Goal: Task Accomplishment & Management: Use online tool/utility

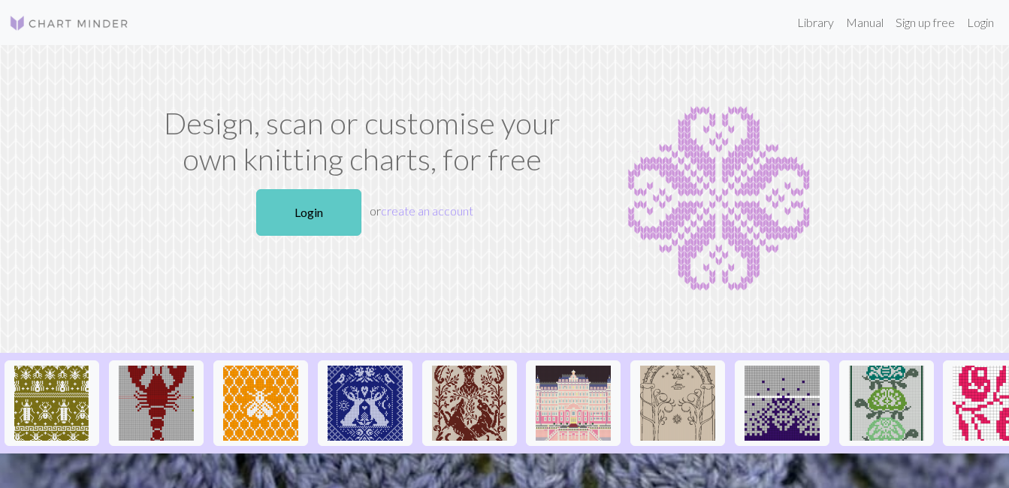
click at [307, 210] on link "Login" at bounding box center [308, 212] width 105 height 47
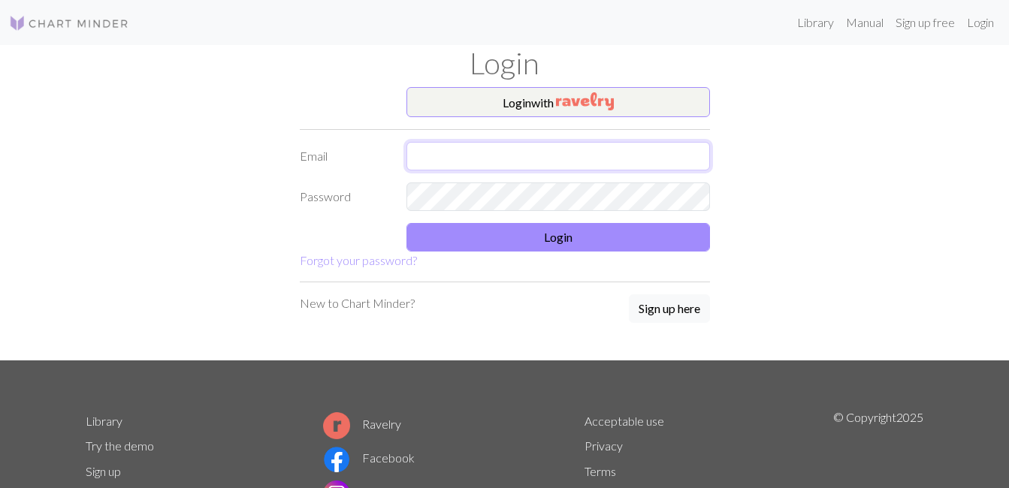
type input "s3g1.bouregaachourouk@gmail.com"
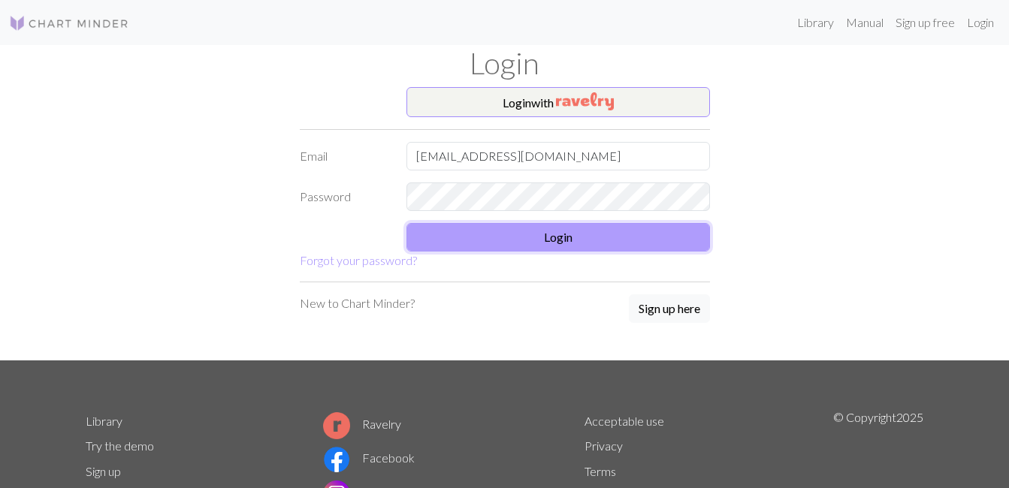
click at [525, 243] on button "Login" at bounding box center [558, 237] width 304 height 29
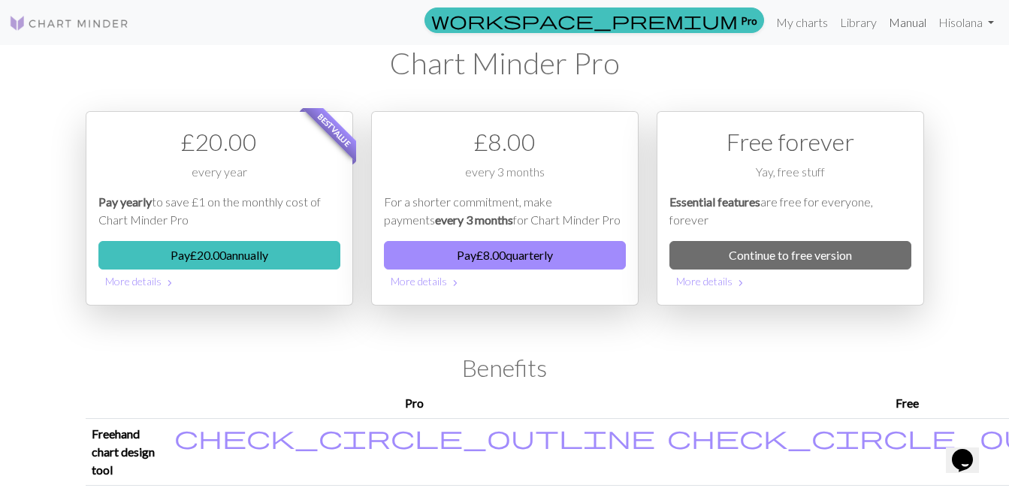
click at [920, 27] on link "Manual" at bounding box center [908, 23] width 50 height 30
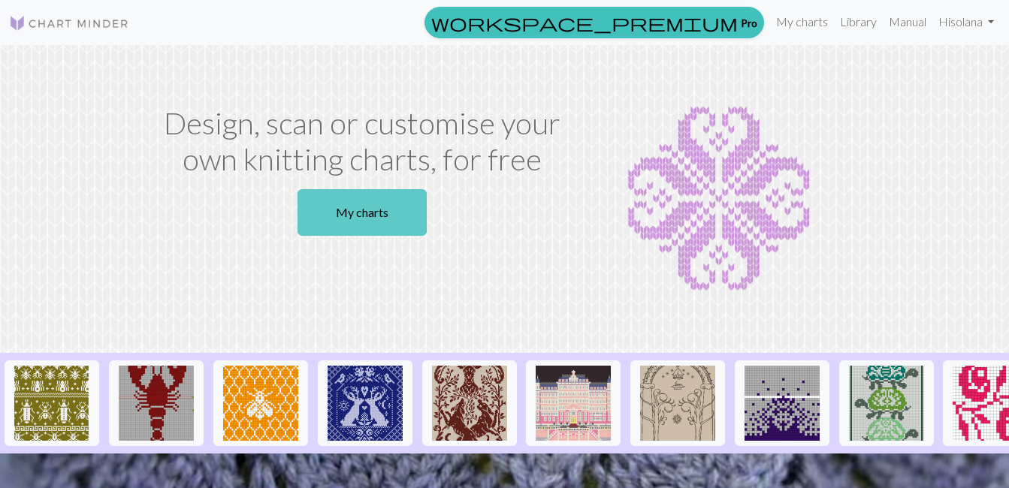
click at [393, 195] on link "My charts" at bounding box center [362, 212] width 129 height 47
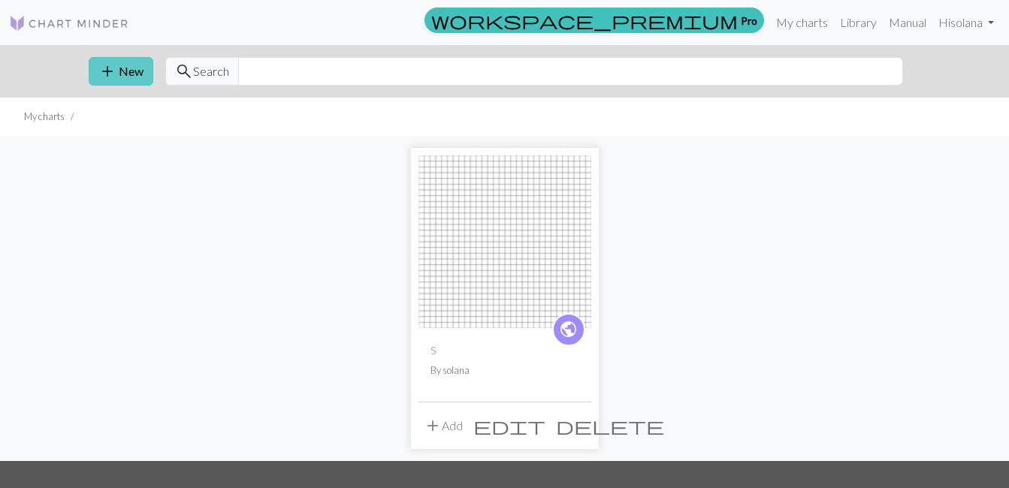
click at [112, 68] on span "add" at bounding box center [107, 71] width 18 height 21
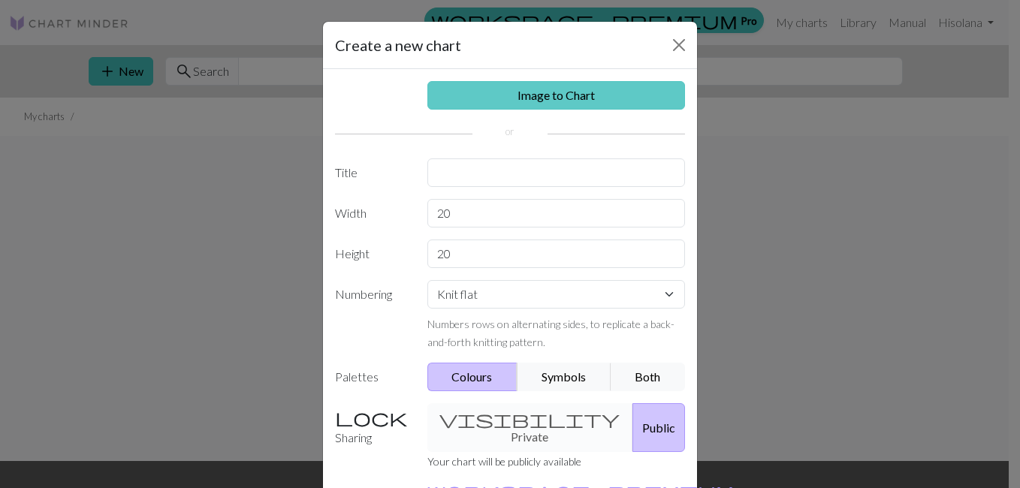
click at [471, 100] on link "Image to Chart" at bounding box center [557, 95] width 258 height 29
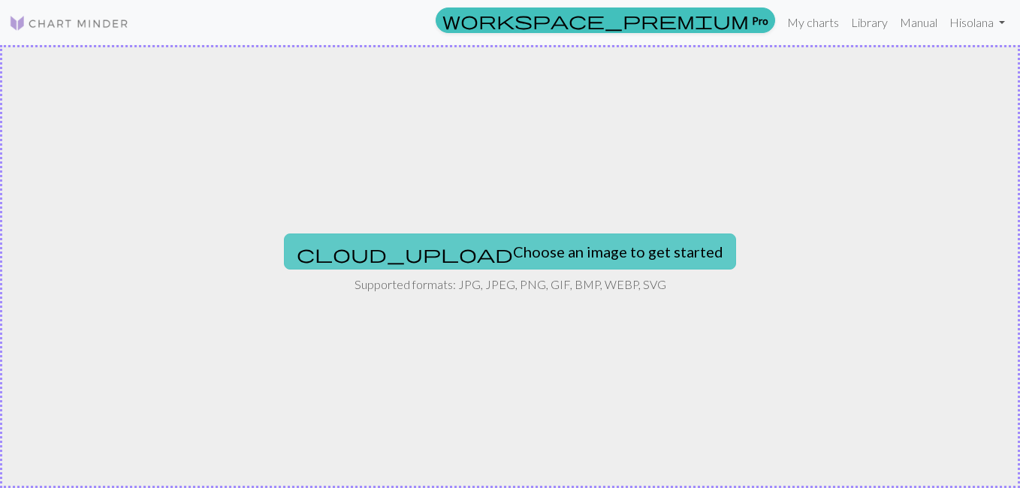
click at [482, 235] on button "cloud_upload Choose an image to get started" at bounding box center [510, 252] width 452 height 36
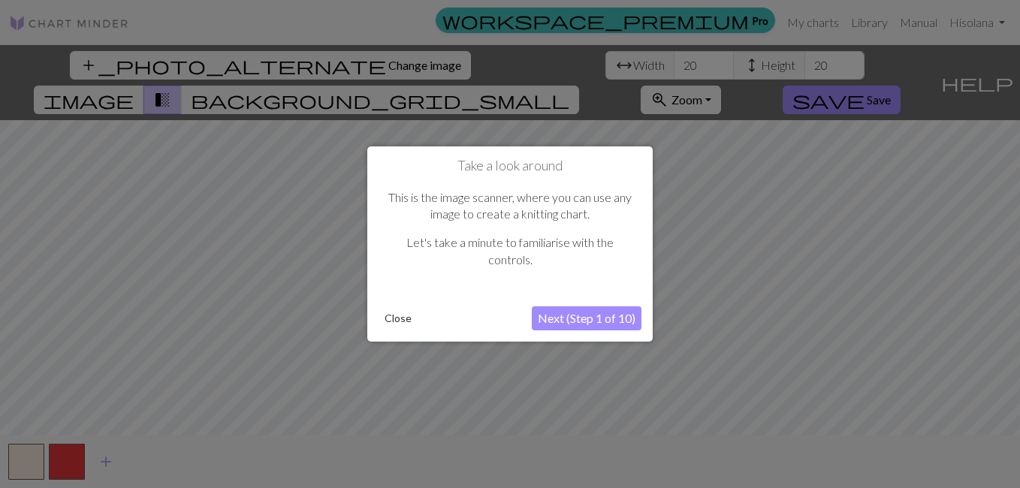
click at [397, 325] on button "Close" at bounding box center [398, 318] width 39 height 23
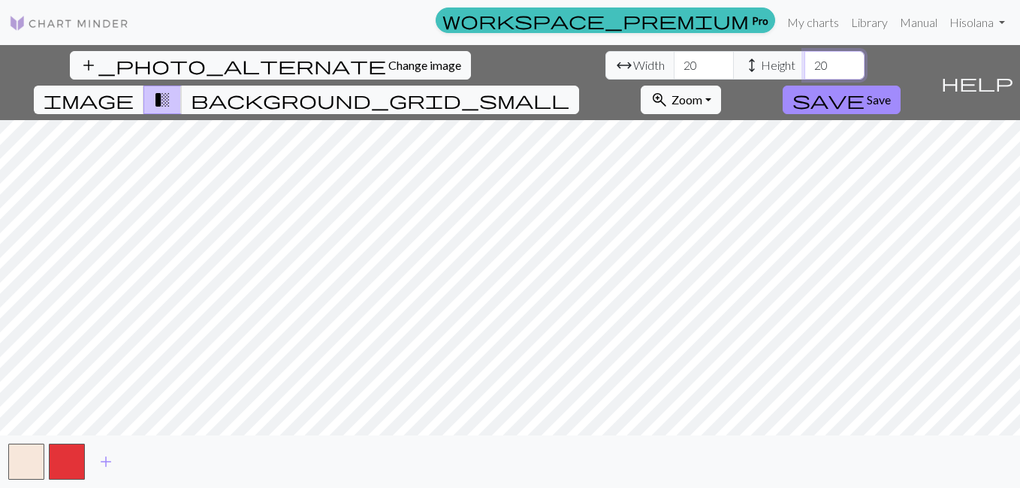
click at [805, 67] on input "20" at bounding box center [835, 65] width 60 height 29
drag, startPoint x: 443, startPoint y: 67, endPoint x: 415, endPoint y: 66, distance: 28.6
click at [606, 66] on div "arrow_range Width 20 height Height 20" at bounding box center [735, 65] width 259 height 29
type input "25"
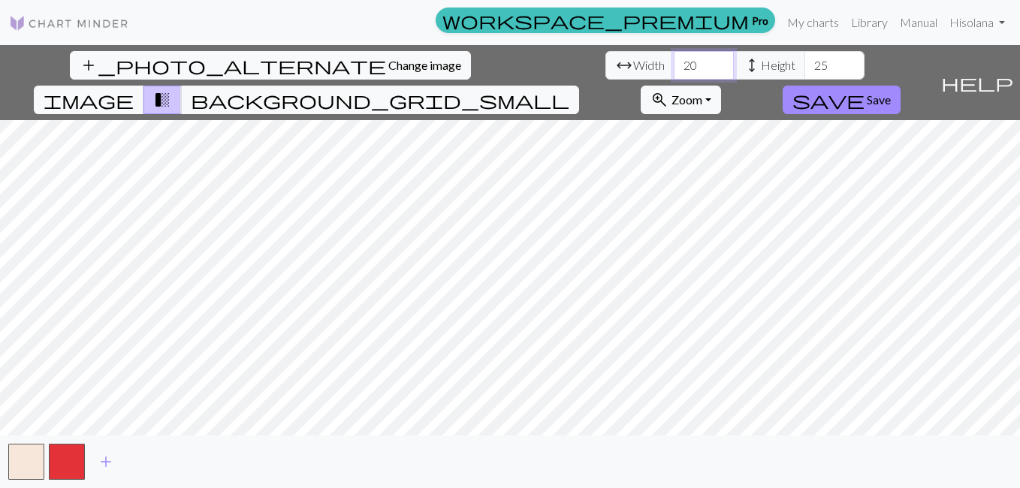
click at [674, 65] on input "20" at bounding box center [704, 65] width 60 height 29
click at [674, 67] on input "20" at bounding box center [704, 65] width 60 height 29
type input "25"
click at [107, 463] on span "add" at bounding box center [106, 462] width 18 height 21
click at [113, 462] on button "button" at bounding box center [107, 462] width 36 height 36
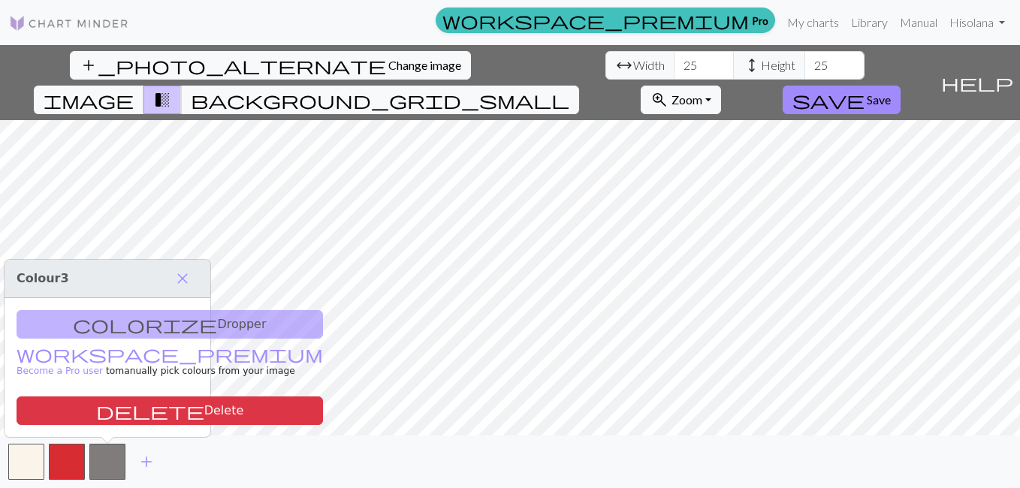
click at [103, 325] on div "colorize Dropper workspace_premium Become a Pro user to manually pick colours f…" at bounding box center [108, 367] width 206 height 139
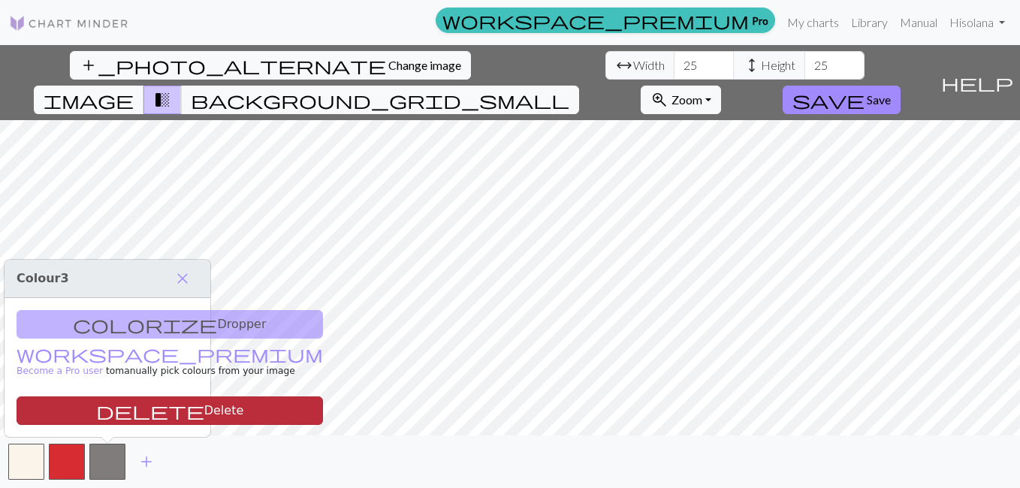
click at [107, 402] on button "delete Delete" at bounding box center [170, 411] width 307 height 29
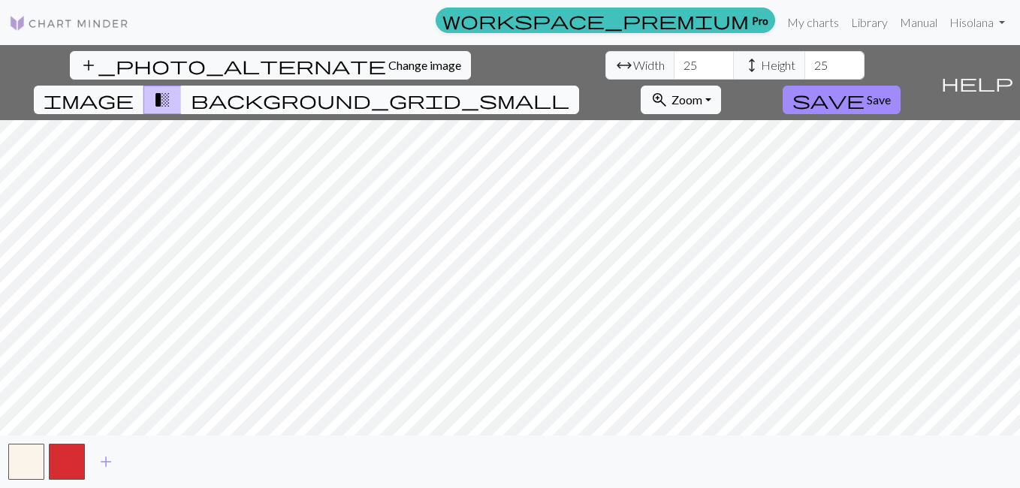
click at [570, 89] on span "background_grid_small" at bounding box center [380, 99] width 379 height 21
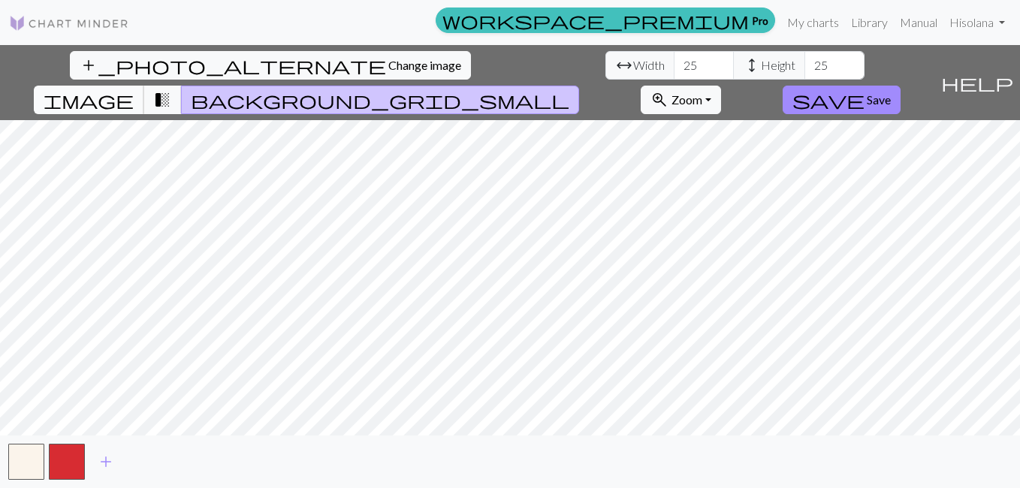
click at [134, 89] on span "image" at bounding box center [89, 99] width 90 height 21
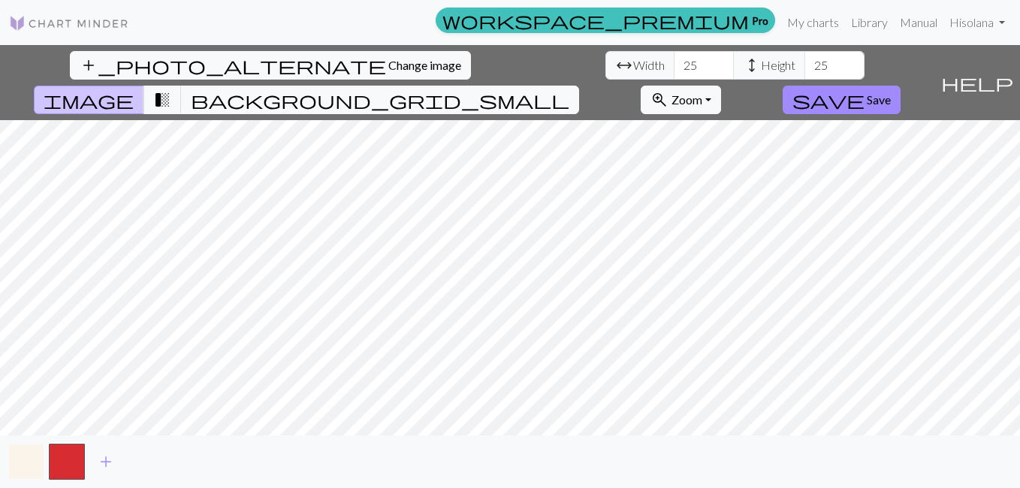
click at [24, 459] on button "button" at bounding box center [26, 462] width 36 height 36
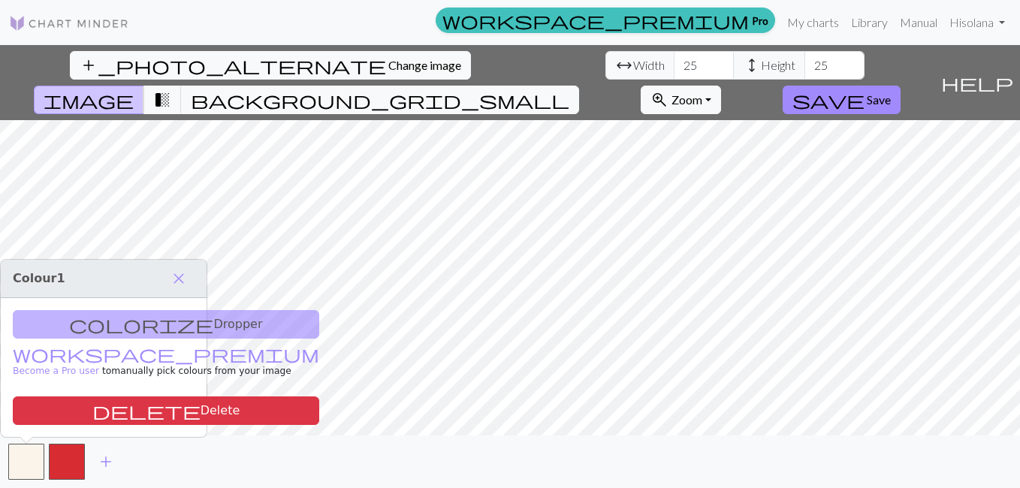
click at [139, 467] on div "add" at bounding box center [510, 462] width 1020 height 53
click at [171, 89] on span "transition_fade" at bounding box center [162, 99] width 18 height 21
click at [570, 89] on span "background_grid_small" at bounding box center [380, 99] width 379 height 21
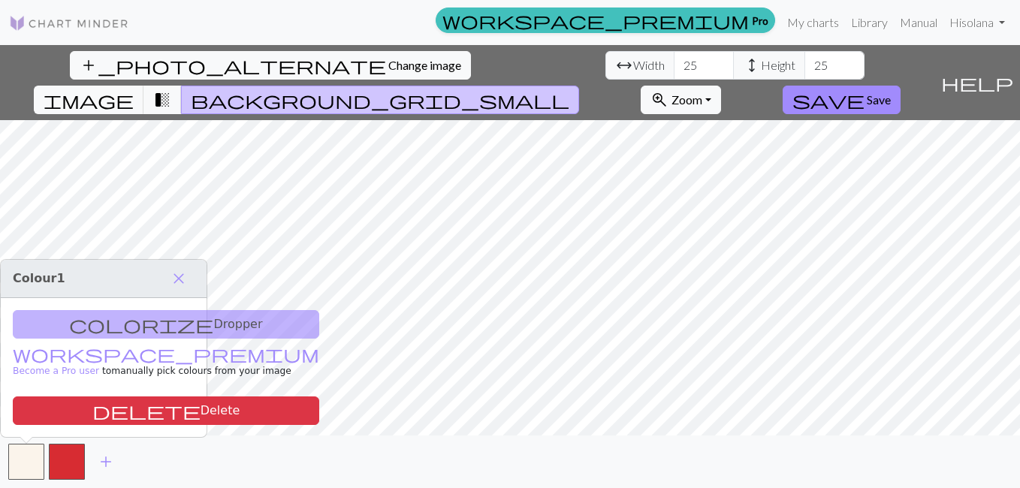
click at [579, 86] on button "background_grid_small" at bounding box center [380, 100] width 398 height 29
click at [171, 89] on span "transition_fade" at bounding box center [162, 99] width 18 height 21
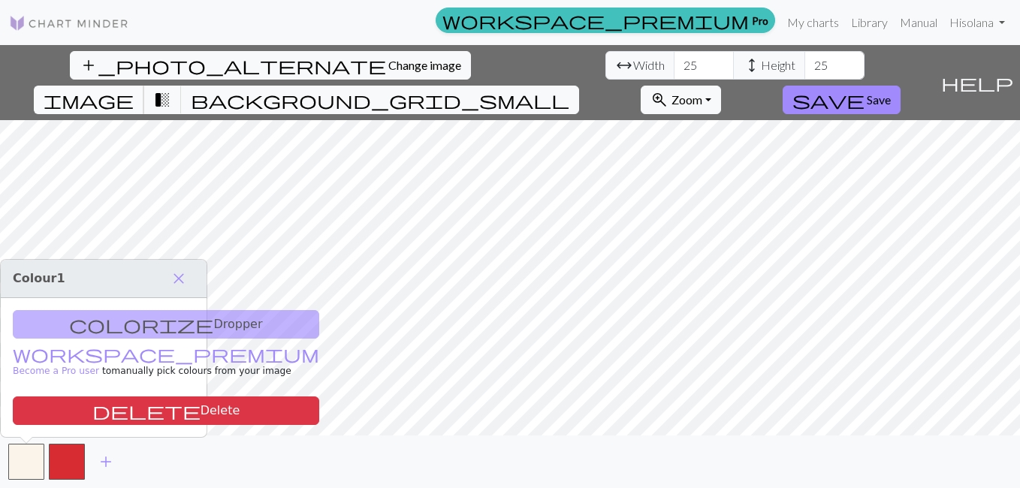
click at [134, 89] on span "image" at bounding box center [89, 99] width 90 height 21
click at [891, 92] on span "Save" at bounding box center [879, 99] width 24 height 14
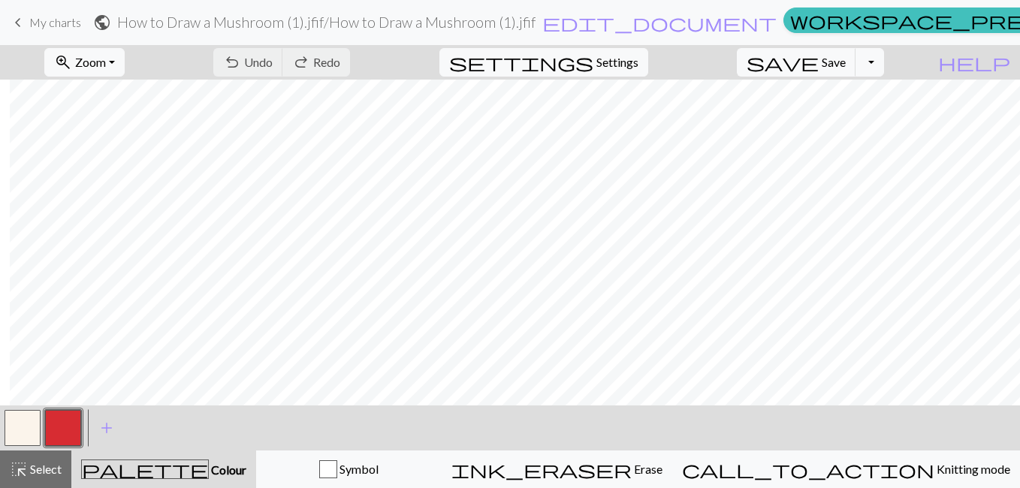
scroll to position [0, 10]
click at [105, 429] on span "add" at bounding box center [107, 428] width 18 height 21
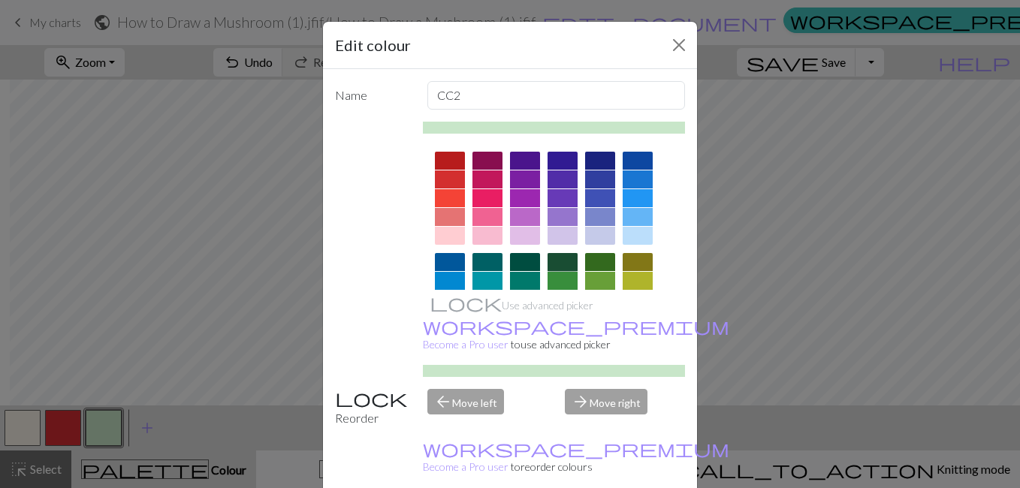
click at [553, 267] on div at bounding box center [563, 262] width 30 height 18
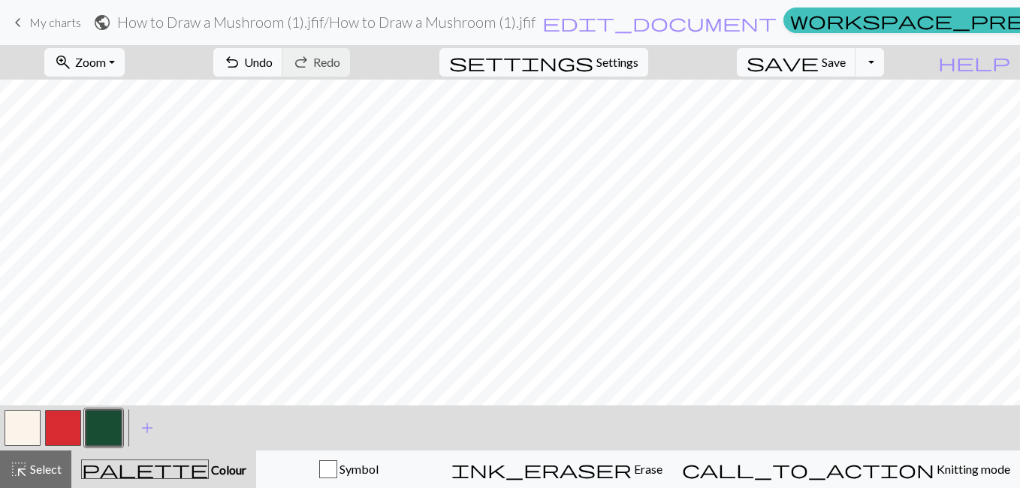
scroll to position [0, 0]
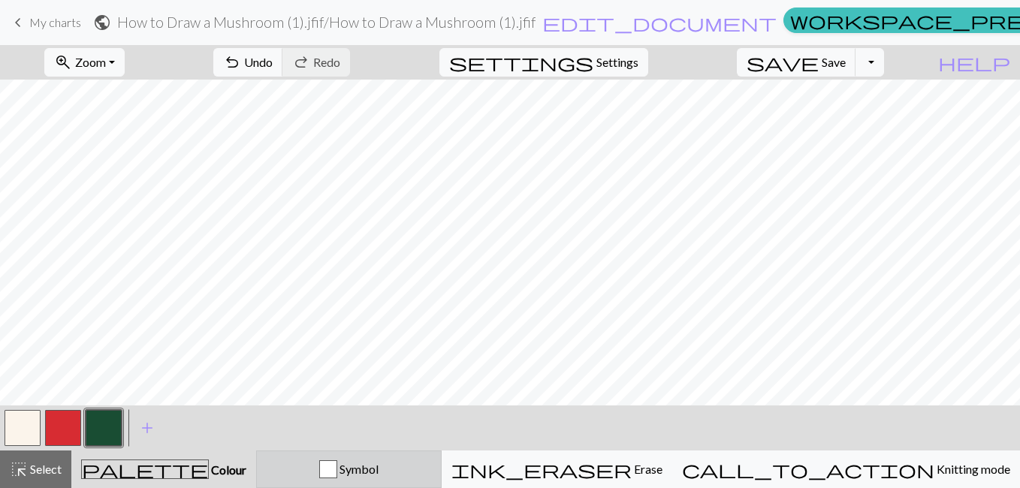
click at [426, 478] on div "Symbol" at bounding box center [349, 470] width 166 height 18
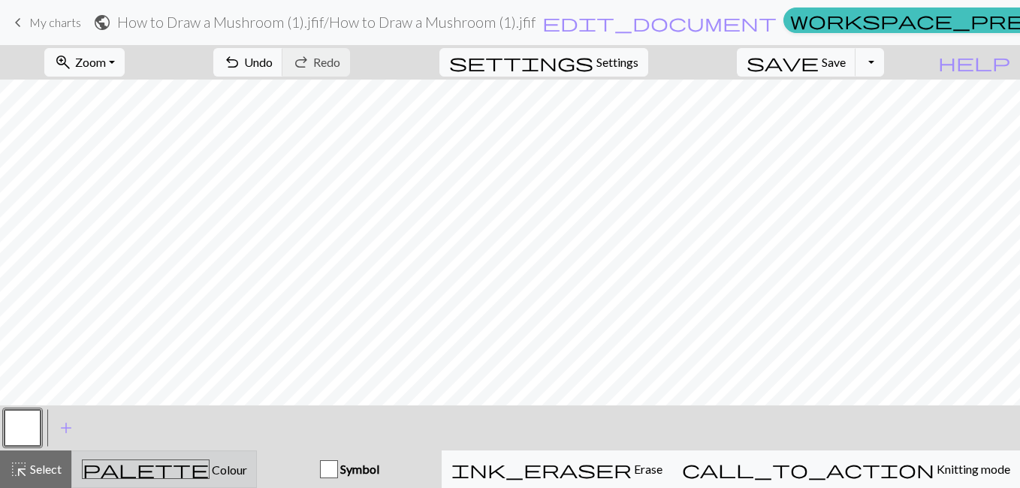
click at [257, 453] on button "palette Colour Colour" at bounding box center [164, 470] width 186 height 38
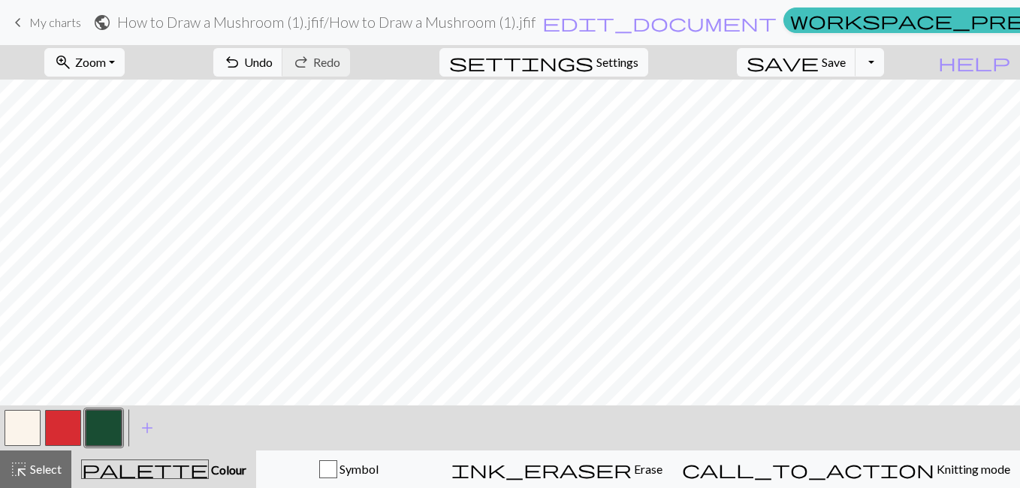
click at [31, 24] on span "My charts" at bounding box center [55, 22] width 52 height 14
click at [106, 431] on button "button" at bounding box center [104, 428] width 36 height 36
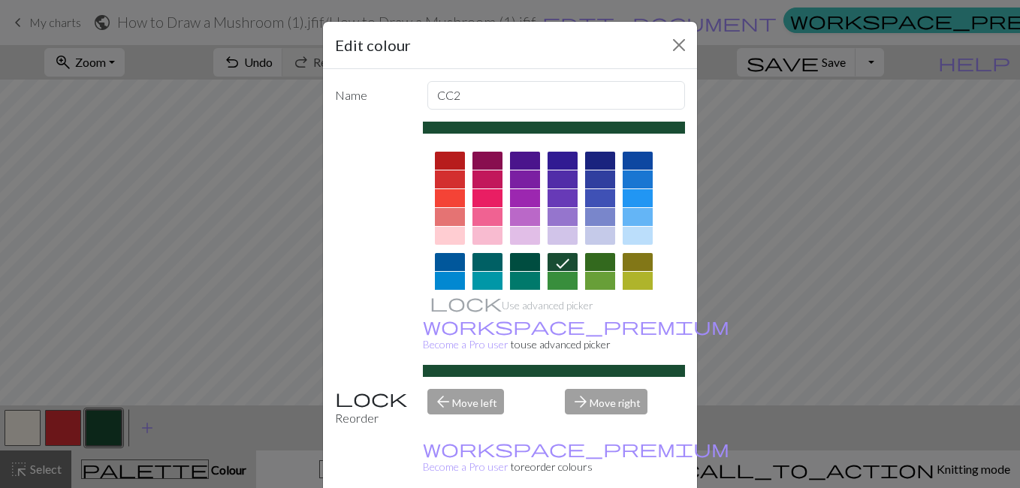
click at [298, 279] on div "Edit colour Name CC2 Use advanced picker workspace_premium Become a Pro user to…" at bounding box center [510, 244] width 1020 height 488
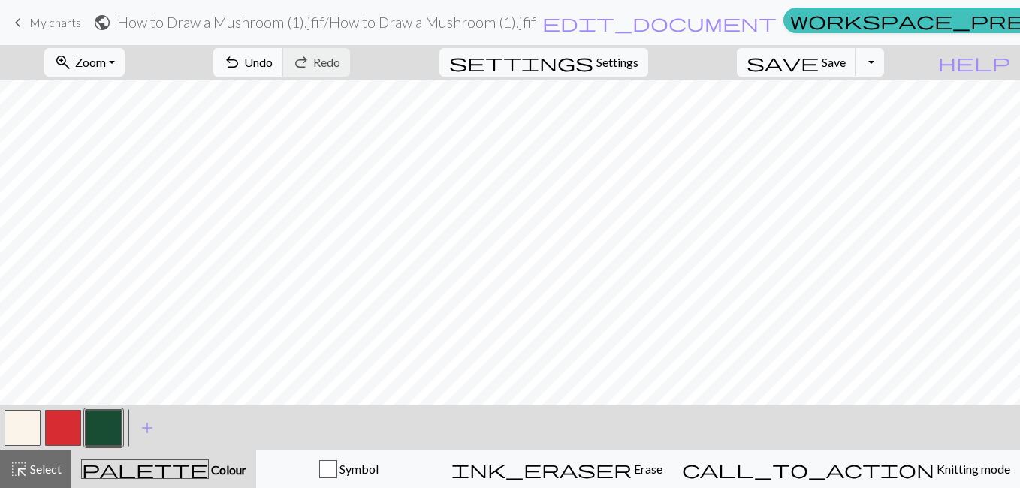
click at [273, 62] on span "Undo" at bounding box center [258, 62] width 29 height 14
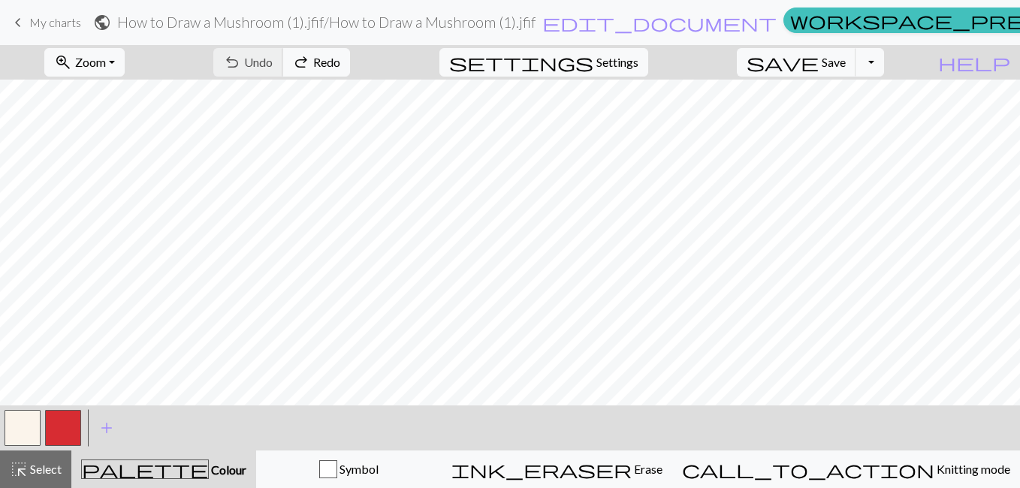
click at [340, 62] on div "undo Undo Undo redo Redo Redo" at bounding box center [281, 62] width 159 height 35
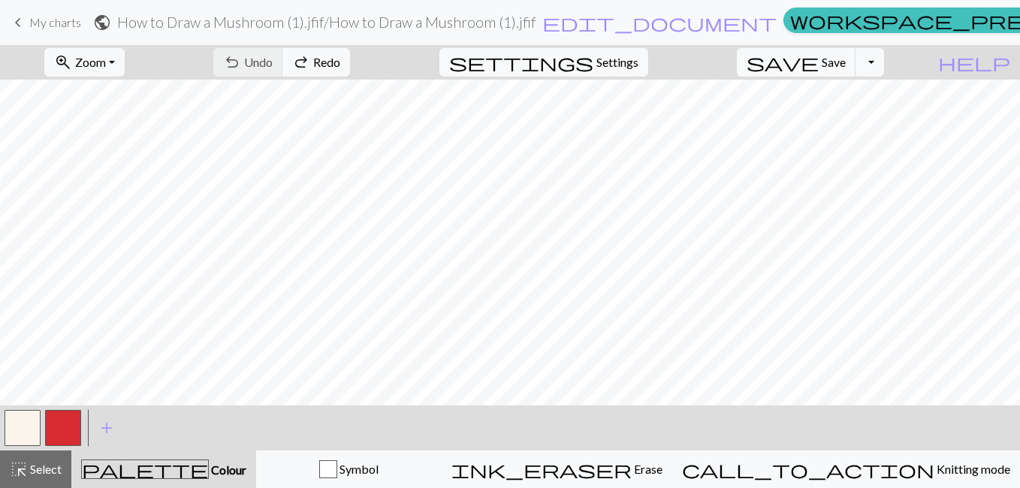
click at [340, 62] on div "undo Undo Undo redo Redo Redo" at bounding box center [281, 62] width 159 height 35
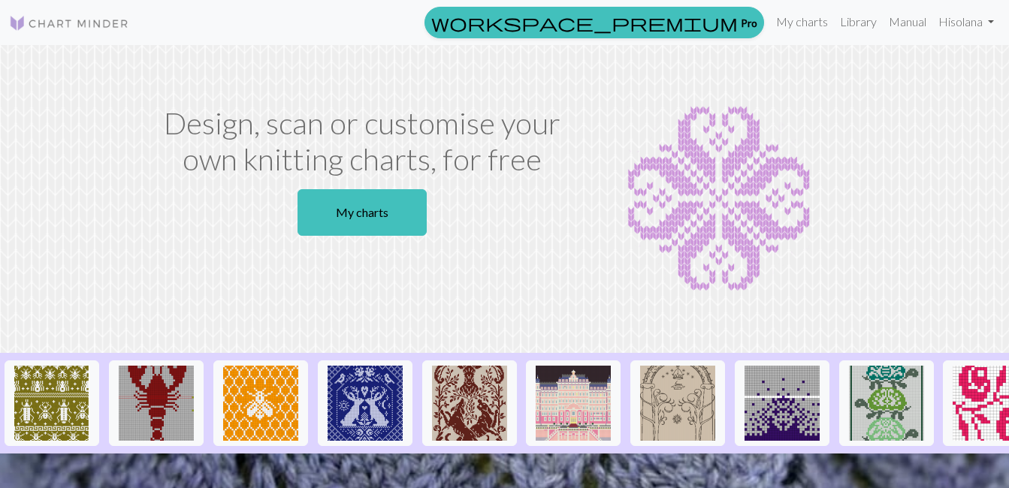
scroll to position [81, 0]
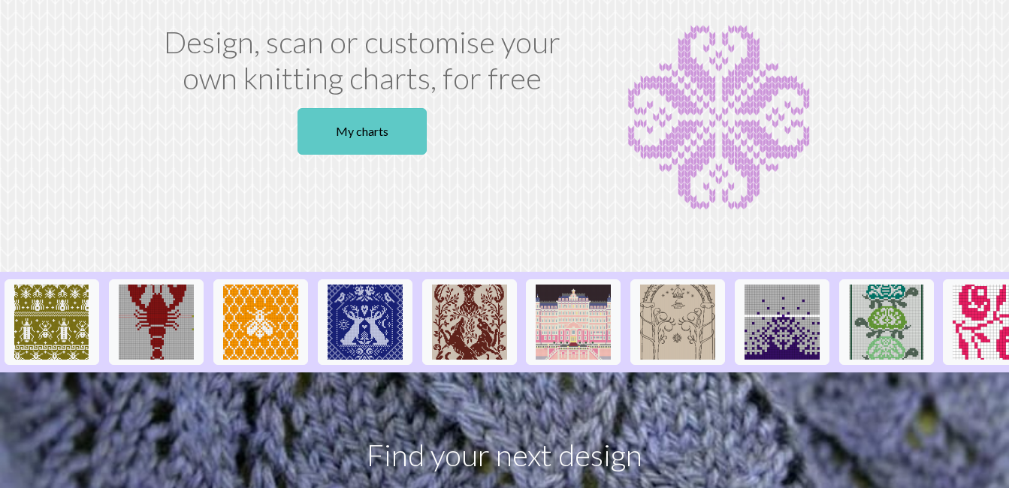
click at [347, 119] on link "My charts" at bounding box center [362, 131] width 129 height 47
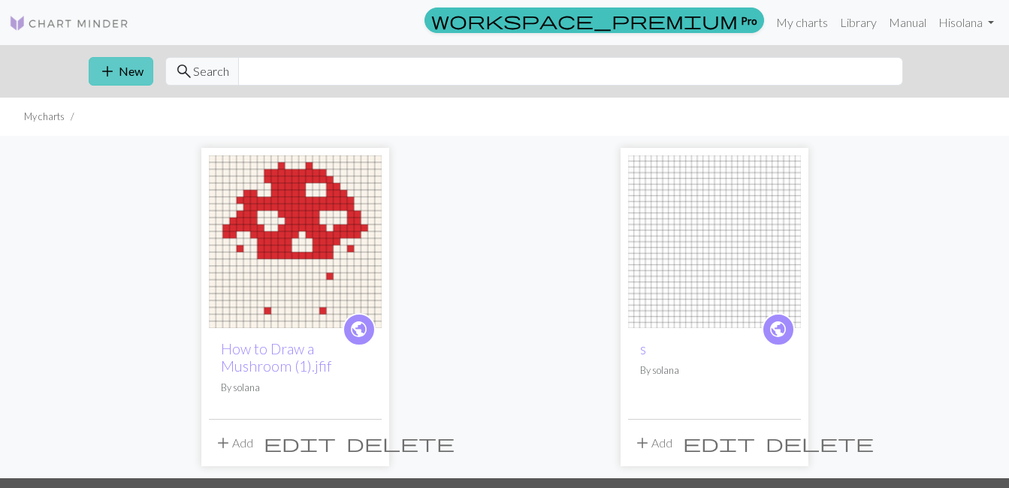
click at [130, 71] on button "add New" at bounding box center [121, 71] width 65 height 29
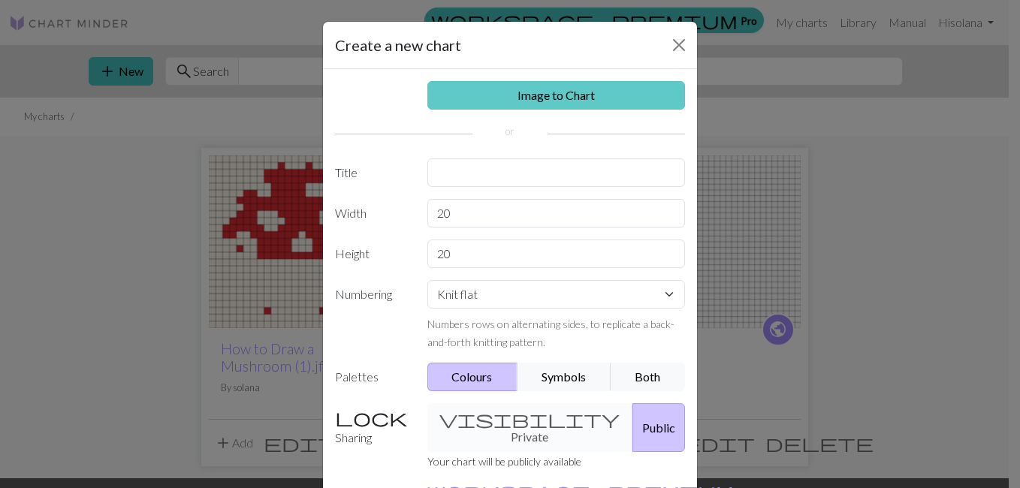
click at [456, 102] on link "Image to Chart" at bounding box center [557, 95] width 258 height 29
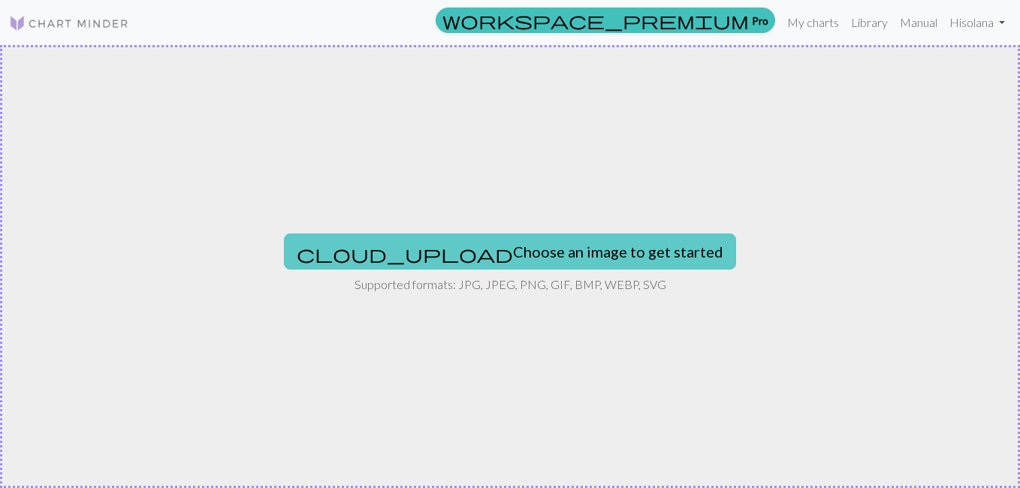
click at [456, 258] on button "cloud_upload Choose an image to get started" at bounding box center [510, 252] width 452 height 36
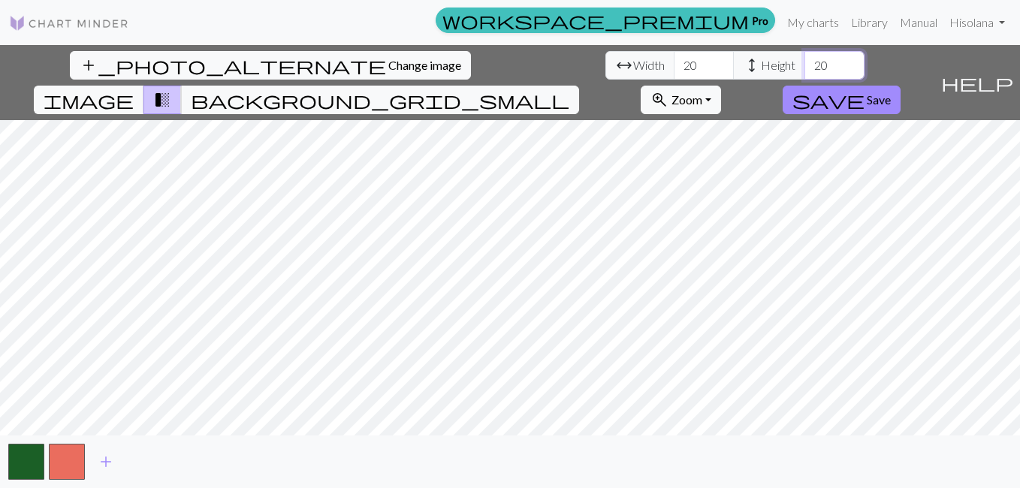
click at [805, 65] on input "20" at bounding box center [835, 65] width 60 height 29
type input "25"
click at [674, 69] on input "20" at bounding box center [704, 65] width 60 height 29
type input "25"
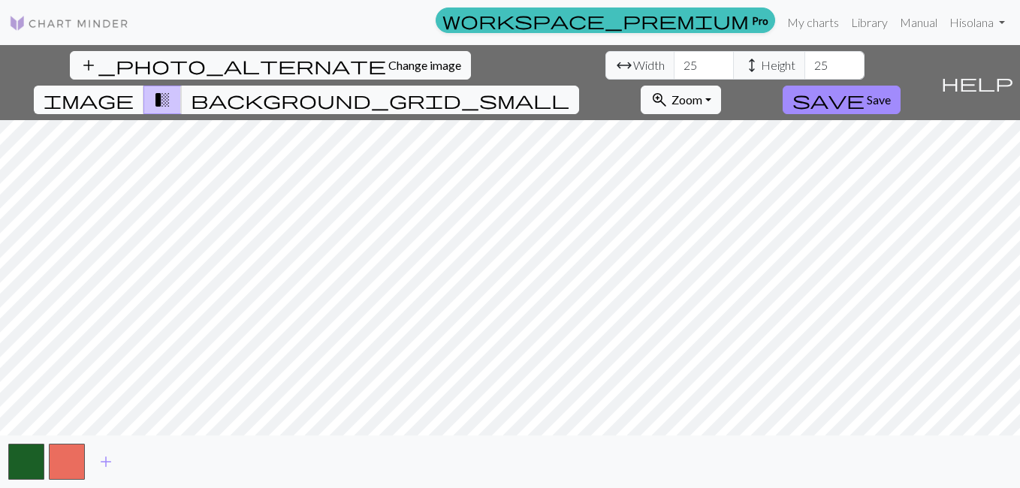
click at [134, 89] on span "image" at bounding box center [89, 99] width 90 height 21
click at [106, 456] on span "add" at bounding box center [106, 462] width 18 height 21
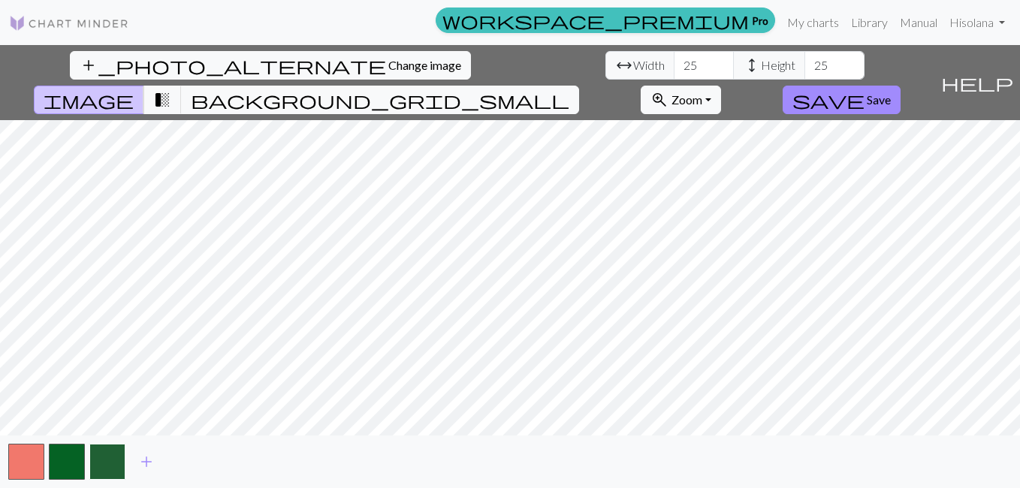
click at [115, 460] on button "button" at bounding box center [107, 462] width 36 height 36
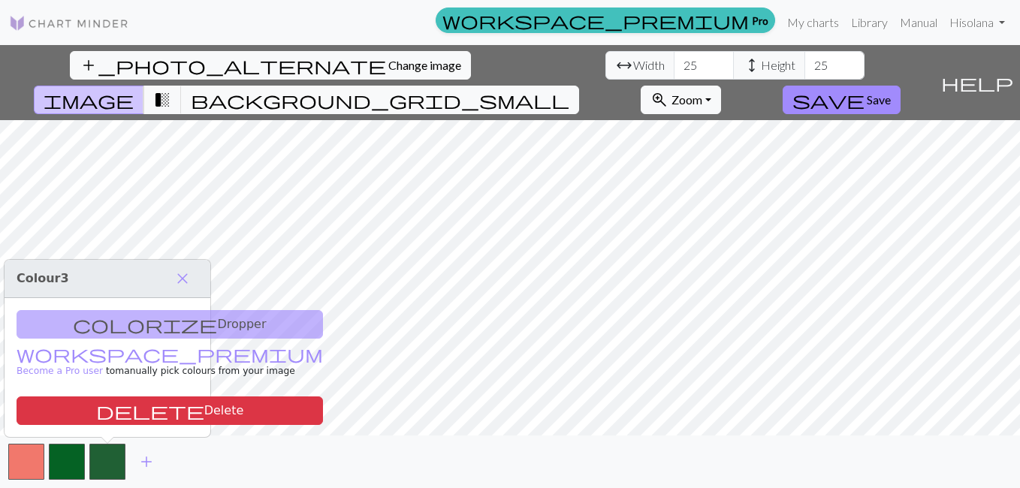
click at [110, 328] on div "colorize Dropper workspace_premium Become a Pro user to manually pick colours f…" at bounding box center [108, 367] width 206 height 139
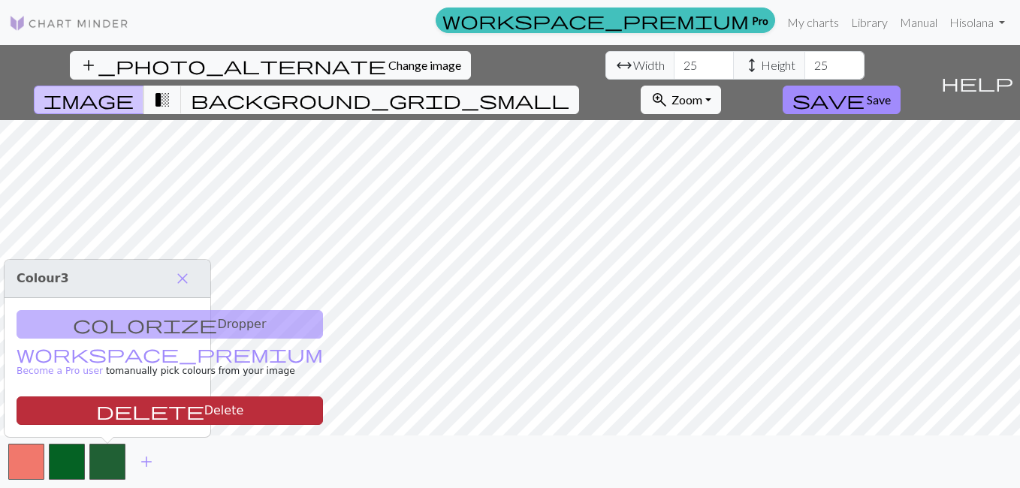
click at [104, 405] on button "delete Delete" at bounding box center [170, 411] width 307 height 29
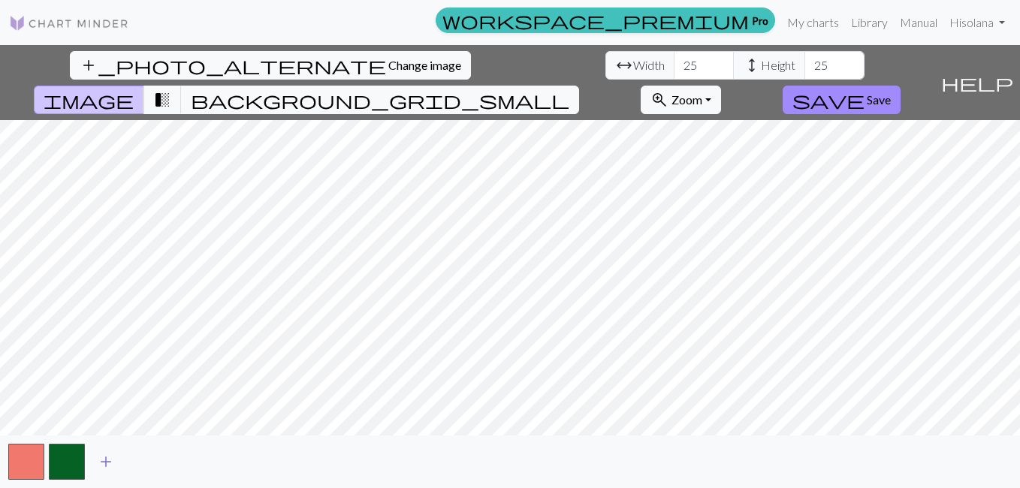
click at [101, 458] on span "add" at bounding box center [106, 462] width 18 height 21
click at [101, 458] on button "button" at bounding box center [107, 462] width 36 height 36
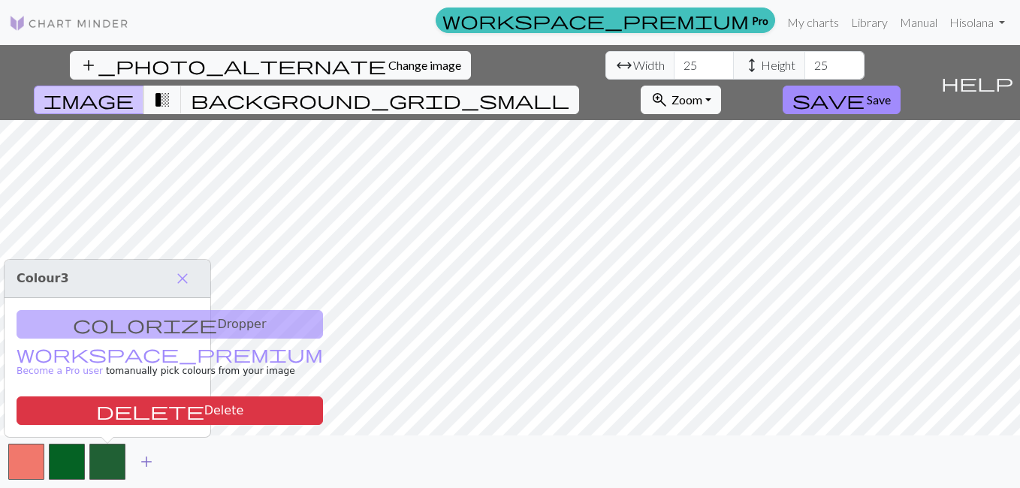
click at [143, 458] on span "add" at bounding box center [146, 462] width 18 height 21
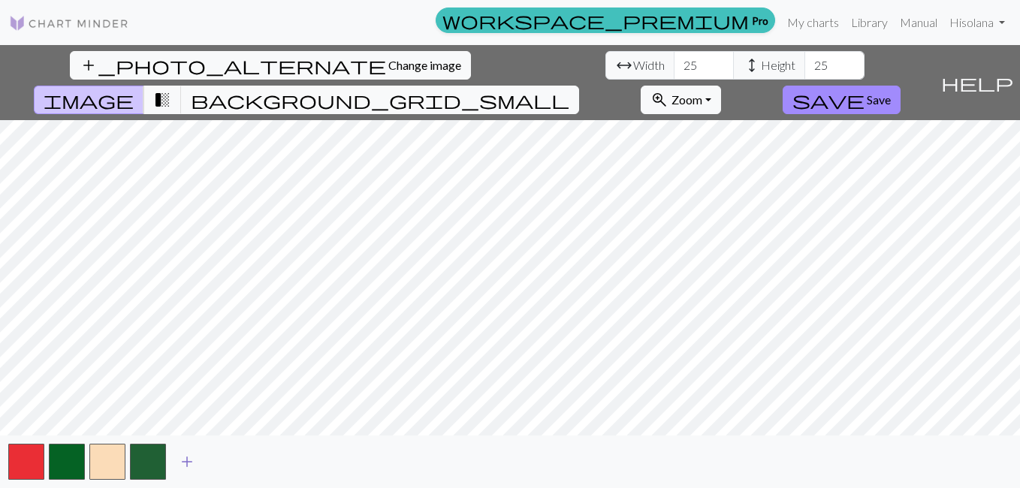
click at [183, 458] on span "add" at bounding box center [187, 462] width 18 height 21
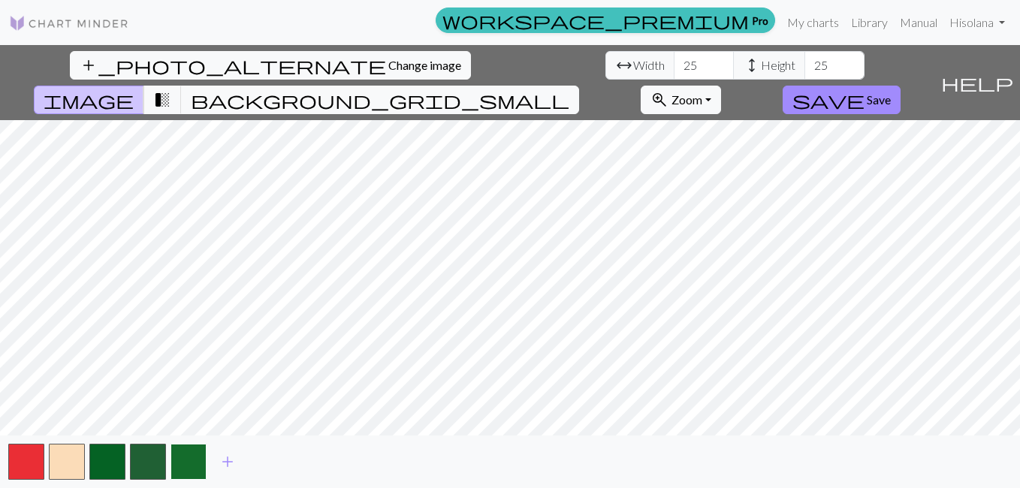
click at [172, 461] on button "button" at bounding box center [189, 462] width 36 height 36
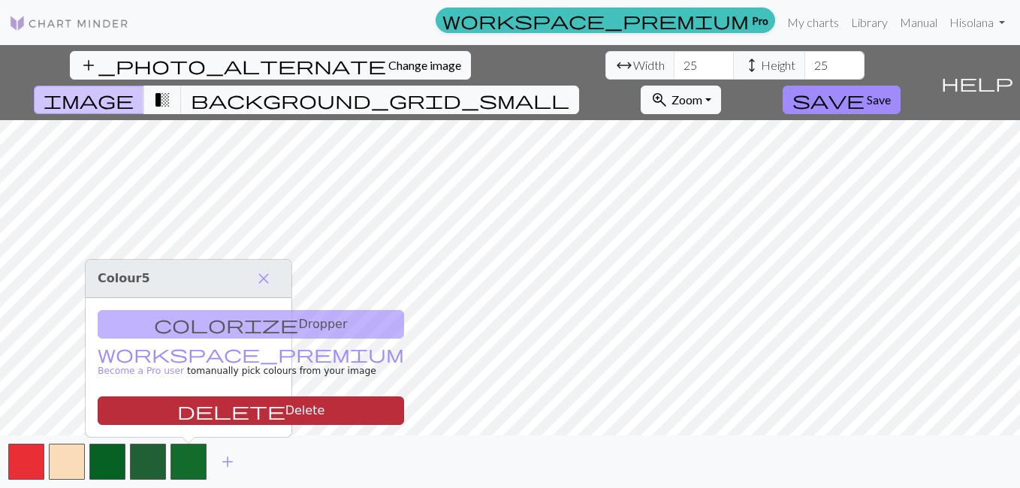
click at [183, 409] on button "delete Delete" at bounding box center [251, 411] width 307 height 29
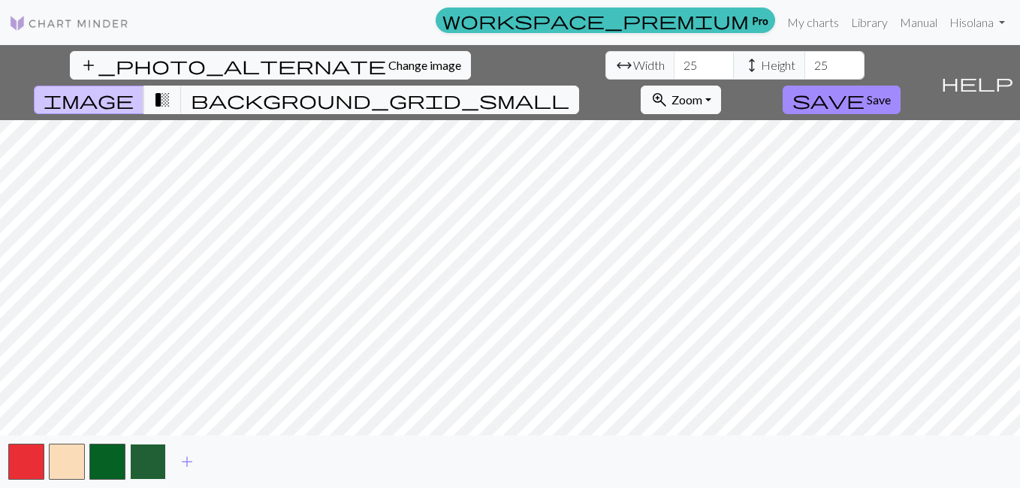
click at [156, 456] on button "button" at bounding box center [148, 462] width 36 height 36
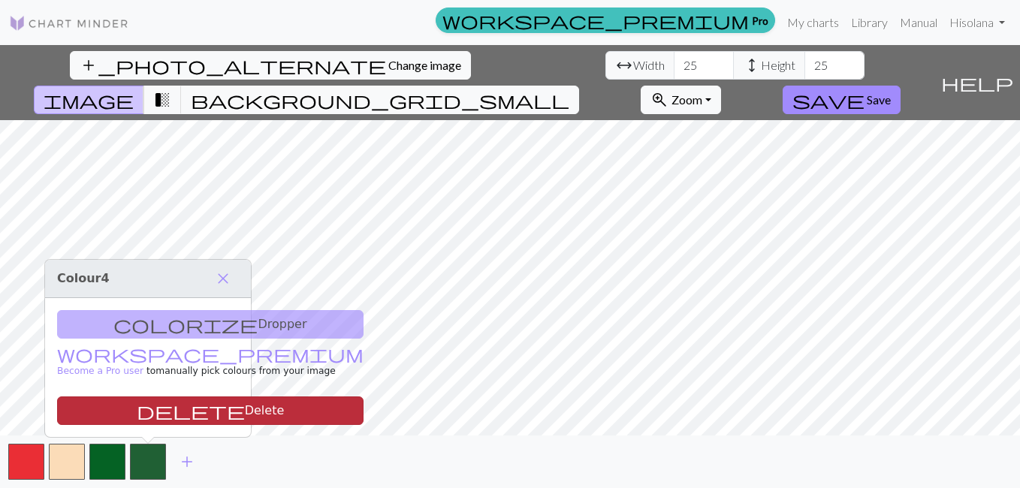
click at [165, 416] on button "delete Delete" at bounding box center [210, 411] width 307 height 29
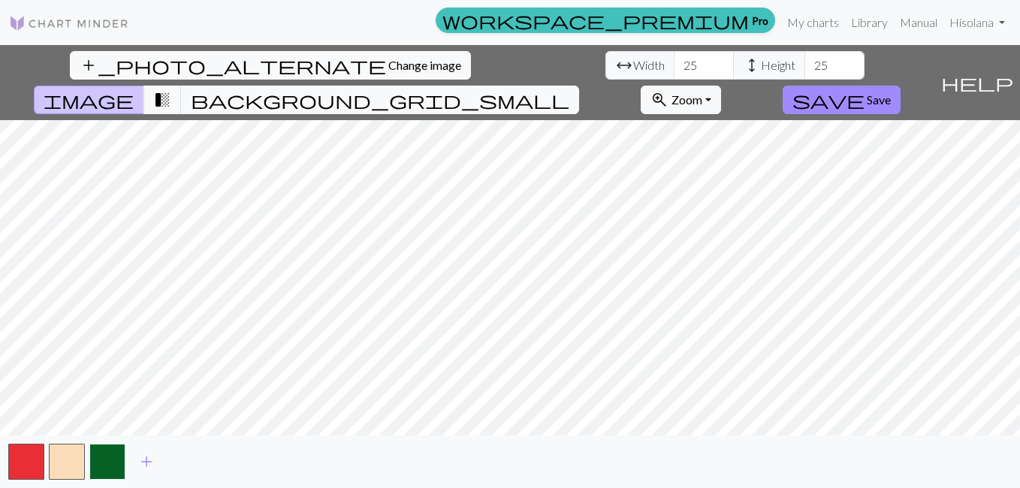
click at [111, 458] on button "button" at bounding box center [107, 462] width 36 height 36
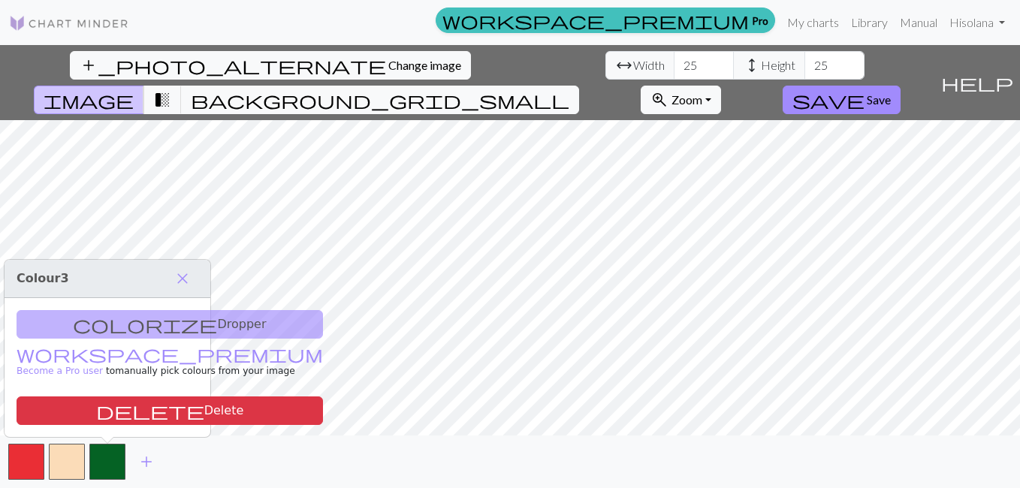
click at [228, 467] on div "add" at bounding box center [510, 462] width 1020 height 53
click at [891, 92] on span "Save" at bounding box center [879, 99] width 24 height 14
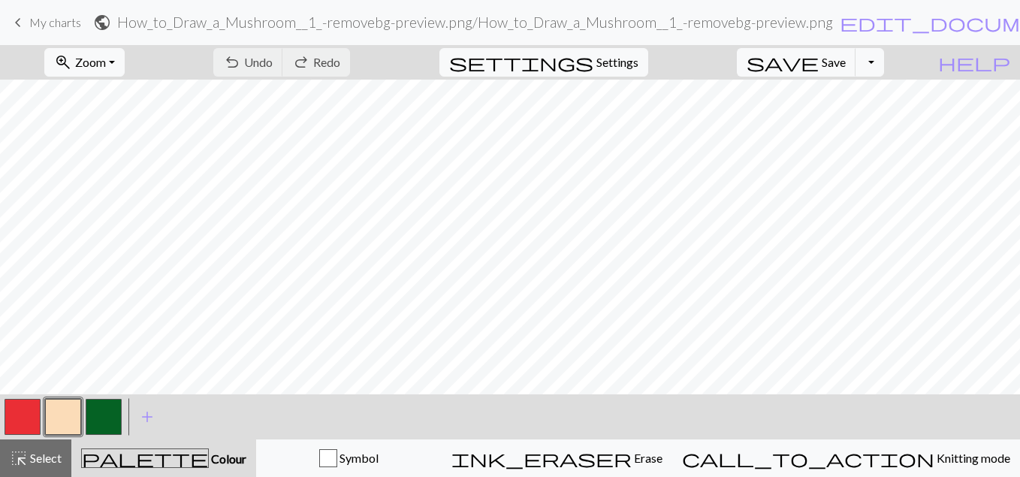
click at [110, 425] on button "button" at bounding box center [104, 417] width 36 height 36
click at [17, 418] on button "button" at bounding box center [23, 417] width 36 height 36
click at [283, 56] on button "undo Undo Undo" at bounding box center [248, 62] width 70 height 29
click at [150, 417] on span "add" at bounding box center [147, 416] width 18 height 21
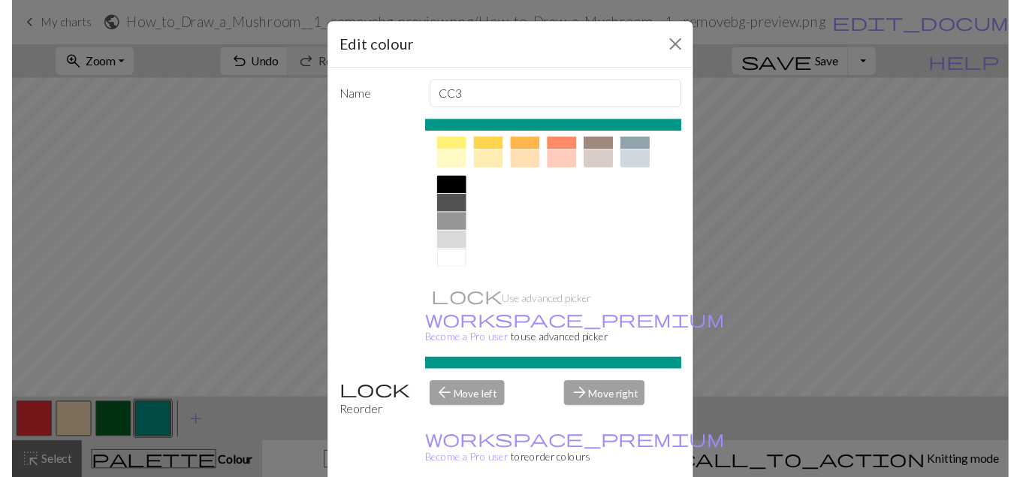
scroll to position [38, 0]
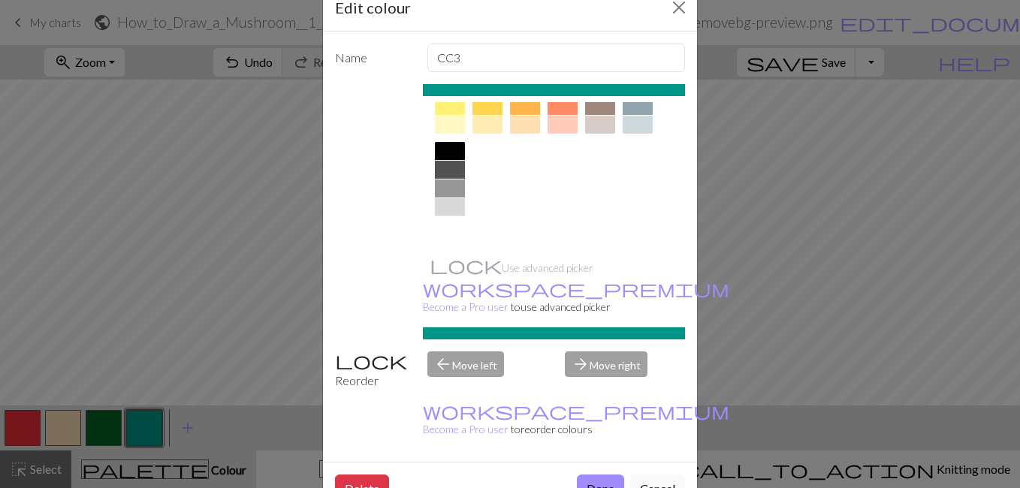
click at [443, 222] on div at bounding box center [450, 226] width 30 height 18
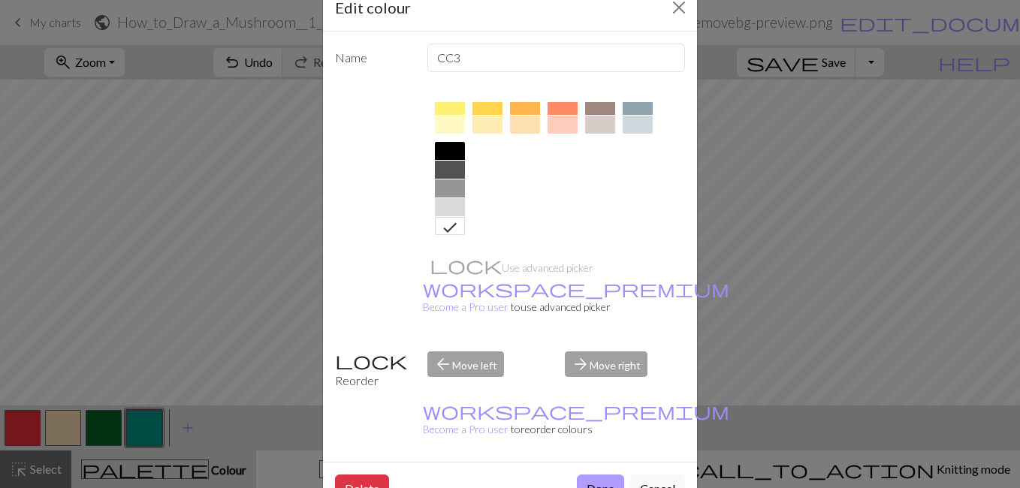
click at [589, 475] on button "Done" at bounding box center [600, 489] width 47 height 29
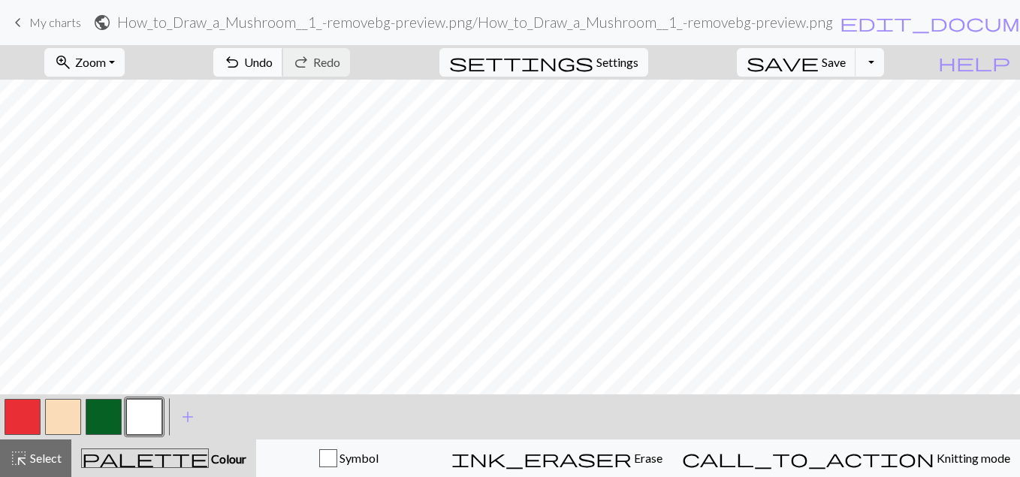
click at [283, 72] on button "undo Undo Undo" at bounding box center [248, 62] width 70 height 29
click at [273, 66] on span "Undo" at bounding box center [258, 62] width 29 height 14
click at [71, 421] on button "button" at bounding box center [63, 417] width 36 height 36
click at [108, 420] on button "button" at bounding box center [104, 417] width 36 height 36
click at [68, 427] on button "button" at bounding box center [63, 417] width 36 height 36
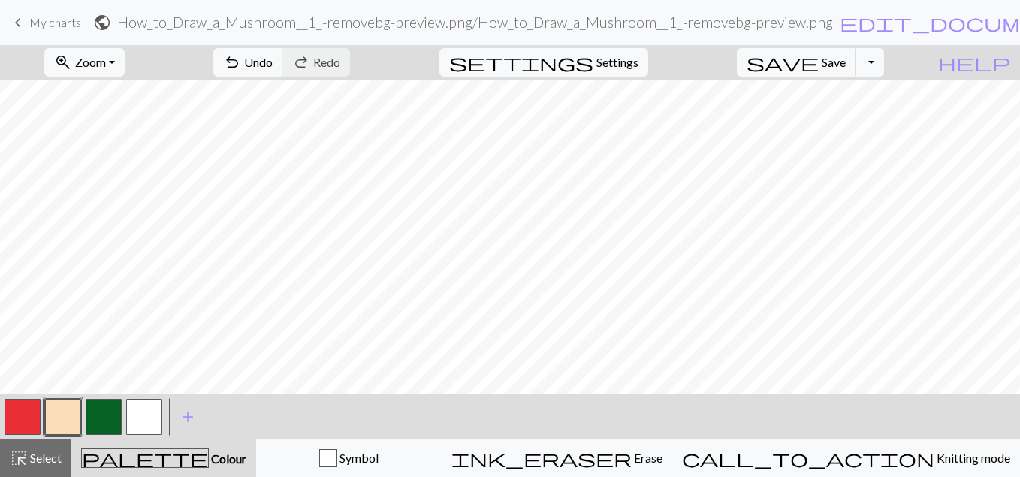
click at [23, 412] on button "button" at bounding box center [23, 417] width 36 height 36
click at [25, 415] on button "button" at bounding box center [23, 417] width 36 height 36
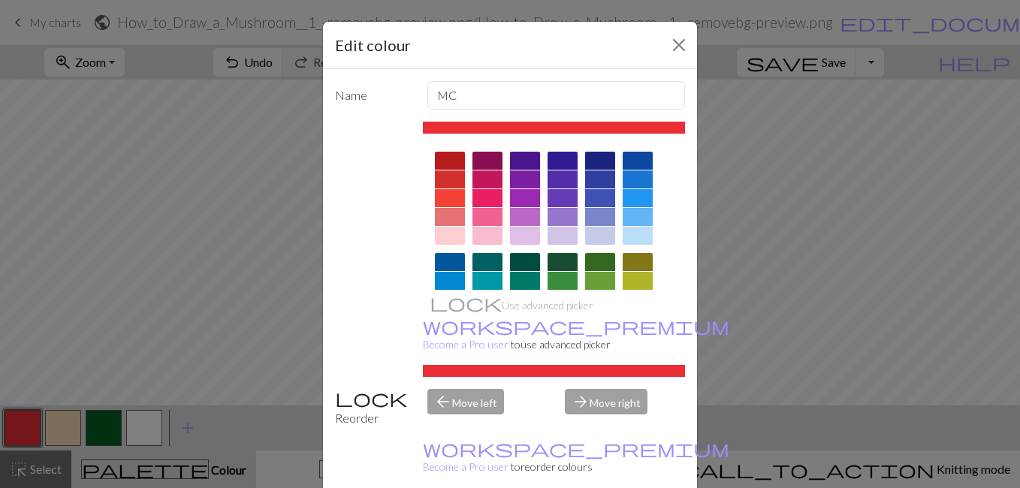
click at [315, 201] on div "Edit colour Name MC Use advanced picker workspace_premium Become a Pro user to …" at bounding box center [510, 244] width 1020 height 488
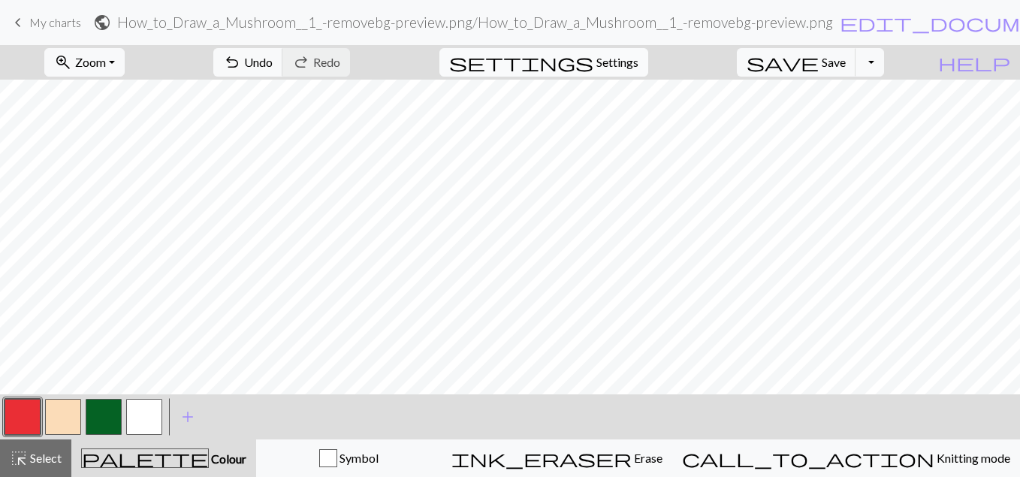
click at [594, 67] on span "settings" at bounding box center [521, 62] width 144 height 21
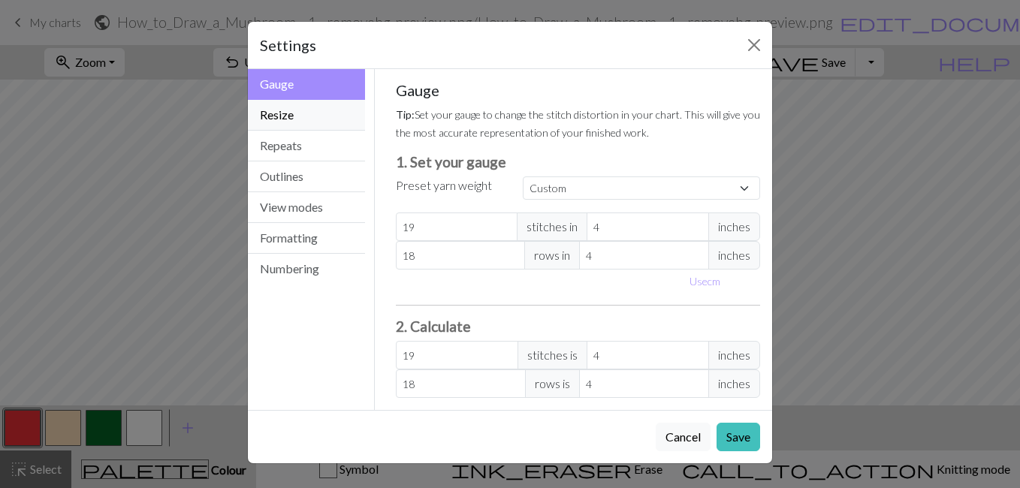
click at [306, 116] on button "Resize" at bounding box center [306, 115] width 117 height 31
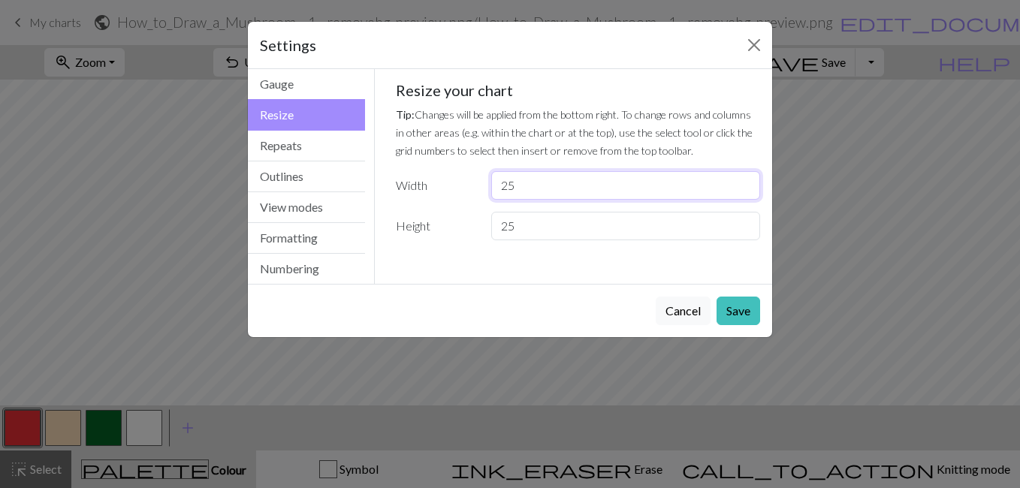
click at [515, 189] on input "25" at bounding box center [625, 185] width 269 height 29
drag, startPoint x: 507, startPoint y: 188, endPoint x: 520, endPoint y: 187, distance: 12.8
click at [520, 187] on input "25" at bounding box center [625, 185] width 269 height 29
type input "20"
drag, startPoint x: 508, startPoint y: 225, endPoint x: 576, endPoint y: 227, distance: 67.7
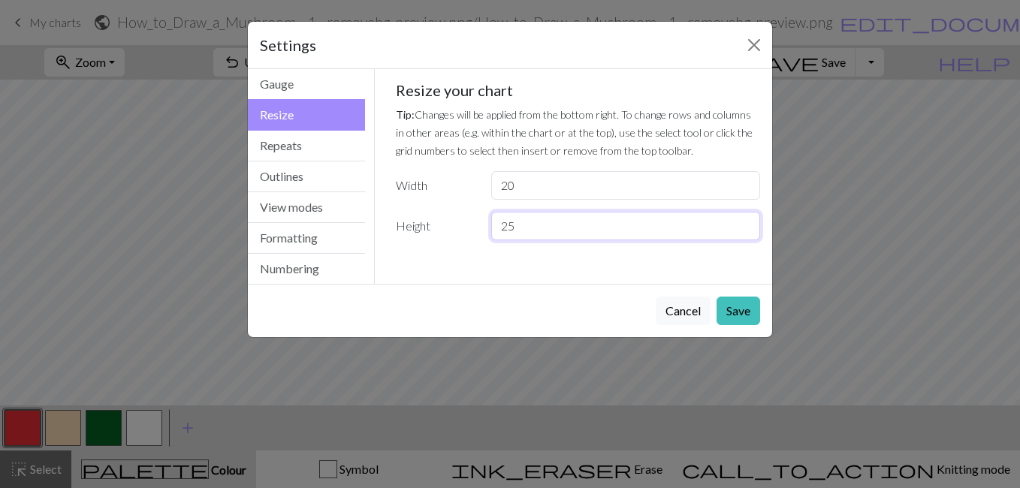
click at [576, 227] on input "25" at bounding box center [625, 226] width 269 height 29
type input "20"
click at [742, 313] on button "Save" at bounding box center [739, 311] width 44 height 29
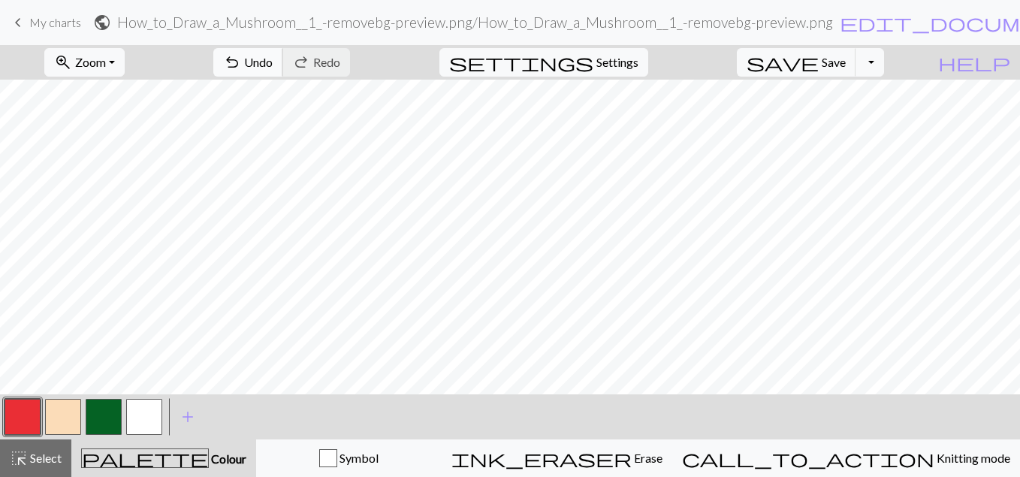
click at [283, 68] on button "undo Undo Undo" at bounding box center [248, 62] width 70 height 29
click at [283, 70] on button "undo Undo Undo" at bounding box center [248, 62] width 70 height 29
click at [125, 65] on button "zoom_in Zoom Zoom" at bounding box center [84, 62] width 80 height 29
click at [135, 104] on button "Fit all" at bounding box center [104, 95] width 119 height 24
click at [106, 67] on span "Zoom" at bounding box center [90, 62] width 31 height 14
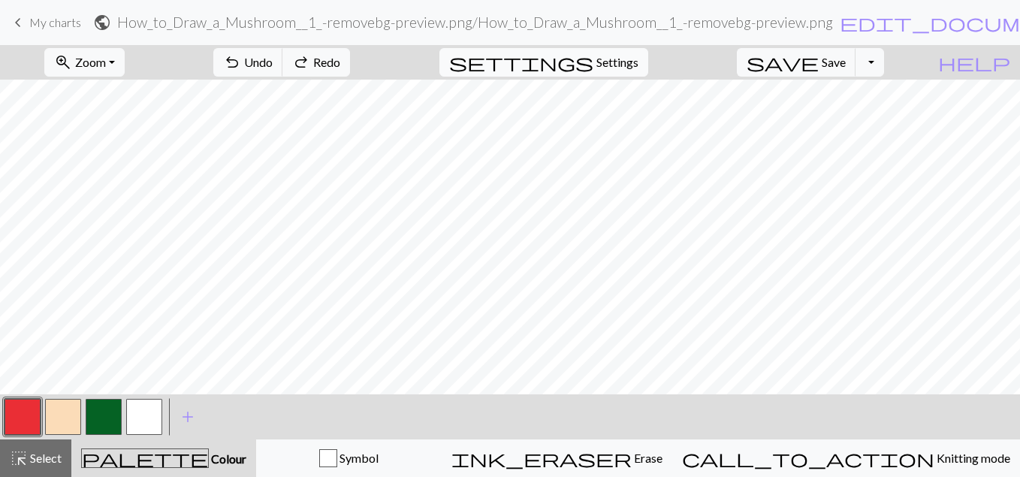
click at [594, 68] on span "settings" at bounding box center [521, 62] width 144 height 21
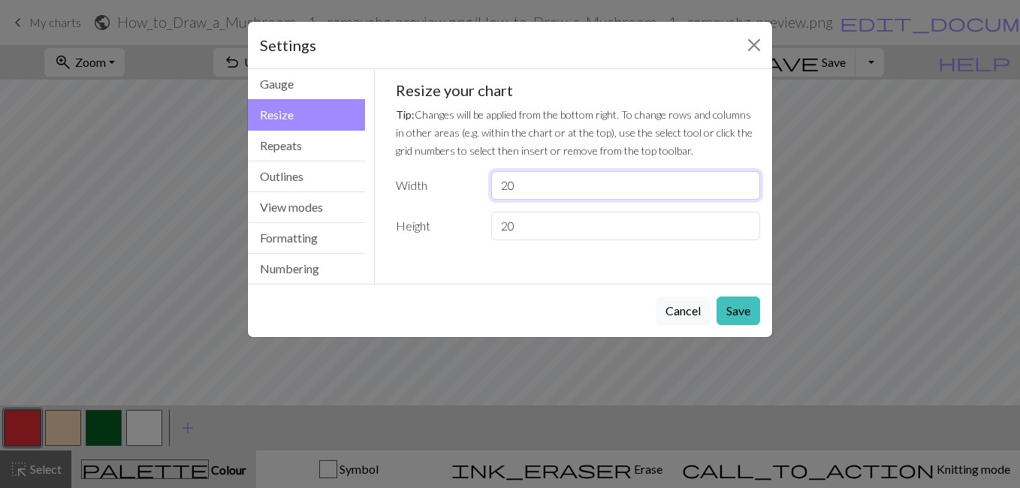
drag, startPoint x: 511, startPoint y: 183, endPoint x: 519, endPoint y: 185, distance: 8.4
click at [519, 185] on input "20" at bounding box center [625, 185] width 269 height 29
type input "25"
drag, startPoint x: 510, startPoint y: 226, endPoint x: 518, endPoint y: 230, distance: 8.4
click at [518, 230] on input "20" at bounding box center [625, 226] width 269 height 29
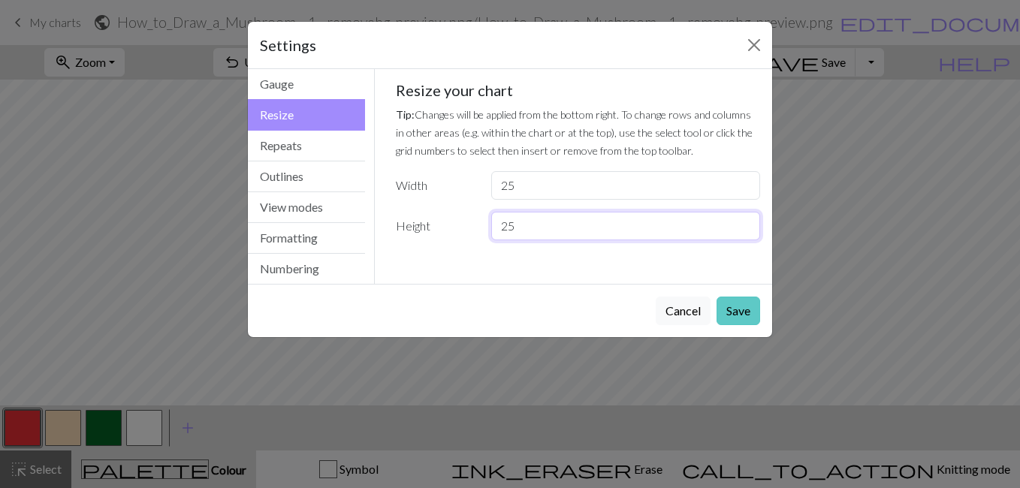
type input "25"
click at [749, 313] on button "Save" at bounding box center [739, 311] width 44 height 29
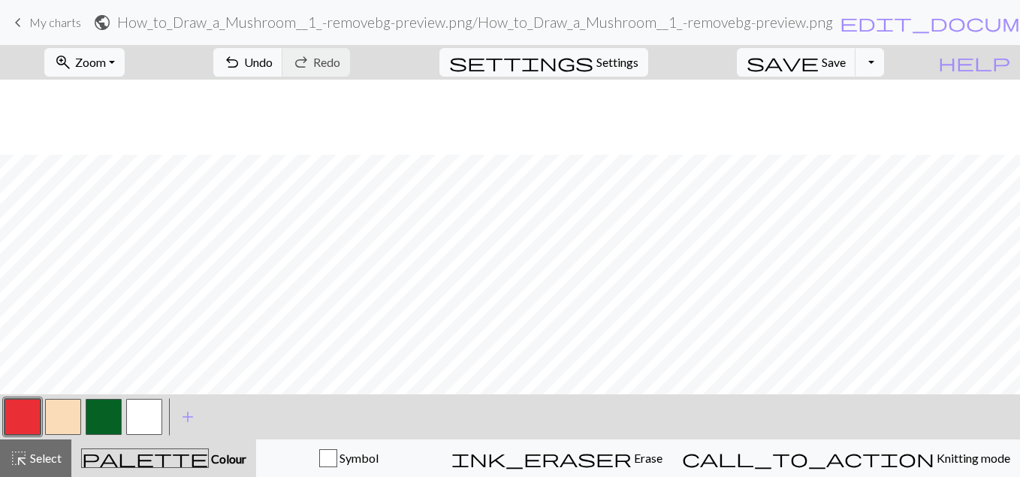
scroll to position [74, 0]
click at [283, 62] on button "undo Undo Undo" at bounding box center [248, 62] width 70 height 29
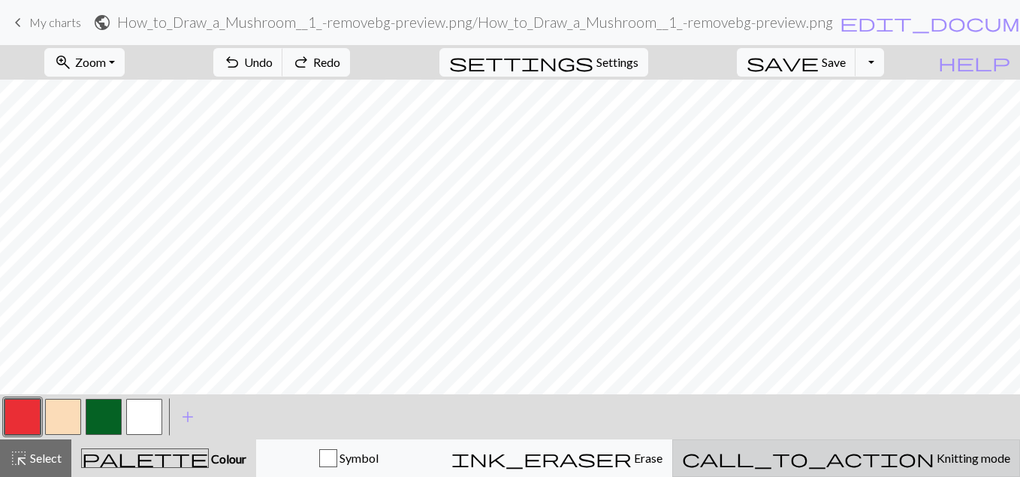
click at [885, 449] on div "call_to_action Knitting mode Knitting mode" at bounding box center [846, 458] width 328 height 18
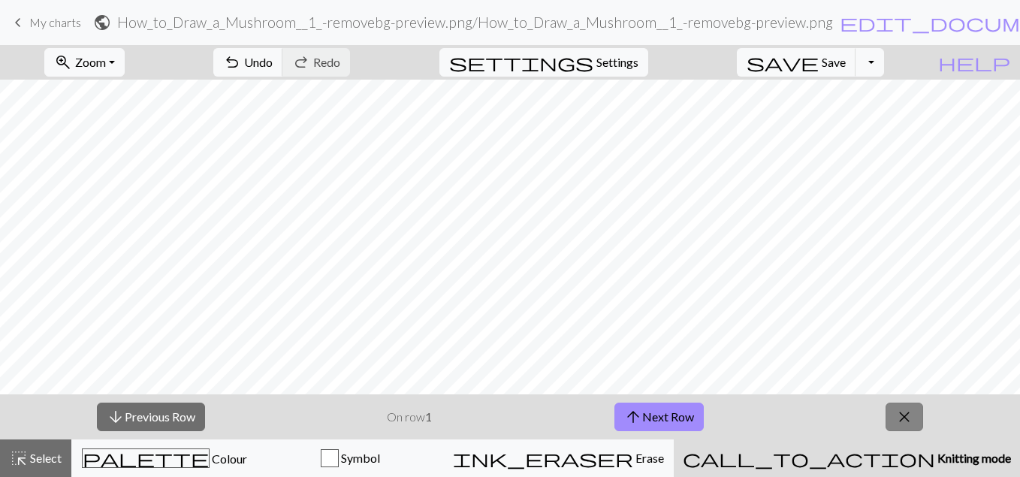
click at [908, 408] on span "close" at bounding box center [905, 416] width 18 height 21
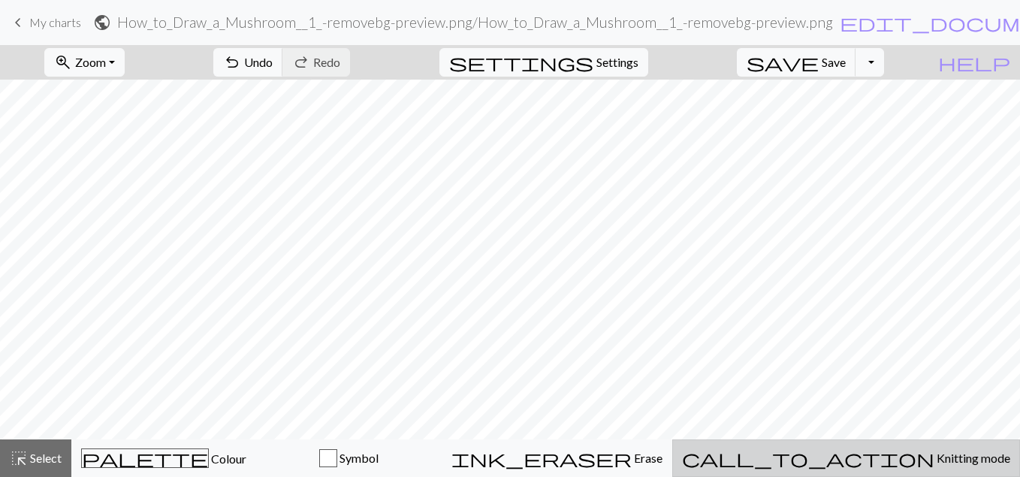
click at [935, 460] on span "Knitting mode" at bounding box center [973, 458] width 76 height 14
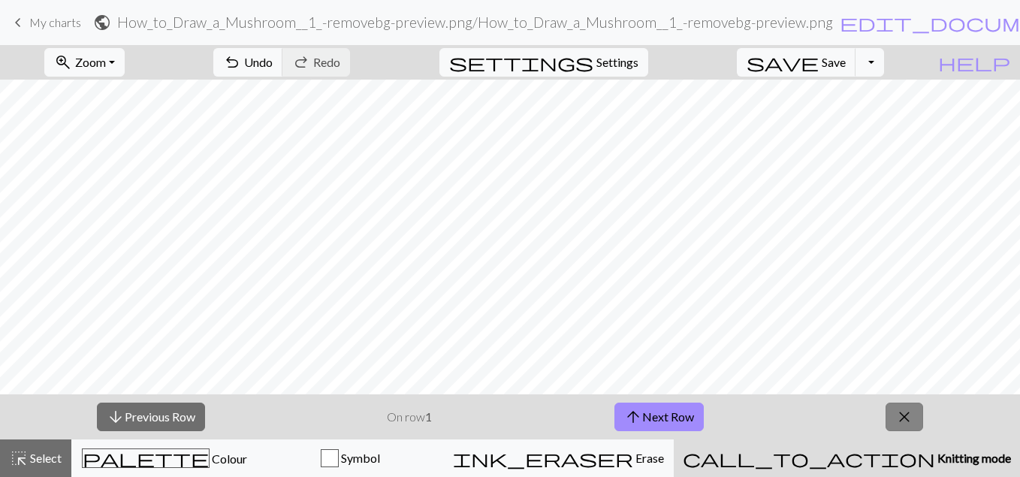
click at [907, 424] on span "close" at bounding box center [905, 416] width 18 height 21
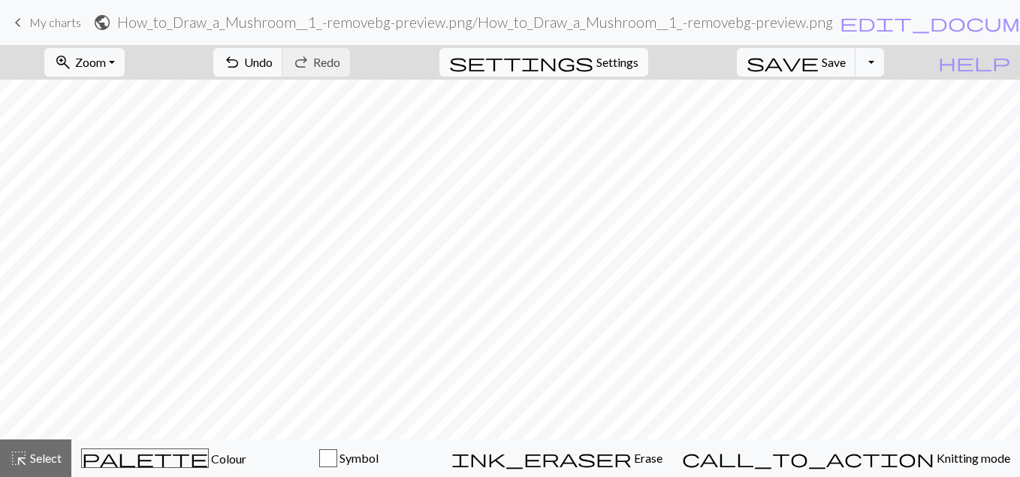
click at [639, 59] on span "Settings" at bounding box center [618, 62] width 42 height 18
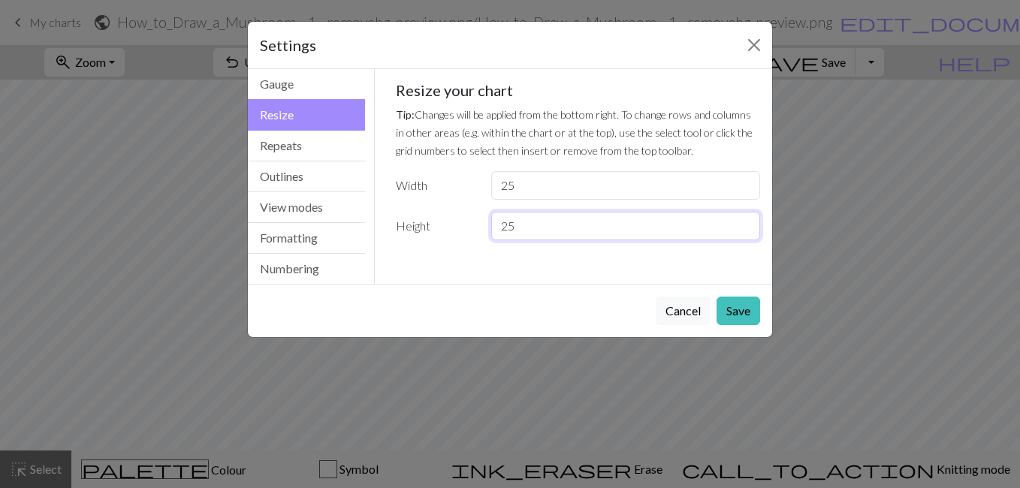
click at [580, 215] on input "25" at bounding box center [625, 226] width 269 height 29
click at [745, 231] on input "24" at bounding box center [625, 226] width 269 height 29
click at [745, 231] on input "23" at bounding box center [625, 226] width 269 height 29
click at [745, 231] on input "22" at bounding box center [625, 226] width 269 height 29
click at [744, 220] on input "23" at bounding box center [625, 226] width 269 height 29
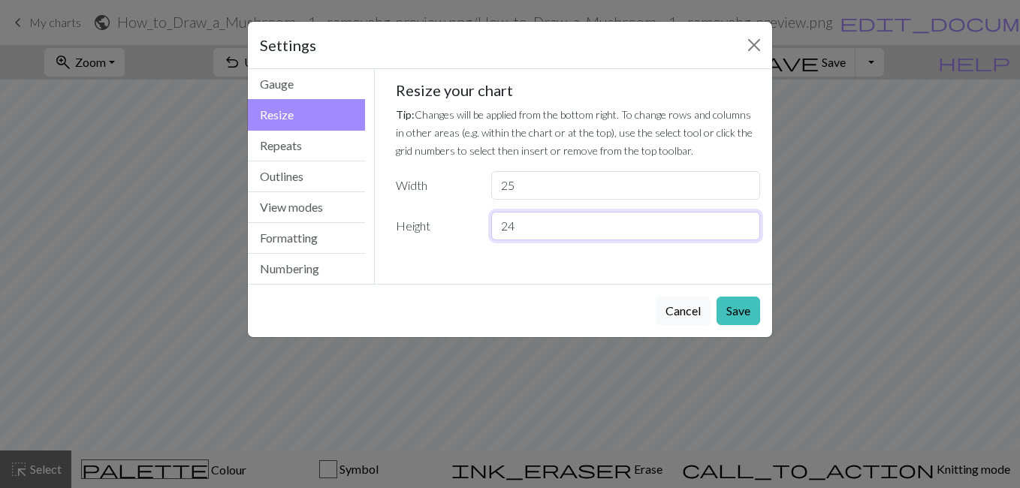
click at [744, 220] on input "24" at bounding box center [625, 226] width 269 height 29
click at [744, 220] on input "25" at bounding box center [625, 226] width 269 height 29
click at [744, 220] on input "26" at bounding box center [625, 226] width 269 height 29
click at [744, 220] on input "27" at bounding box center [625, 226] width 269 height 29
click at [744, 220] on input "28" at bounding box center [625, 226] width 269 height 29
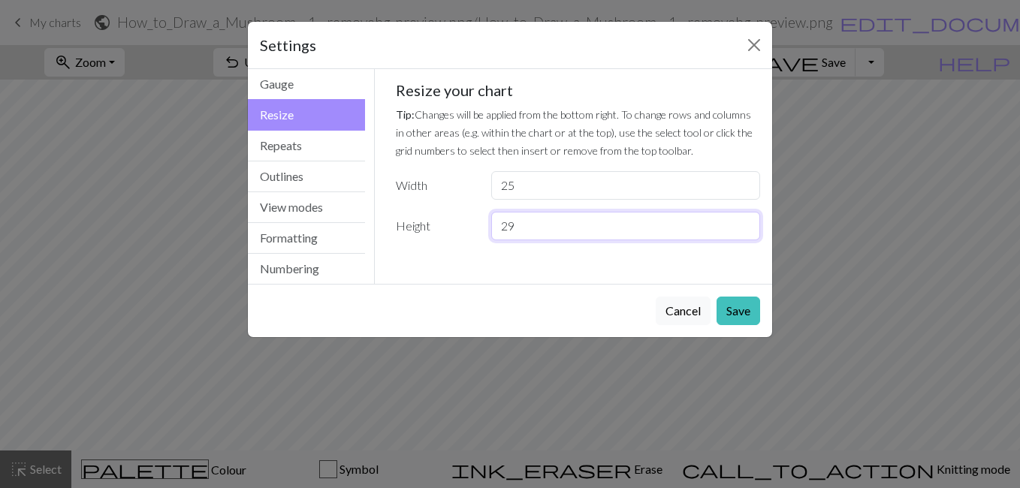
click at [744, 220] on input "29" at bounding box center [625, 226] width 269 height 29
click at [744, 220] on input "30" at bounding box center [625, 226] width 269 height 29
click at [744, 220] on input "31" at bounding box center [625, 226] width 269 height 29
type input "30"
click at [744, 232] on input "30" at bounding box center [625, 226] width 269 height 29
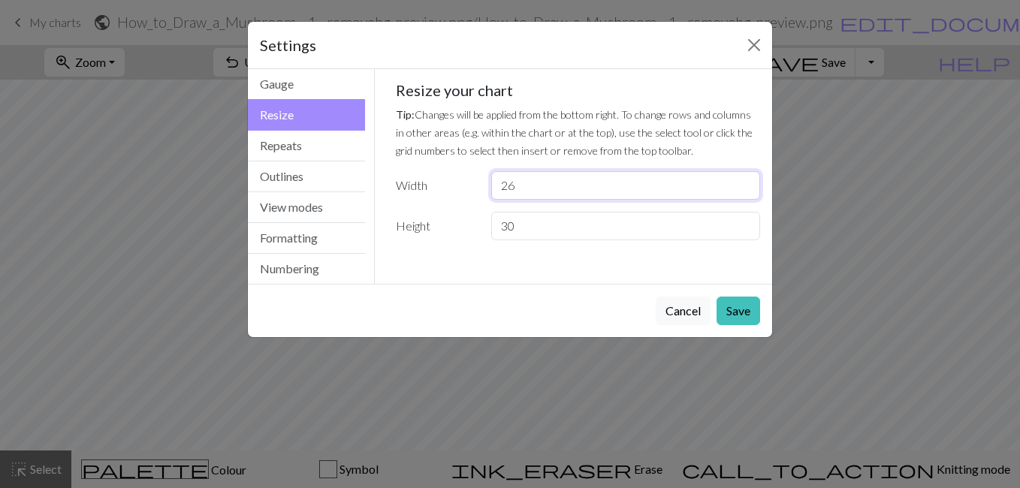
click at [750, 182] on input "26" at bounding box center [625, 185] width 269 height 29
click at [750, 182] on input "27" at bounding box center [625, 185] width 269 height 29
click at [750, 182] on input "28" at bounding box center [625, 185] width 269 height 29
click at [750, 182] on input "29" at bounding box center [625, 185] width 269 height 29
click at [750, 182] on input "30" at bounding box center [625, 185] width 269 height 29
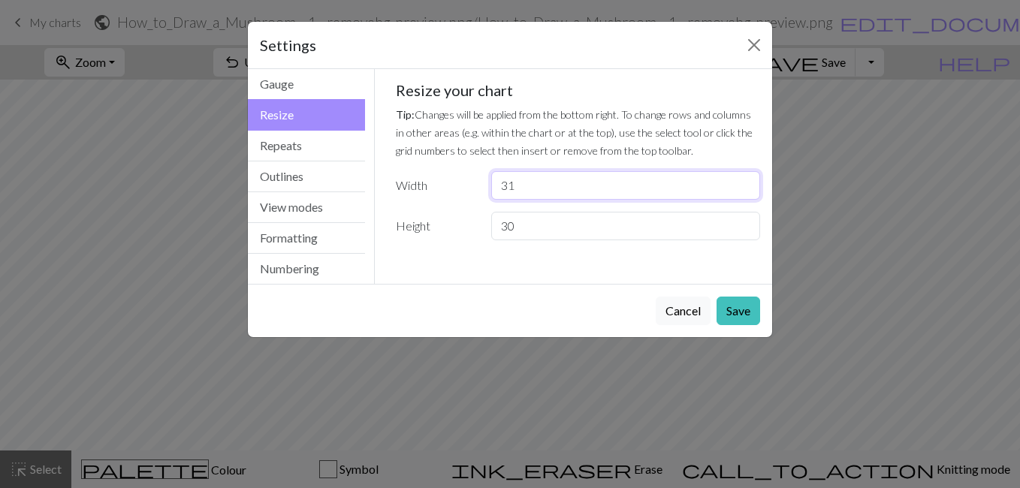
click at [750, 182] on input "31" at bounding box center [625, 185] width 269 height 29
type input "30"
click at [748, 189] on input "30" at bounding box center [625, 185] width 269 height 29
click at [739, 314] on button "Save" at bounding box center [739, 311] width 44 height 29
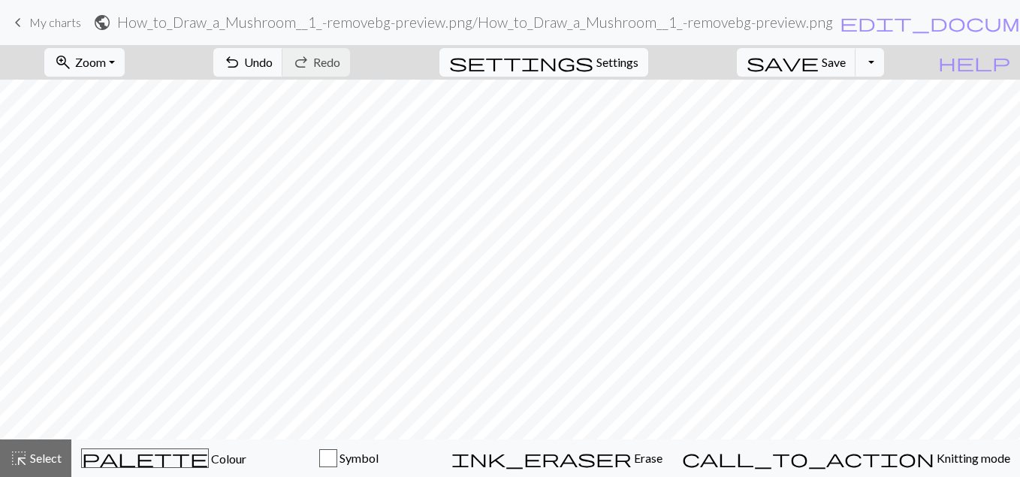
click at [627, 54] on span "Settings" at bounding box center [618, 62] width 42 height 18
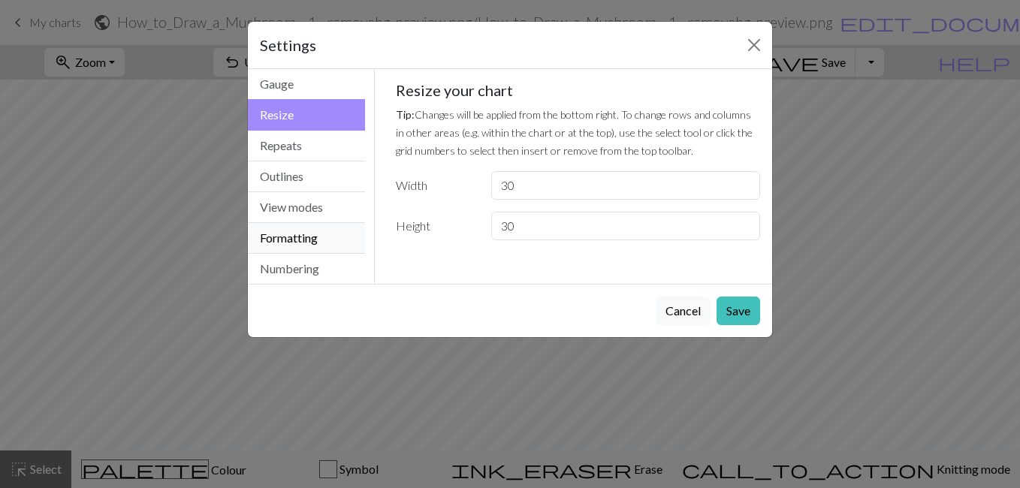
click at [282, 241] on button "Formatting" at bounding box center [306, 238] width 117 height 31
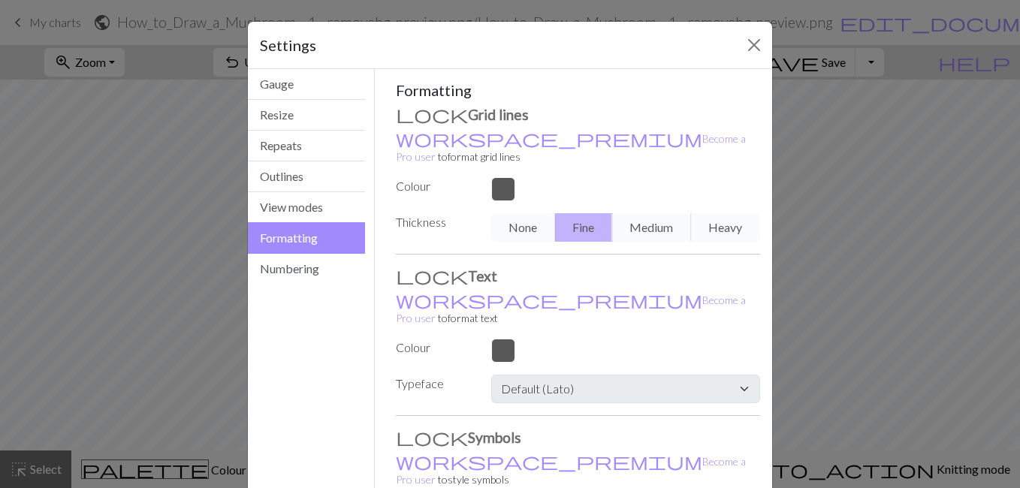
scroll to position [122, 0]
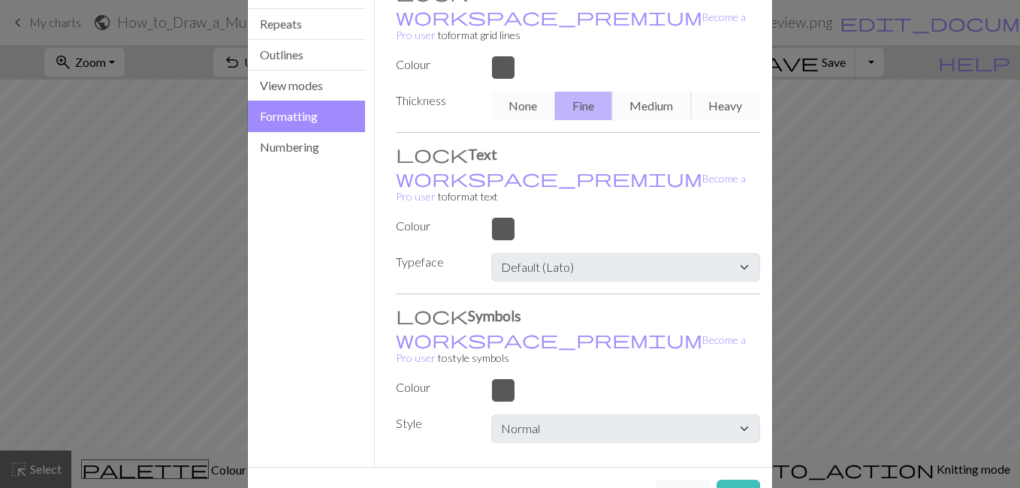
click at [869, 180] on div "Settings Formatting Gauge Resize Repeats Outlines View modes Formatting Numberi…" at bounding box center [510, 244] width 1020 height 488
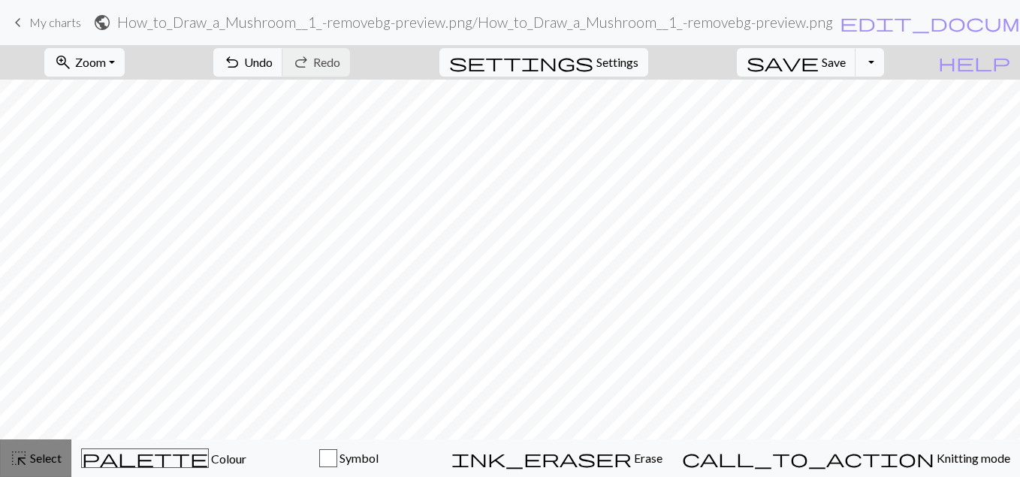
click at [41, 461] on span "Select" at bounding box center [45, 458] width 34 height 14
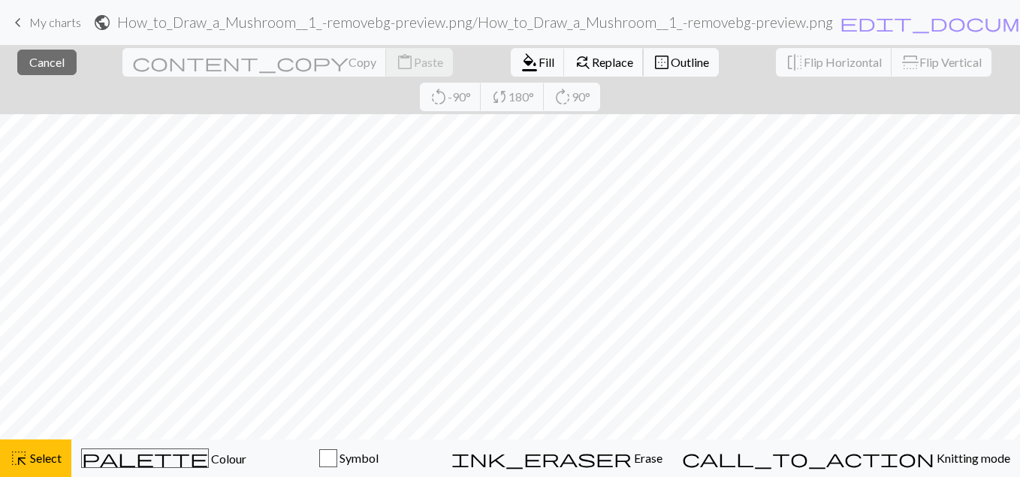
click at [592, 66] on span "Replace" at bounding box center [612, 62] width 41 height 14
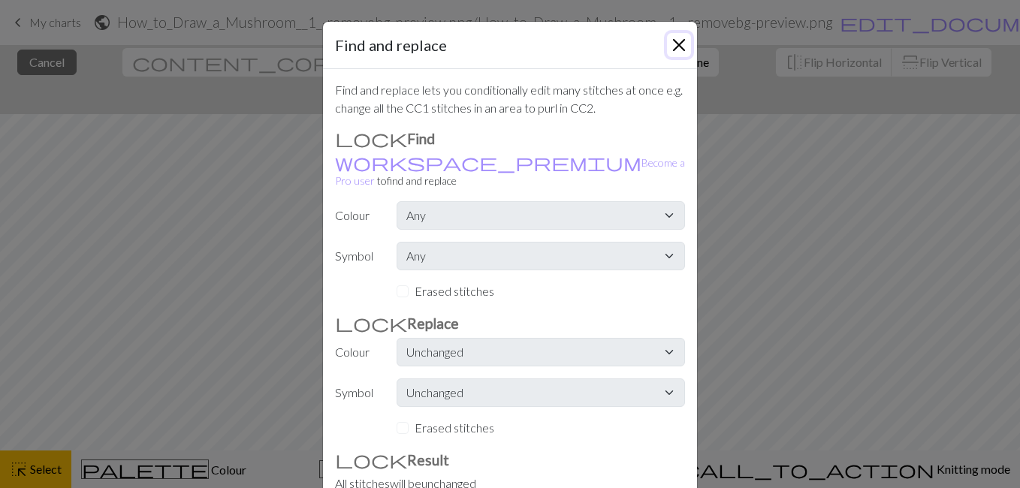
click at [680, 54] on button "Close" at bounding box center [679, 45] width 24 height 24
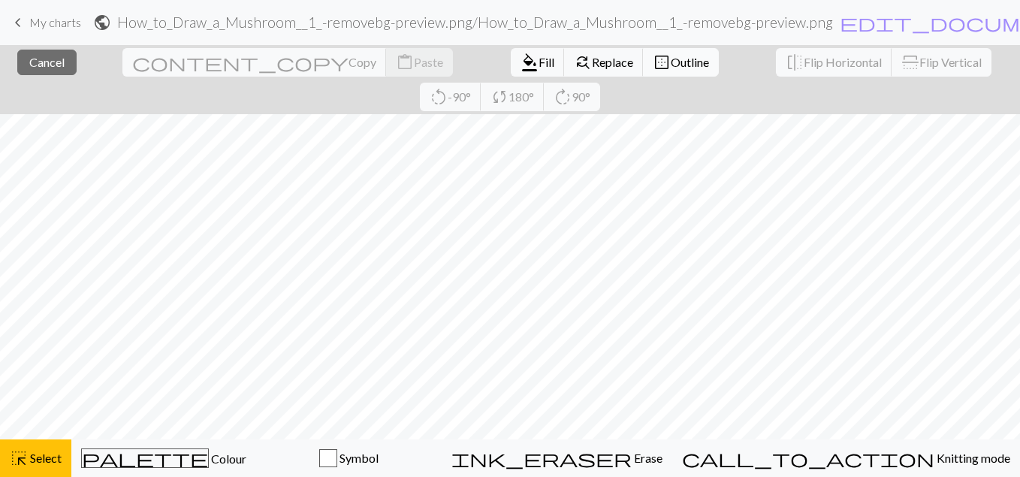
click at [671, 66] on span "Outline" at bounding box center [690, 62] width 38 height 14
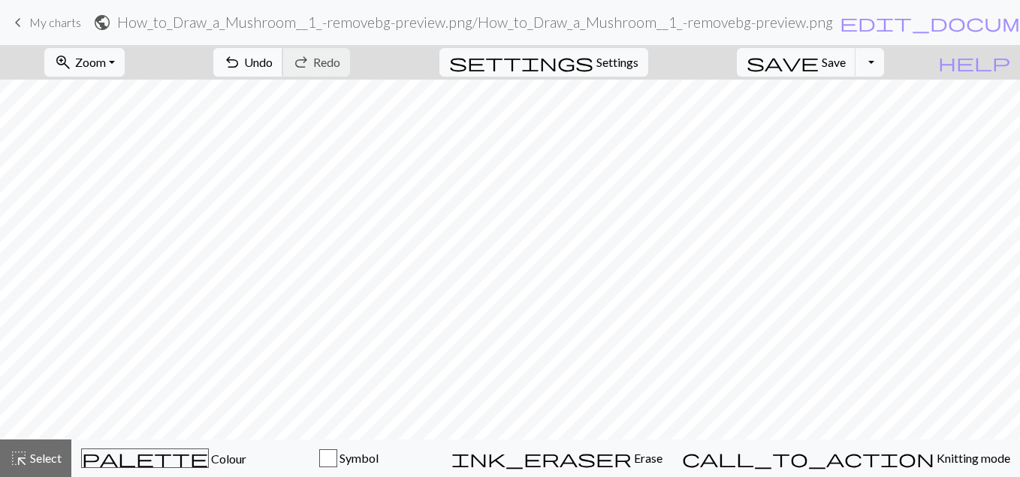
click at [273, 56] on span "Undo" at bounding box center [258, 62] width 29 height 14
click at [241, 63] on span "undo" at bounding box center [232, 62] width 18 height 21
click at [273, 61] on span "Undo" at bounding box center [258, 62] width 29 height 14
click at [34, 464] on span "Select" at bounding box center [45, 458] width 34 height 14
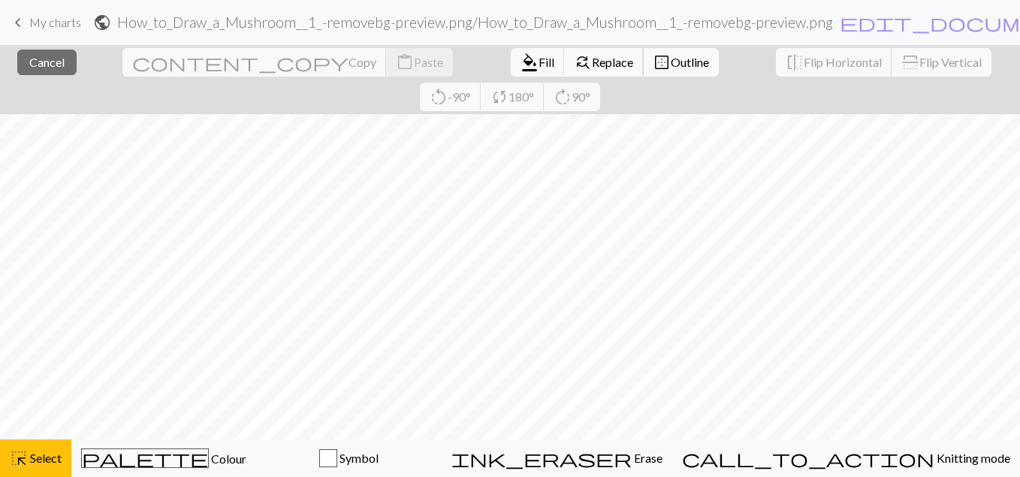
click at [564, 69] on button "find_replace Replace" at bounding box center [604, 62] width 80 height 29
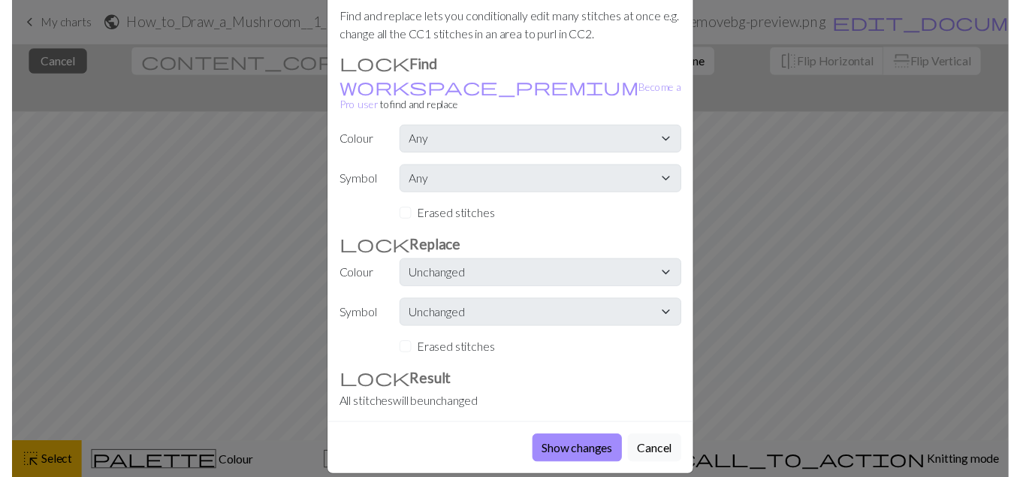
scroll to position [0, 0]
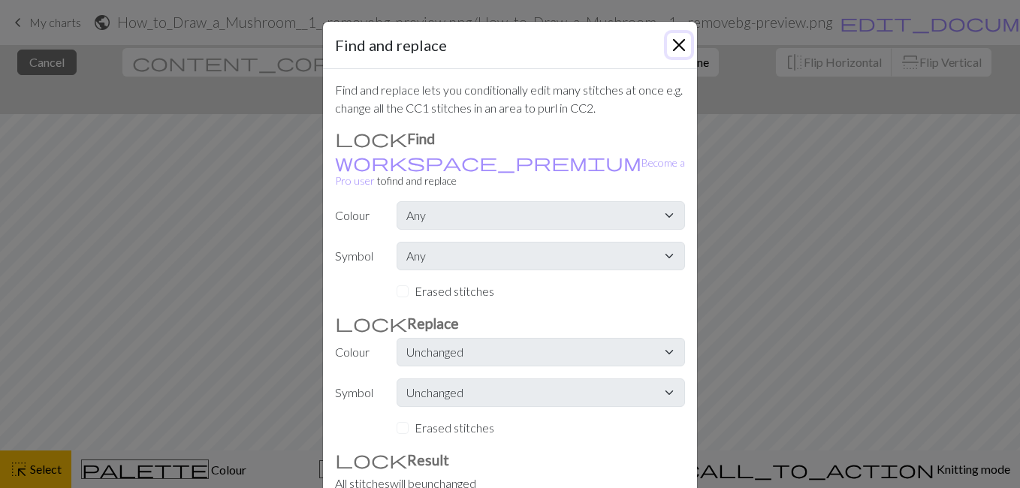
click at [668, 47] on button "Close" at bounding box center [679, 45] width 24 height 24
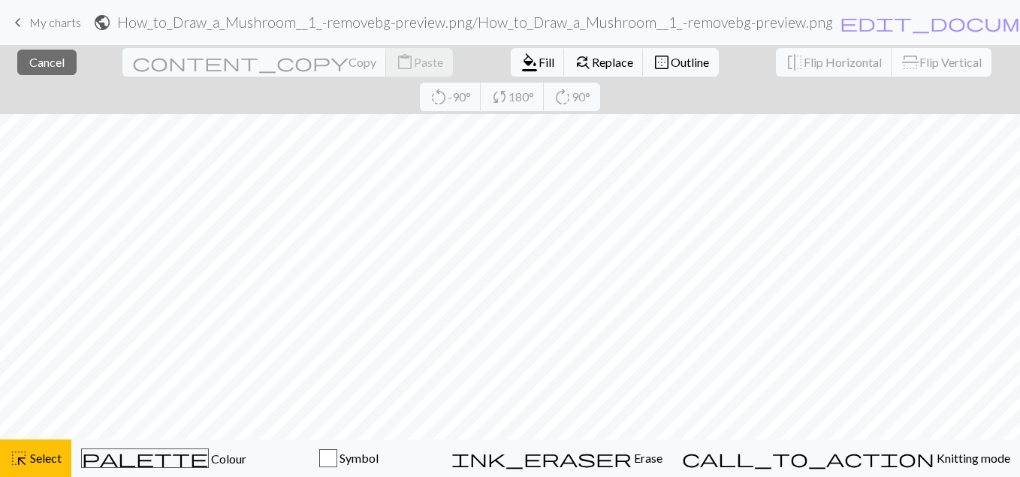
click at [900, 61] on span "flip" at bounding box center [910, 62] width 21 height 18
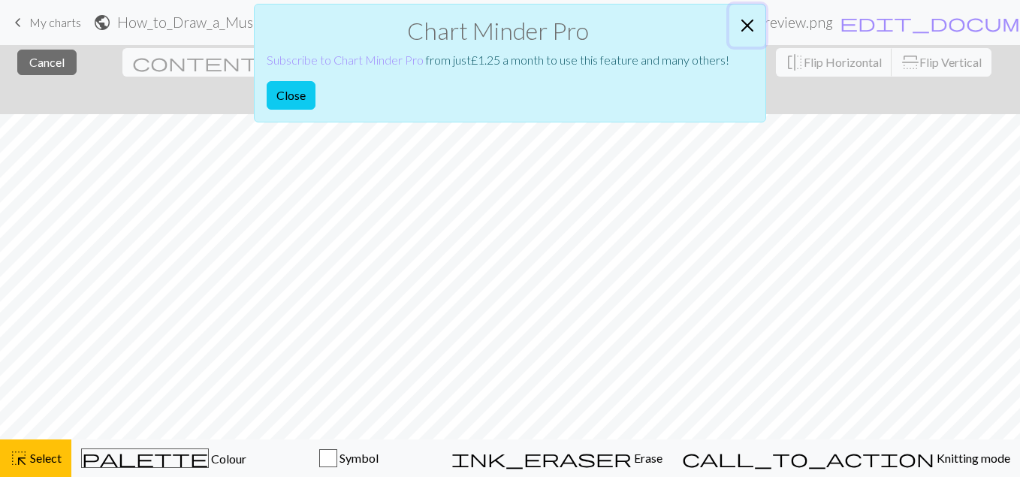
click at [754, 27] on button "Close" at bounding box center [748, 26] width 36 height 42
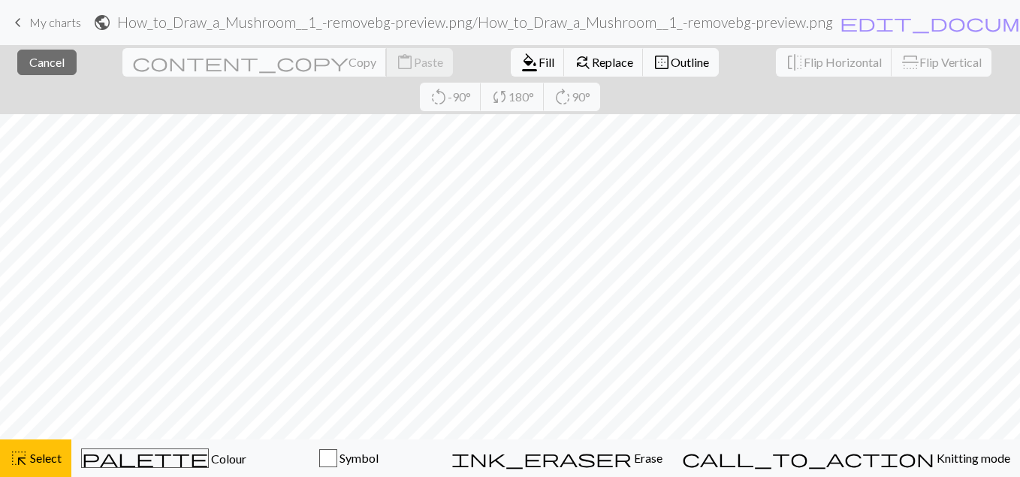
click at [349, 67] on span "Copy" at bounding box center [363, 62] width 28 height 14
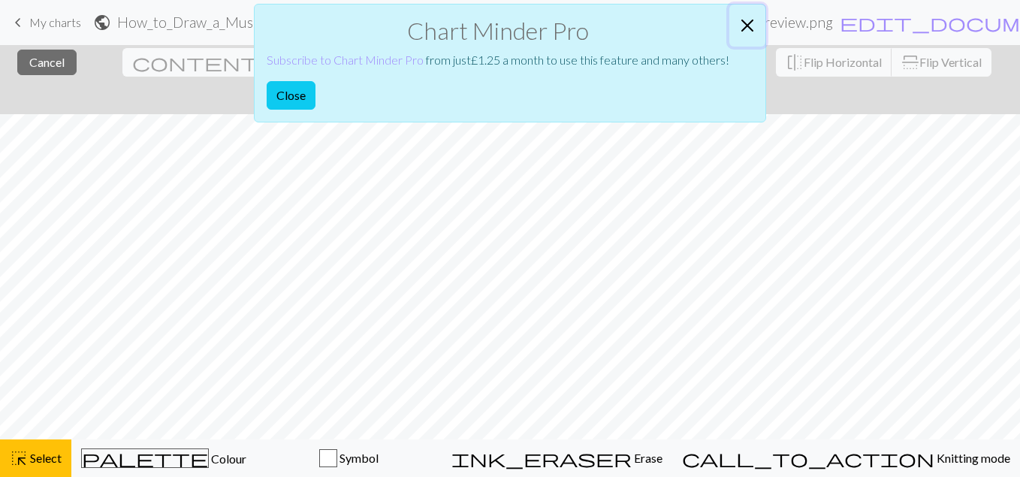
click at [746, 29] on button "Close" at bounding box center [748, 26] width 36 height 42
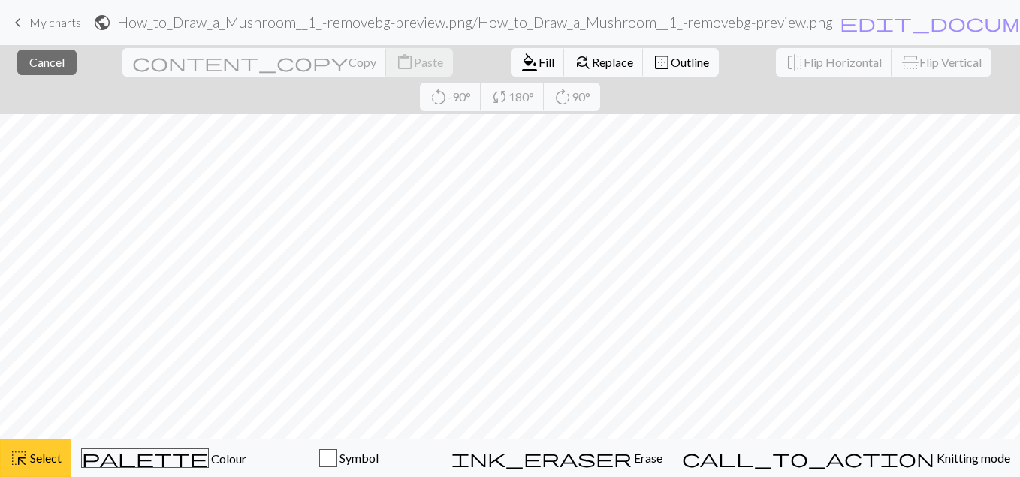
click at [47, 464] on span "Select" at bounding box center [45, 458] width 34 height 14
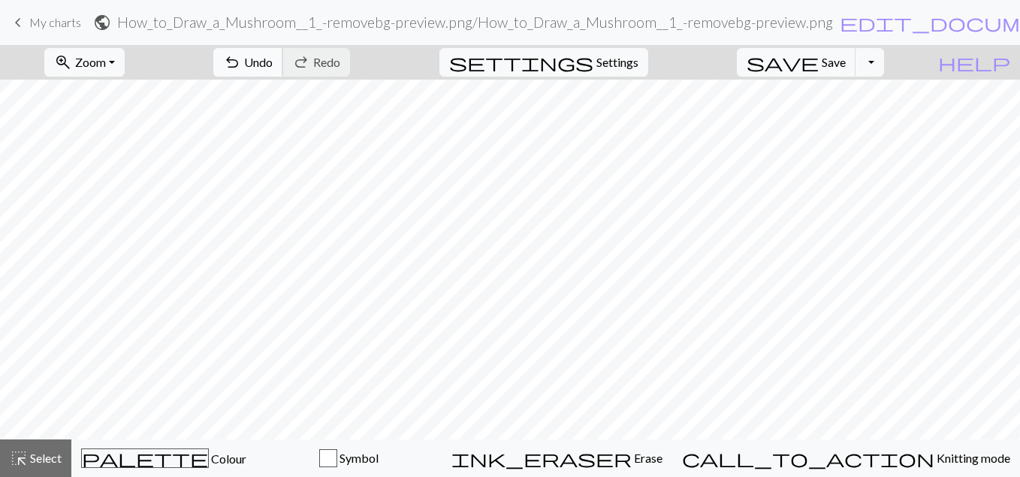
click at [273, 57] on span "Undo" at bounding box center [258, 62] width 29 height 14
click at [844, 62] on button "save Save Save" at bounding box center [796, 62] width 119 height 29
click at [846, 62] on span "Save" at bounding box center [834, 62] width 24 height 14
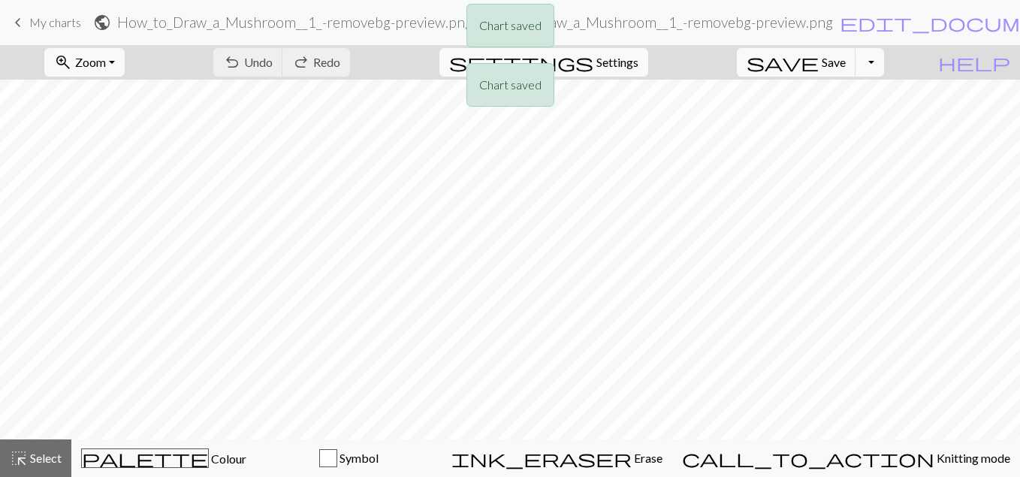
click at [897, 62] on div "Chart saved Chart saved" at bounding box center [510, 59] width 1020 height 119
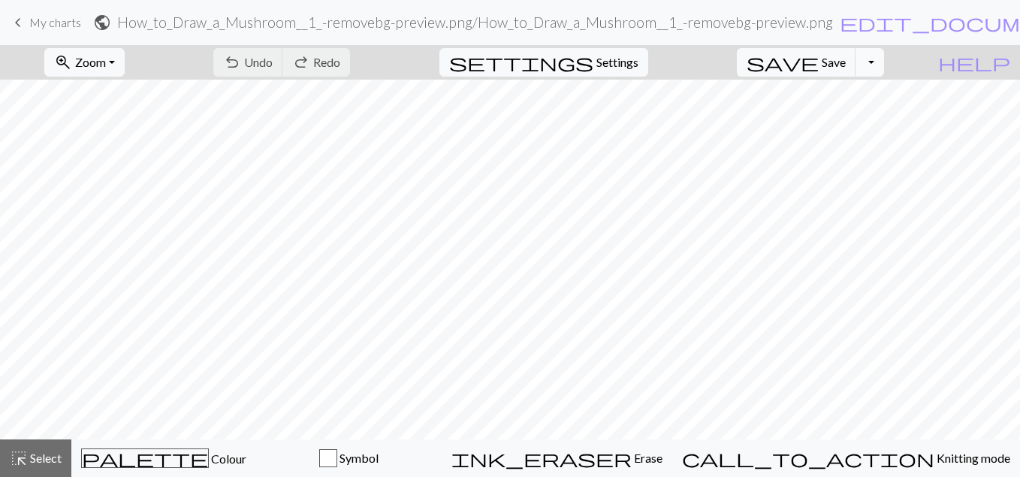
click at [884, 61] on button "Toggle Dropdown" at bounding box center [870, 62] width 29 height 29
click at [864, 116] on button "save_alt Download" at bounding box center [760, 119] width 248 height 24
click at [884, 65] on button "Toggle Dropdown" at bounding box center [870, 62] width 29 height 29
click at [878, 118] on button "save_alt Download" at bounding box center [760, 119] width 248 height 24
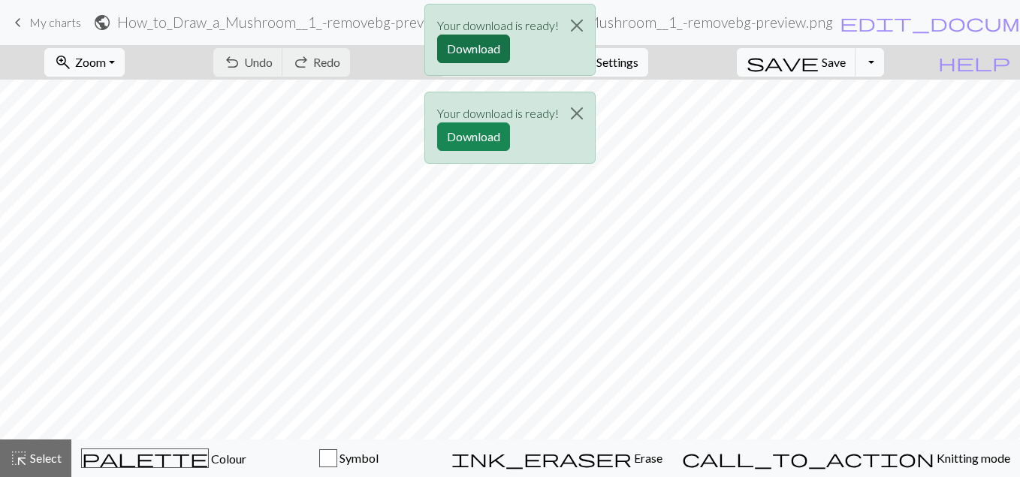
click at [466, 56] on button "Download" at bounding box center [473, 49] width 73 height 29
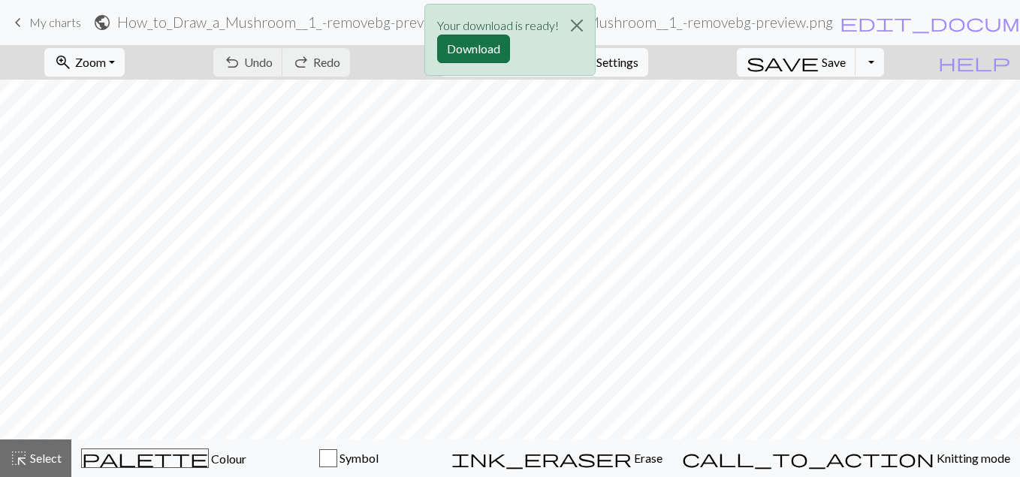
click at [465, 56] on button "Download" at bounding box center [473, 49] width 73 height 29
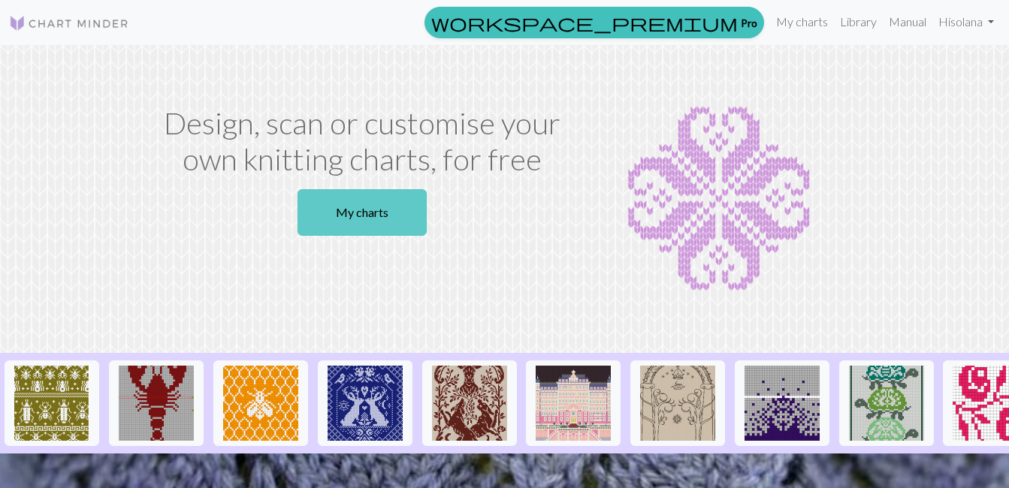
click at [368, 225] on link "My charts" at bounding box center [362, 212] width 129 height 47
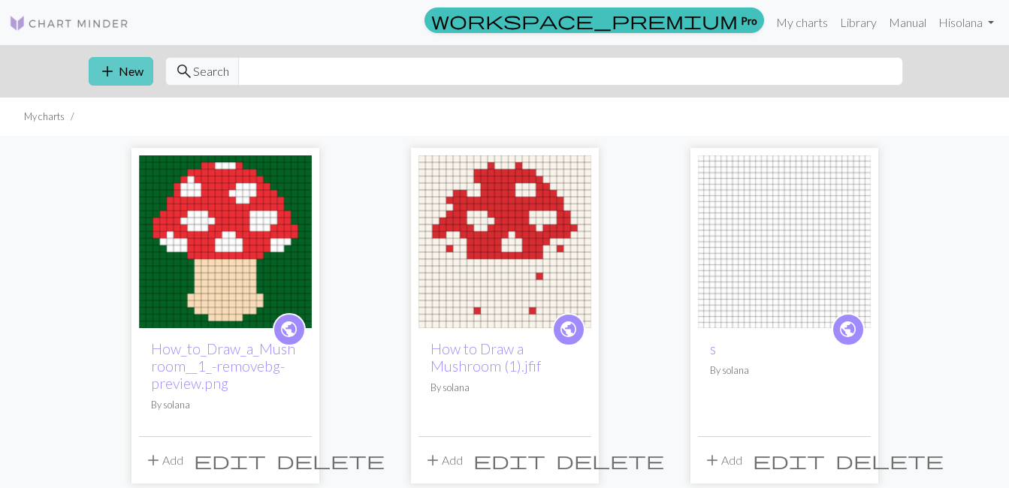
click at [113, 75] on span "add" at bounding box center [107, 71] width 18 height 21
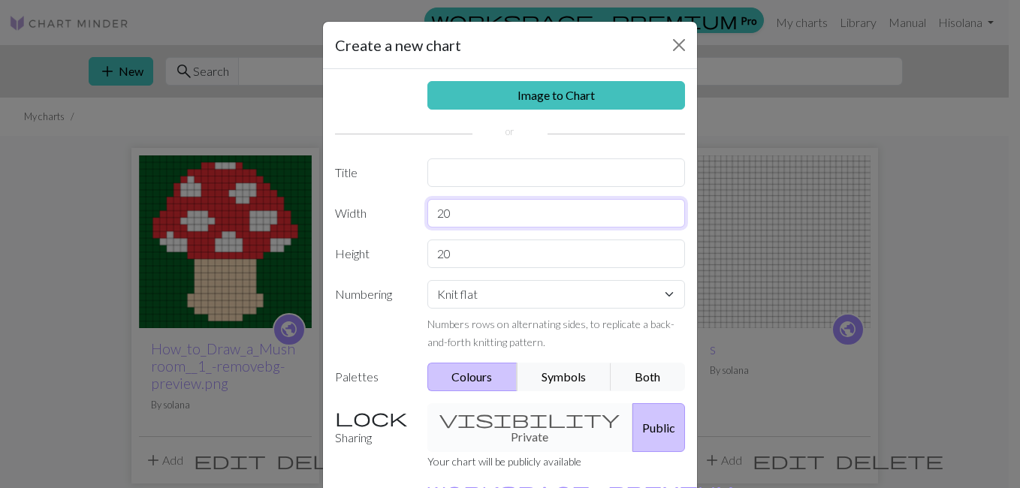
drag, startPoint x: 446, startPoint y: 212, endPoint x: 424, endPoint y: 214, distance: 22.7
click at [428, 214] on input "20" at bounding box center [557, 213] width 258 height 29
type input "5"
type input "35"
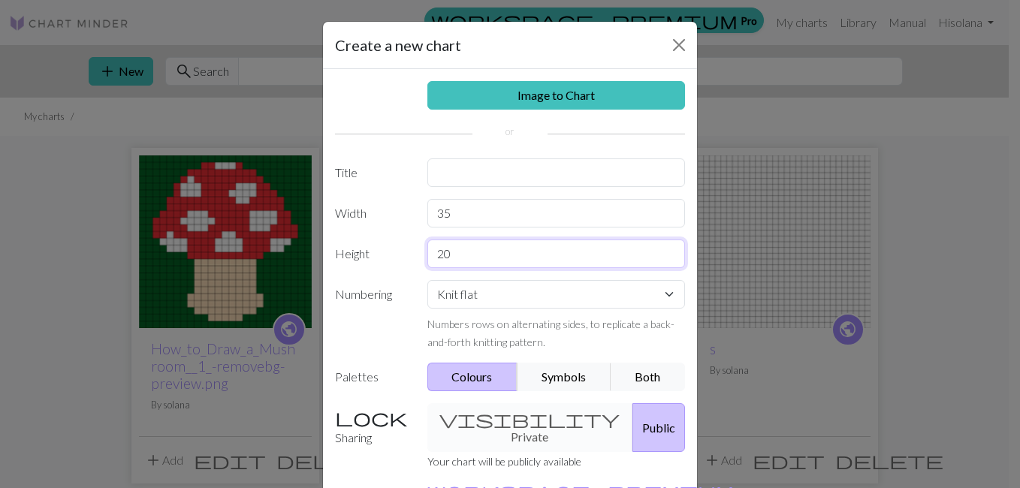
drag, startPoint x: 449, startPoint y: 256, endPoint x: 427, endPoint y: 259, distance: 22.7
click at [428, 259] on input "20" at bounding box center [557, 254] width 258 height 29
type input "35"
click at [492, 298] on select "Knit flat Knit in the round Lace knitting Cross stitch" at bounding box center [557, 294] width 258 height 29
click at [428, 280] on select "Knit flat Knit in the round Lace knitting Cross stitch" at bounding box center [557, 294] width 258 height 29
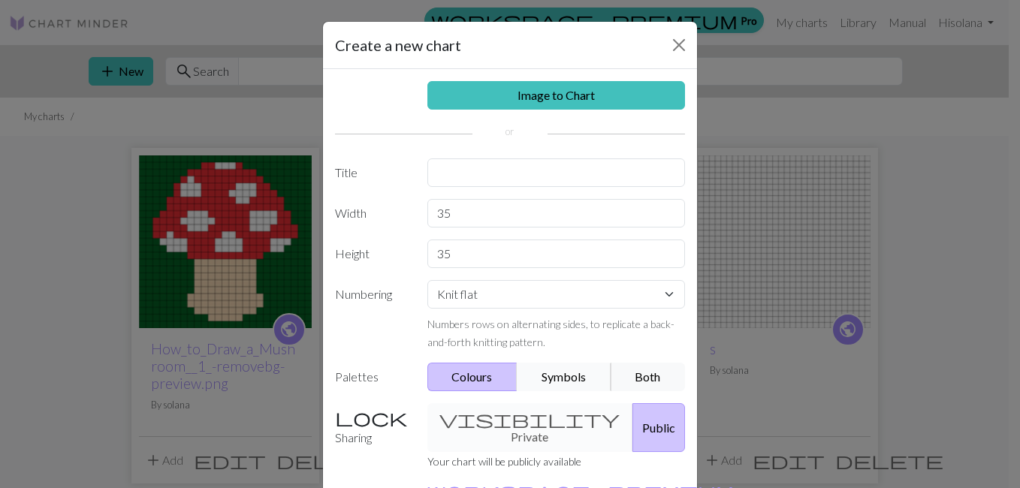
click at [552, 376] on button "Symbols" at bounding box center [564, 377] width 95 height 29
click at [624, 373] on button "Both" at bounding box center [648, 377] width 75 height 29
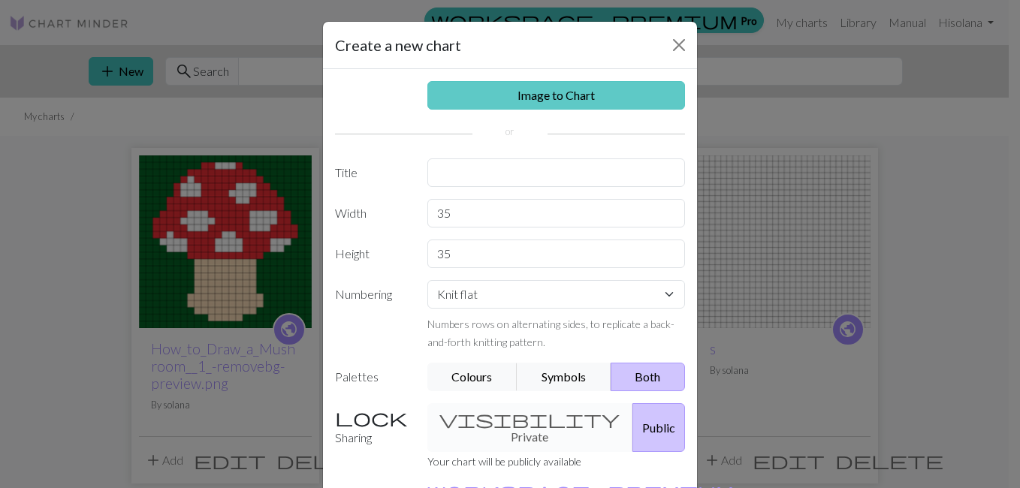
click at [502, 89] on link "Image to Chart" at bounding box center [557, 95] width 258 height 29
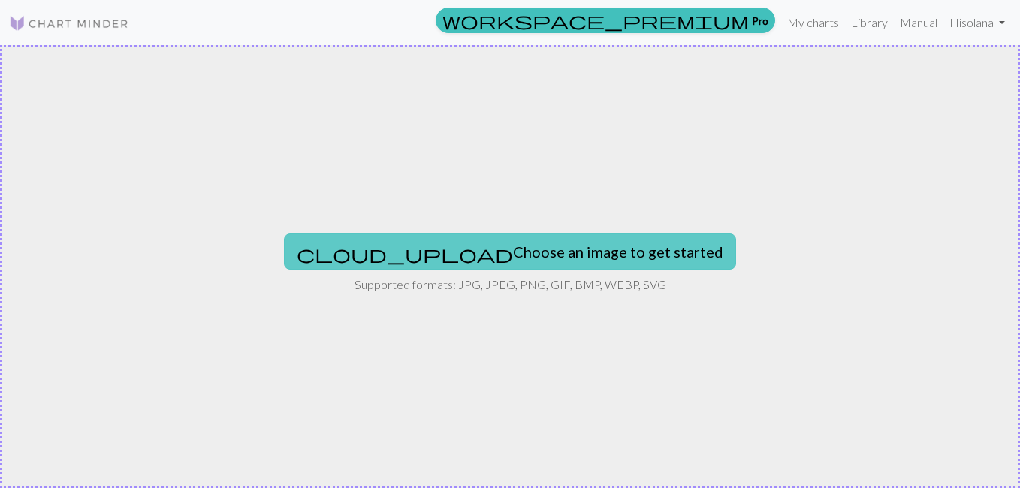
click at [508, 251] on button "cloud_upload Choose an image to get started" at bounding box center [510, 252] width 452 height 36
type input "C:\fakepath\How_to_Draw_a_Mushroom__1_-removebg-preview.png (1).png"
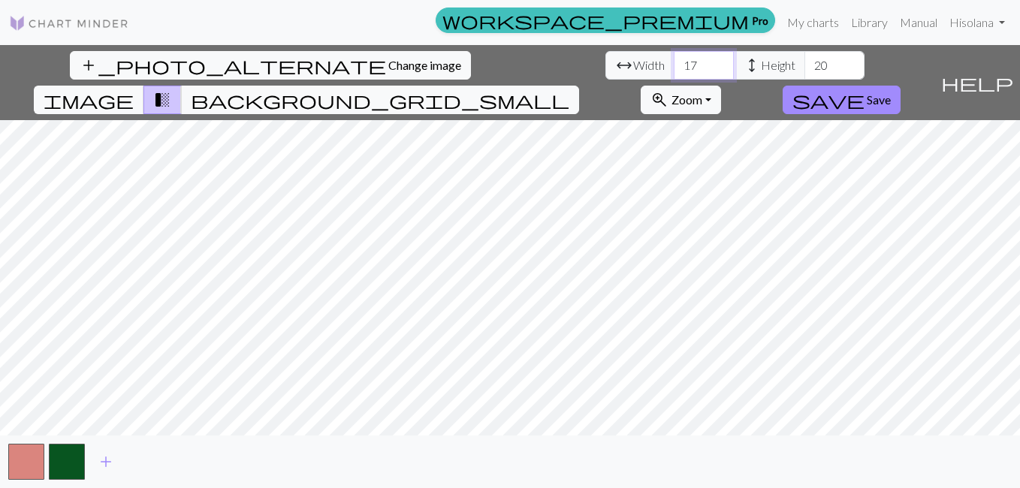
drag, startPoint x: 314, startPoint y: 65, endPoint x: 290, endPoint y: 71, distance: 24.6
click at [606, 71] on div "arrow_range Width 17 height Height 20" at bounding box center [735, 65] width 259 height 29
type input "35"
drag, startPoint x: 444, startPoint y: 66, endPoint x: 430, endPoint y: 72, distance: 15.5
click at [805, 72] on input "20" at bounding box center [835, 65] width 60 height 29
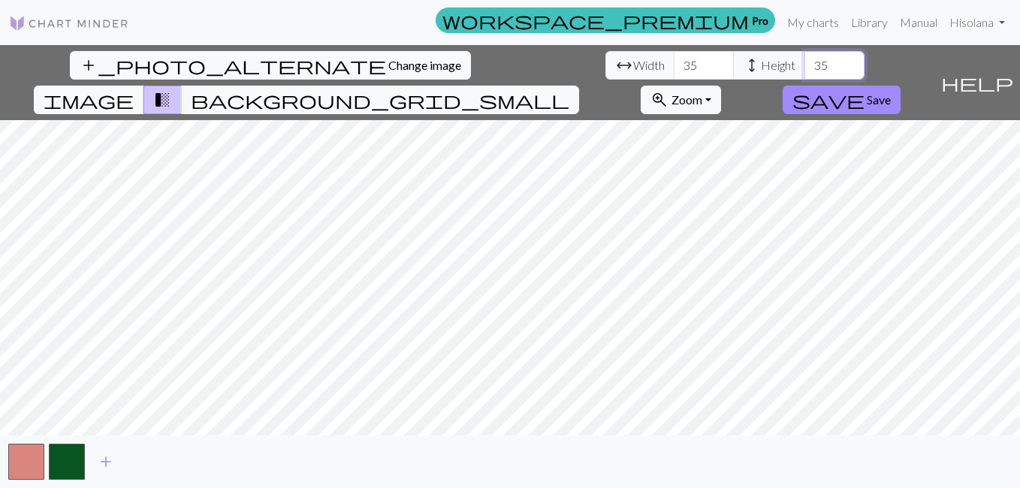
type input "35"
click at [103, 463] on span "add" at bounding box center [106, 462] width 18 height 21
click at [146, 462] on span "add" at bounding box center [146, 462] width 18 height 21
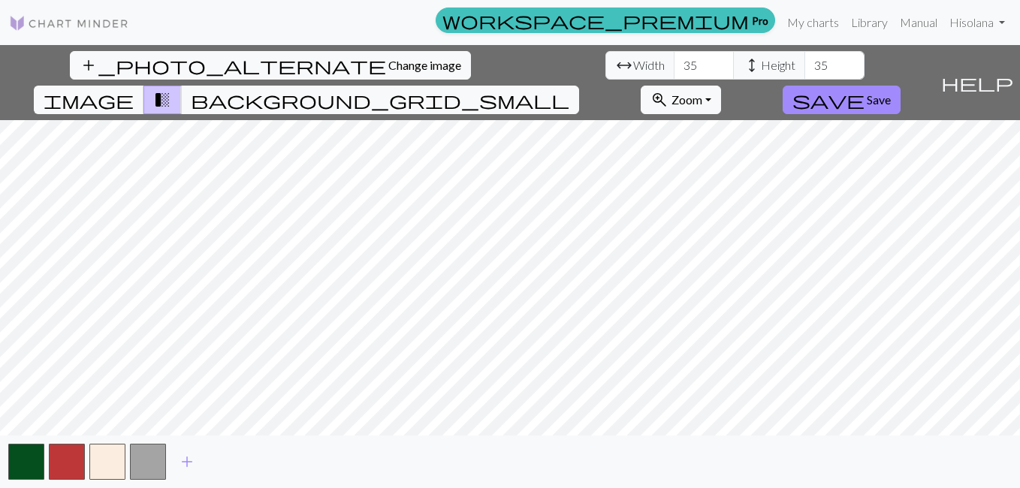
click at [466, 444] on div "add_photo_alternate Change image arrow_range Width 35 height Height 35 image tr…" at bounding box center [510, 266] width 1020 height 443
click at [134, 89] on span "image" at bounding box center [89, 99] width 90 height 21
click at [292, 444] on div "add_photo_alternate Change image arrow_range Width 35 height Height 35 image tr…" at bounding box center [510, 266] width 1020 height 443
click at [570, 89] on span "background_grid_small" at bounding box center [380, 99] width 379 height 21
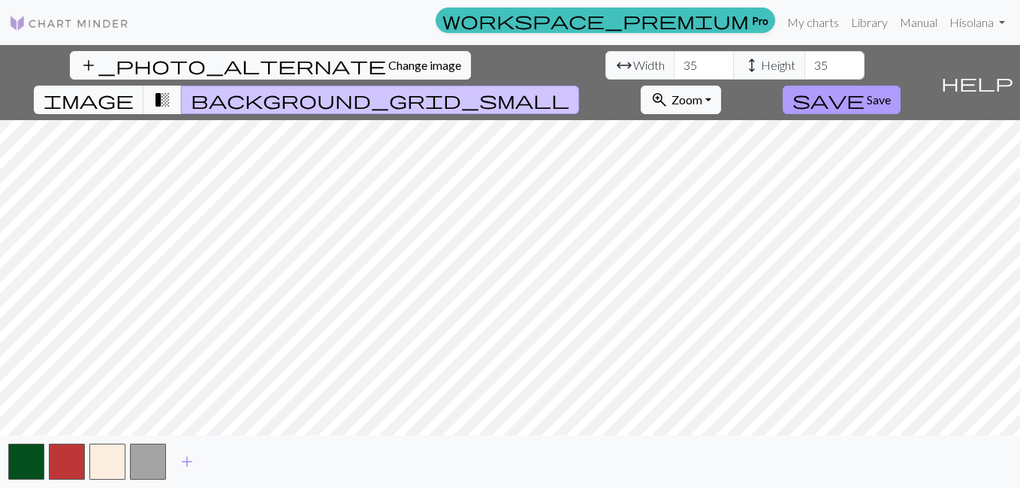
click at [891, 92] on span "Save" at bounding box center [879, 99] width 24 height 14
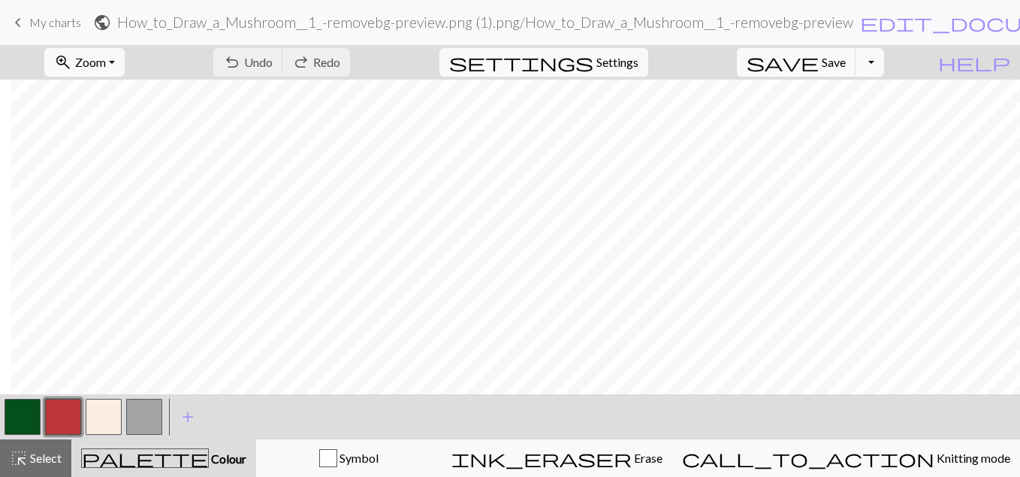
scroll to position [51, 11]
click at [68, 415] on button "button" at bounding box center [63, 417] width 36 height 36
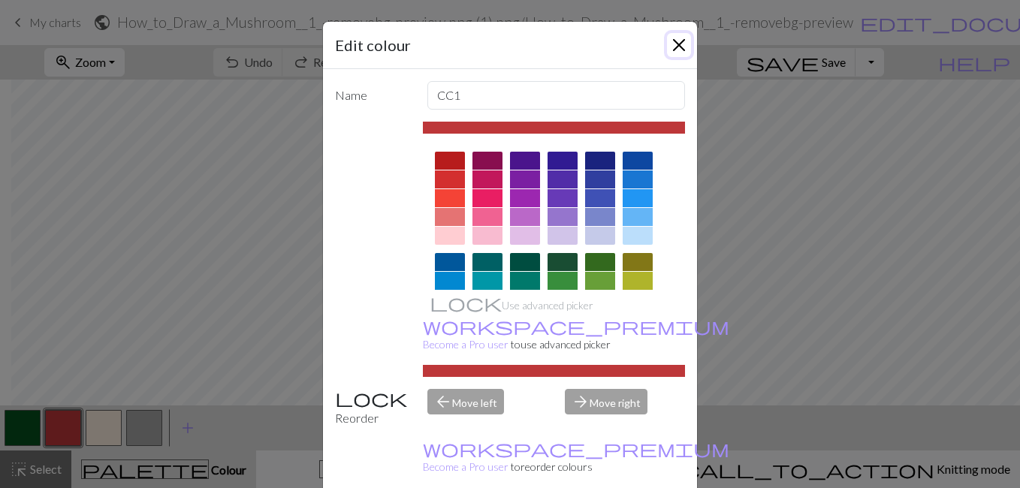
click at [678, 44] on button "Close" at bounding box center [679, 45] width 24 height 24
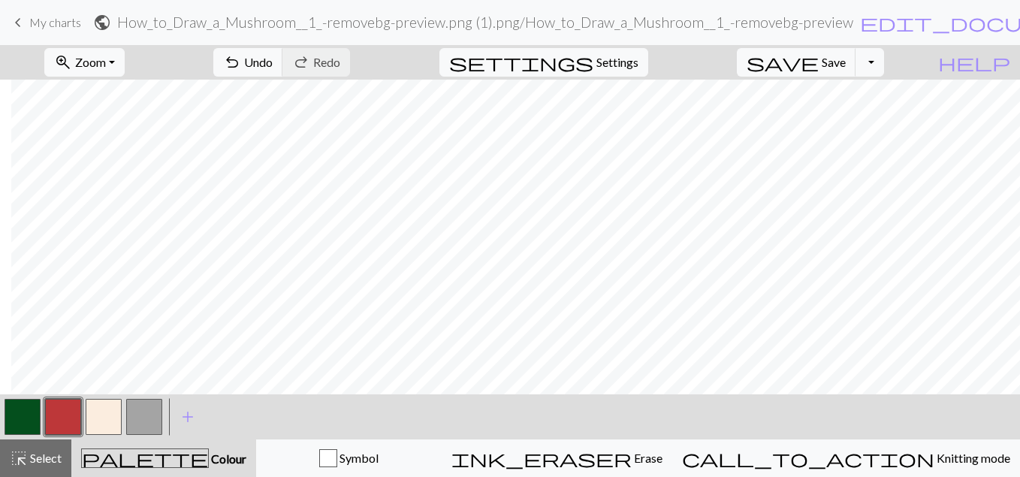
click at [98, 417] on button "button" at bounding box center [104, 417] width 36 height 36
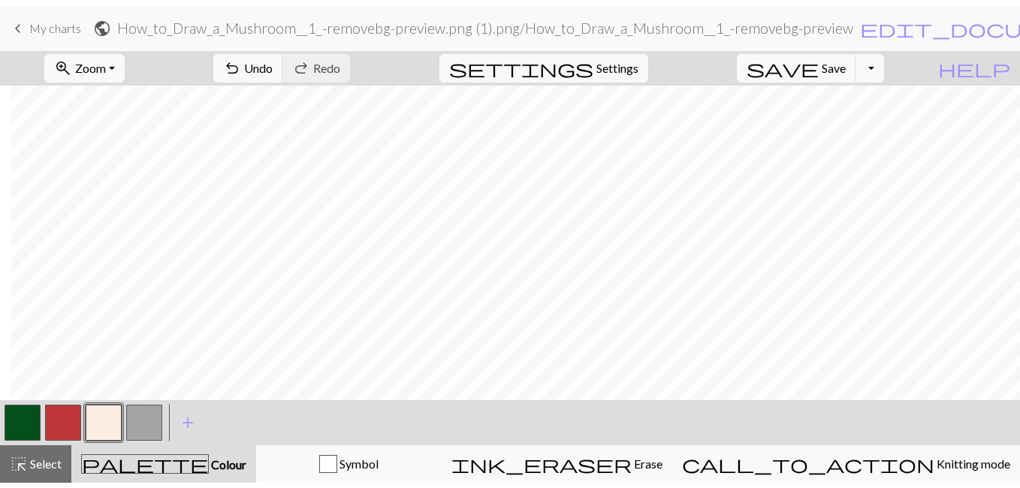
scroll to position [202, 11]
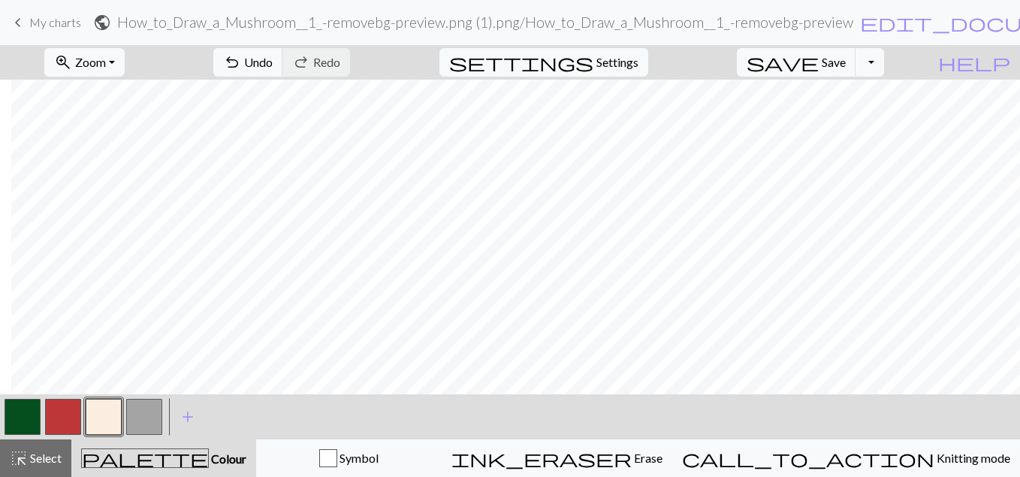
click at [145, 422] on button "button" at bounding box center [144, 417] width 36 height 36
click at [149, 421] on button "button" at bounding box center [144, 417] width 36 height 36
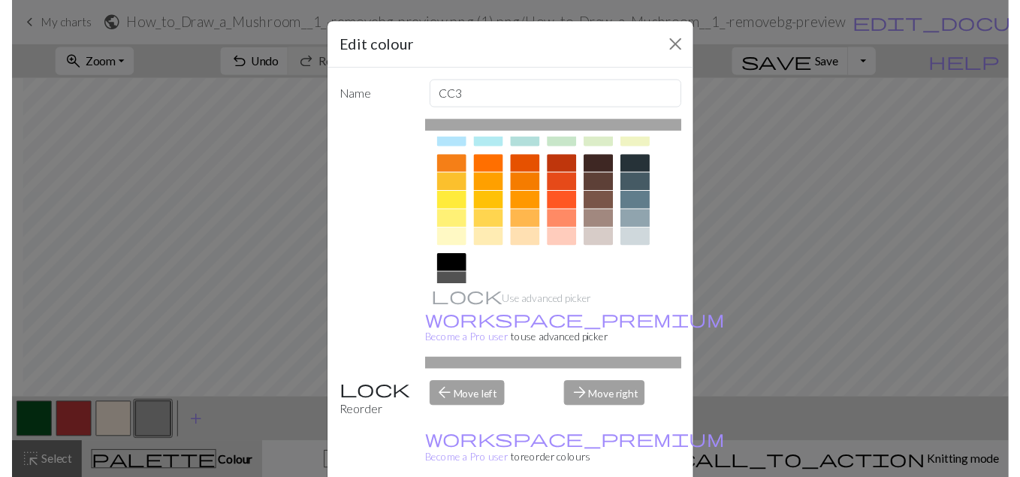
scroll to position [198, 0]
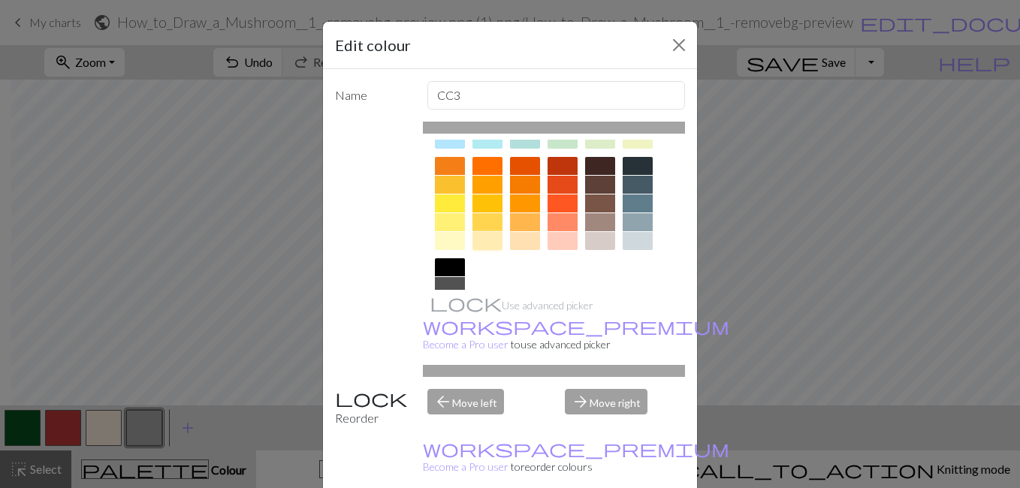
click at [487, 240] on div at bounding box center [488, 241] width 30 height 18
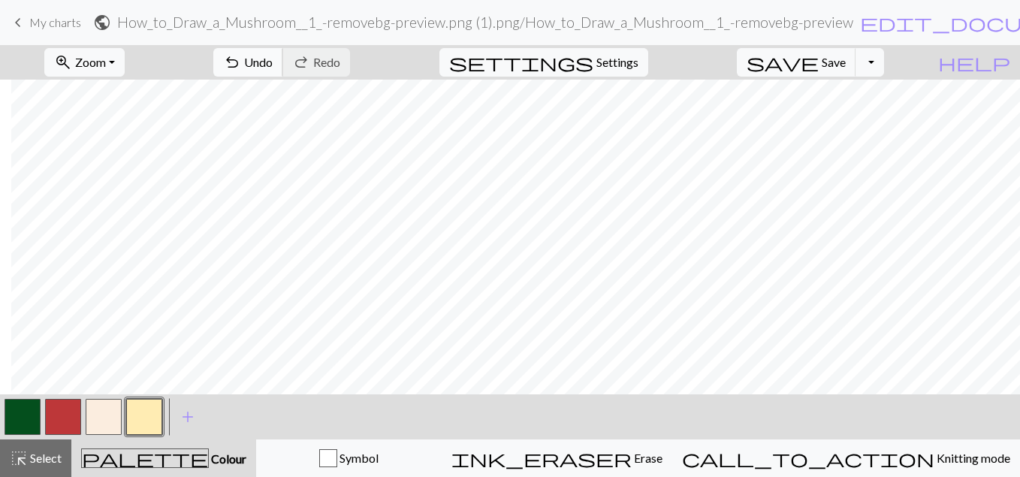
click at [273, 59] on span "Undo" at bounding box center [258, 62] width 29 height 14
click at [107, 415] on button "button" at bounding box center [104, 417] width 36 height 36
click at [53, 418] on button "button" at bounding box center [63, 417] width 36 height 36
click at [273, 55] on span "Undo" at bounding box center [258, 62] width 29 height 14
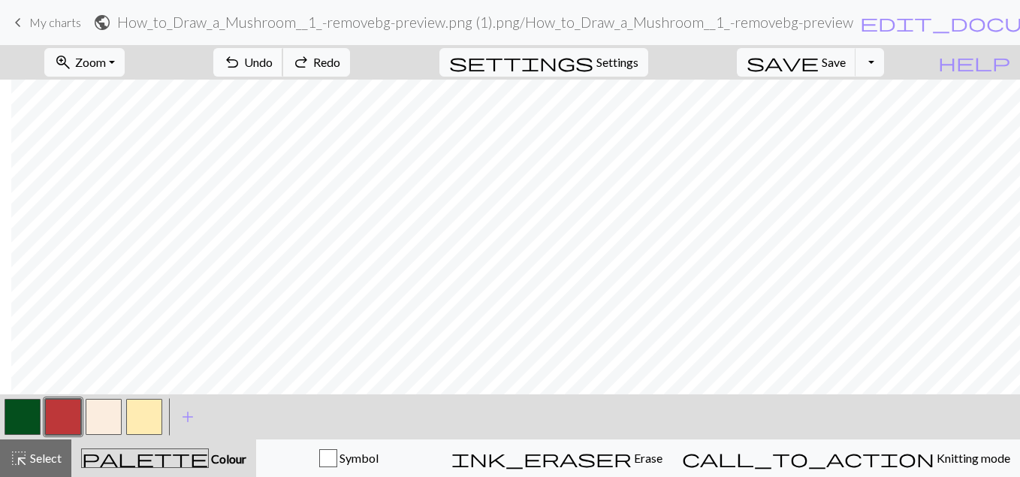
click at [273, 63] on span "Undo" at bounding box center [258, 62] width 29 height 14
click at [20, 425] on button "button" at bounding box center [23, 417] width 36 height 36
click at [150, 410] on button "button" at bounding box center [144, 417] width 36 height 36
click at [14, 417] on button "button" at bounding box center [23, 417] width 36 height 36
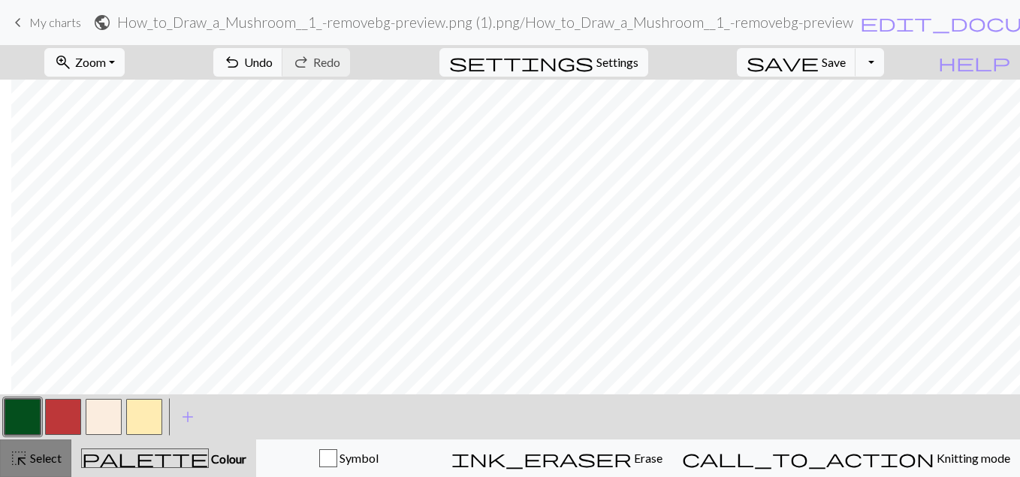
click at [48, 462] on span "Select" at bounding box center [45, 458] width 34 height 14
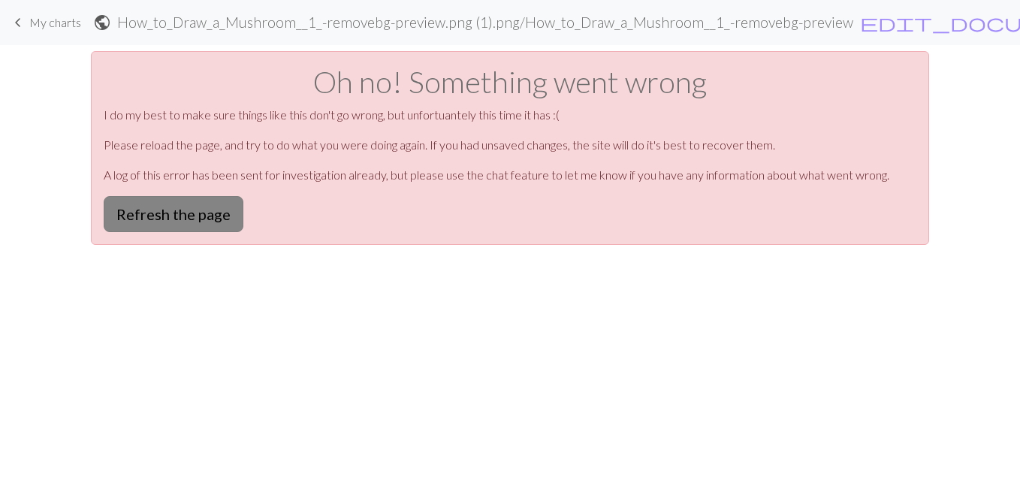
click at [197, 214] on button "Refresh the page" at bounding box center [174, 214] width 140 height 36
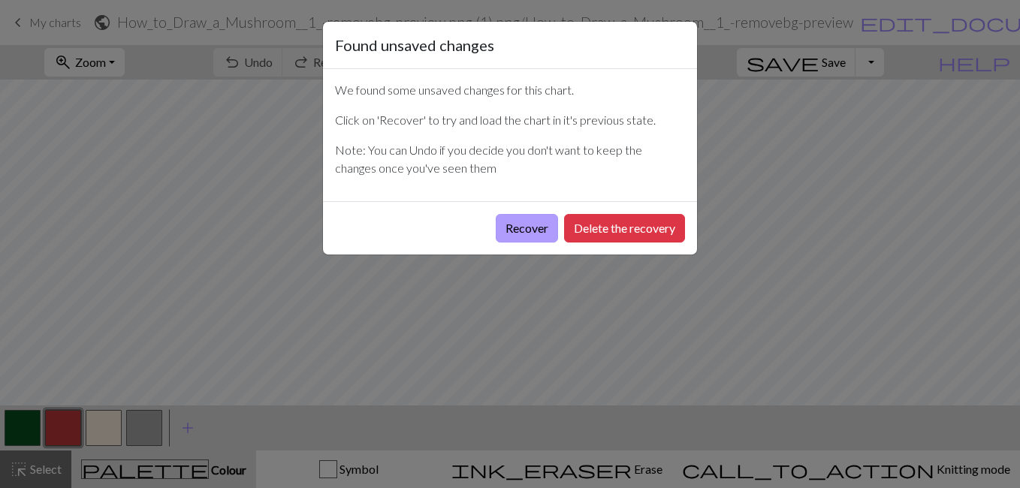
click at [533, 231] on button "Recover" at bounding box center [527, 228] width 62 height 29
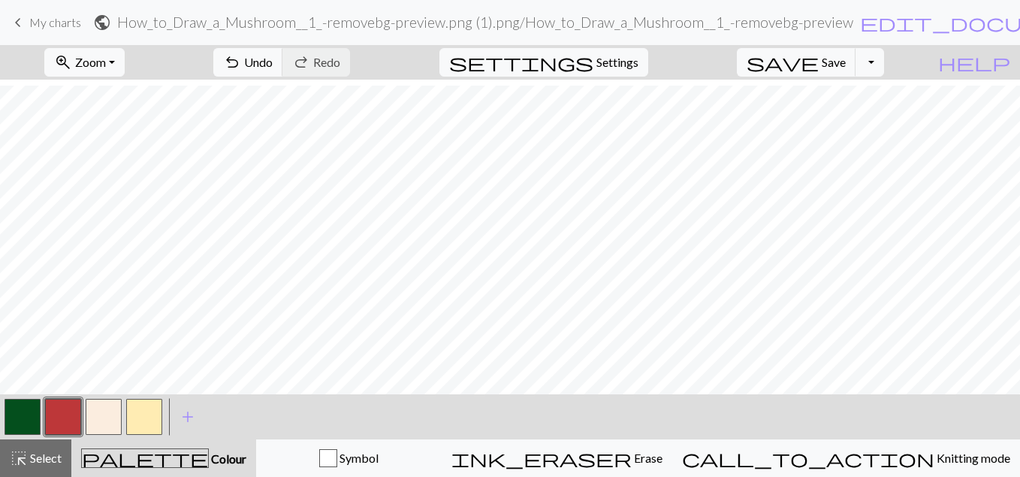
scroll to position [80, 0]
click at [735, 365] on div "zoom_in Zoom Zoom Fit all Fit width Fit height 50% 100% 150% 200% undo Undo Und…" at bounding box center [510, 261] width 1020 height 432
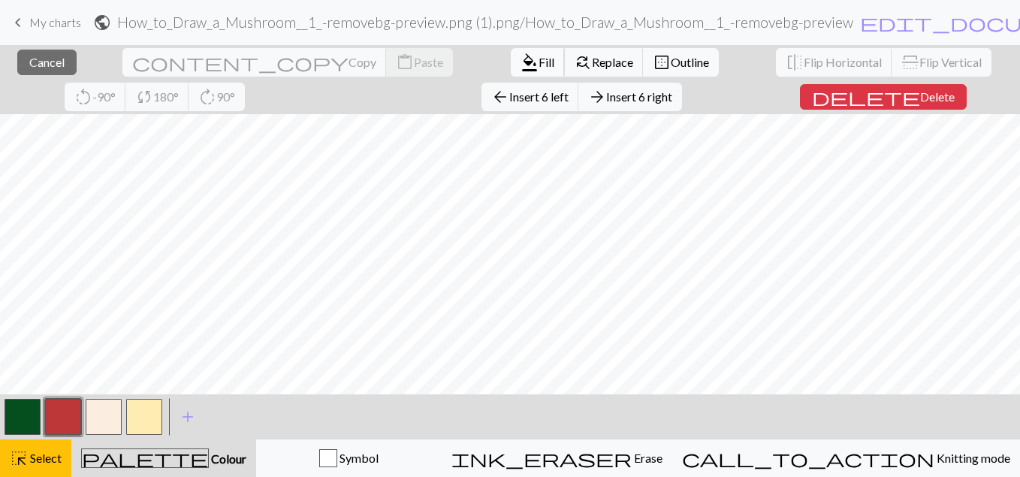
click at [521, 59] on span "format_color_fill" at bounding box center [530, 62] width 18 height 21
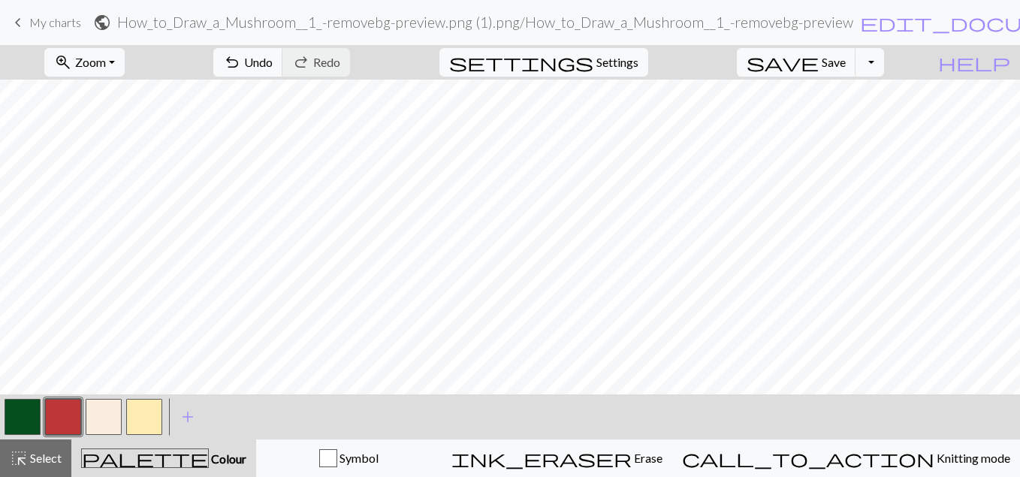
click at [26, 411] on button "button" at bounding box center [23, 417] width 36 height 36
click at [48, 456] on span "Select" at bounding box center [45, 458] width 34 height 14
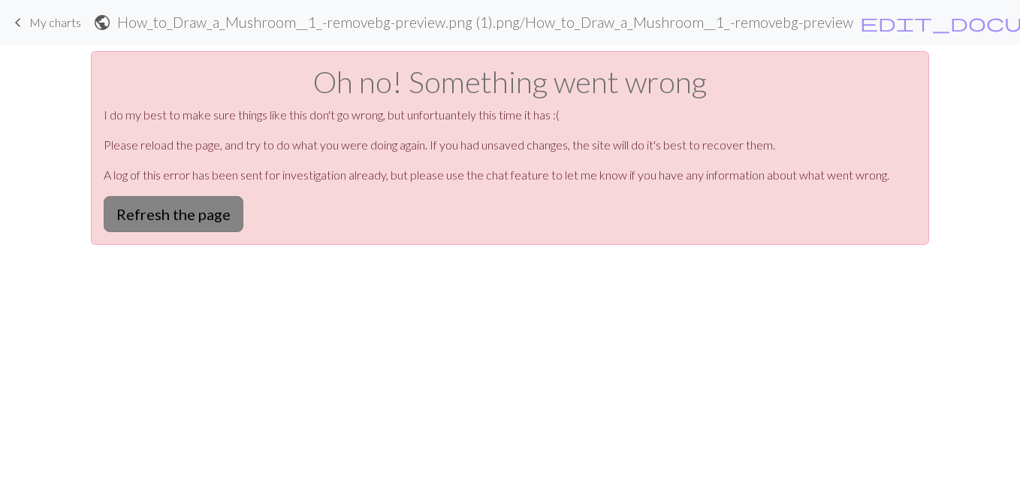
click at [198, 217] on button "Refresh the page" at bounding box center [174, 214] width 140 height 36
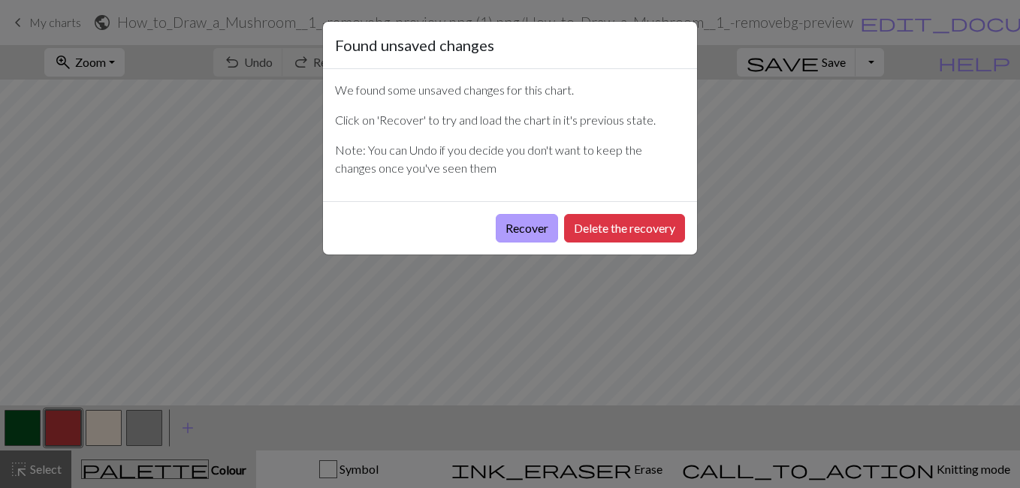
click at [510, 231] on button "Recover" at bounding box center [527, 228] width 62 height 29
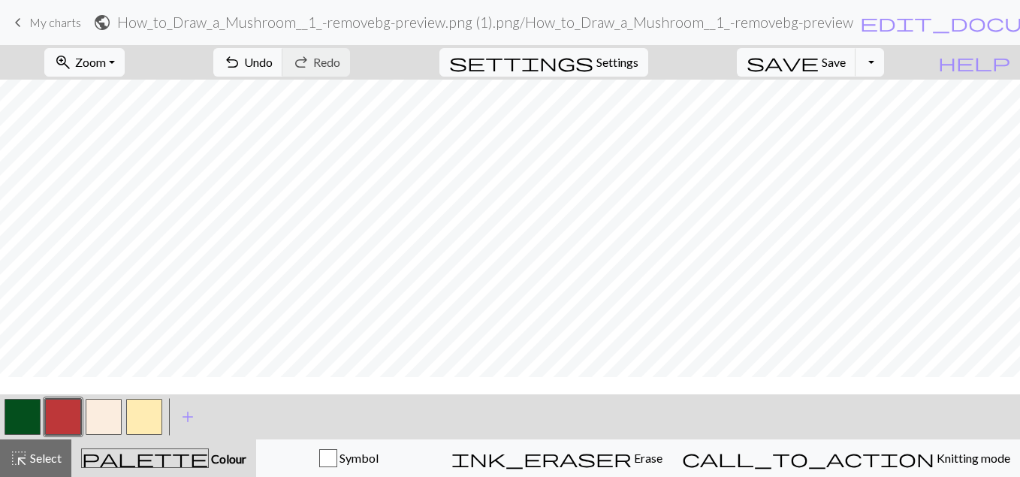
scroll to position [3, 0]
click at [40, 461] on span "Select" at bounding box center [45, 458] width 34 height 14
click at [10, 413] on button "button" at bounding box center [23, 417] width 36 height 36
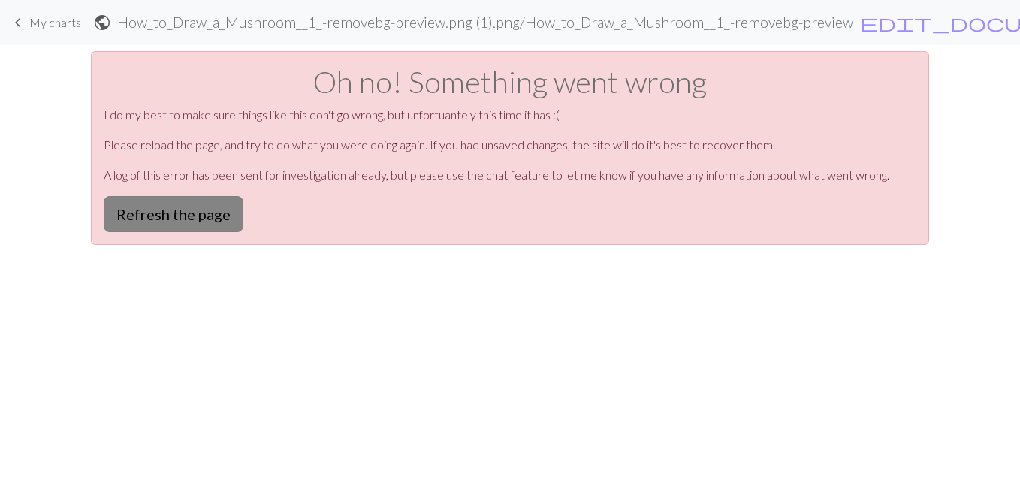
click at [193, 219] on button "Refresh the page" at bounding box center [174, 214] width 140 height 36
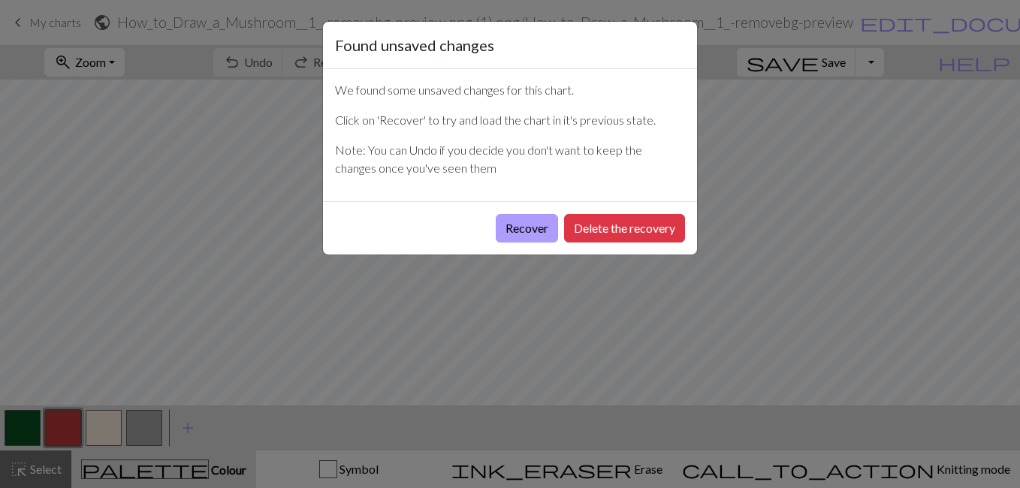
click at [536, 225] on button "Recover" at bounding box center [527, 228] width 62 height 29
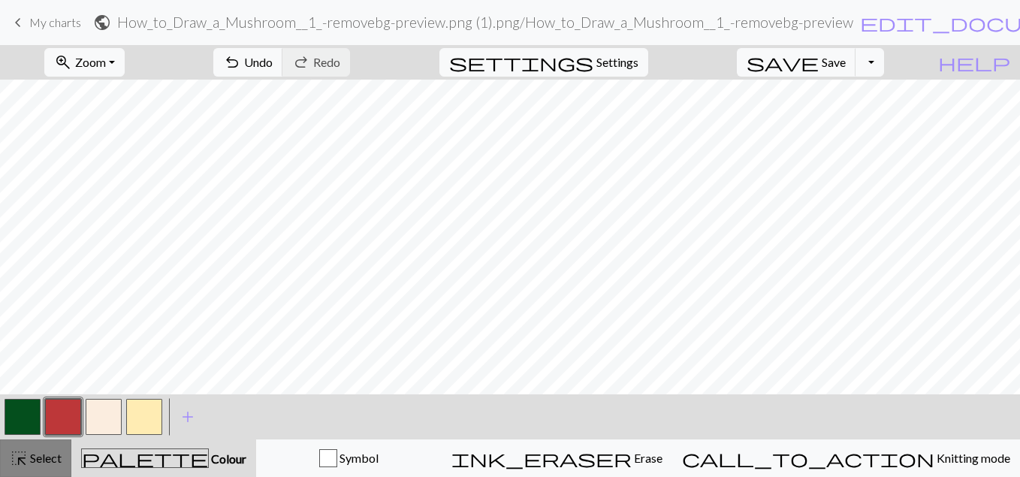
click at [28, 458] on span "Select" at bounding box center [45, 458] width 34 height 14
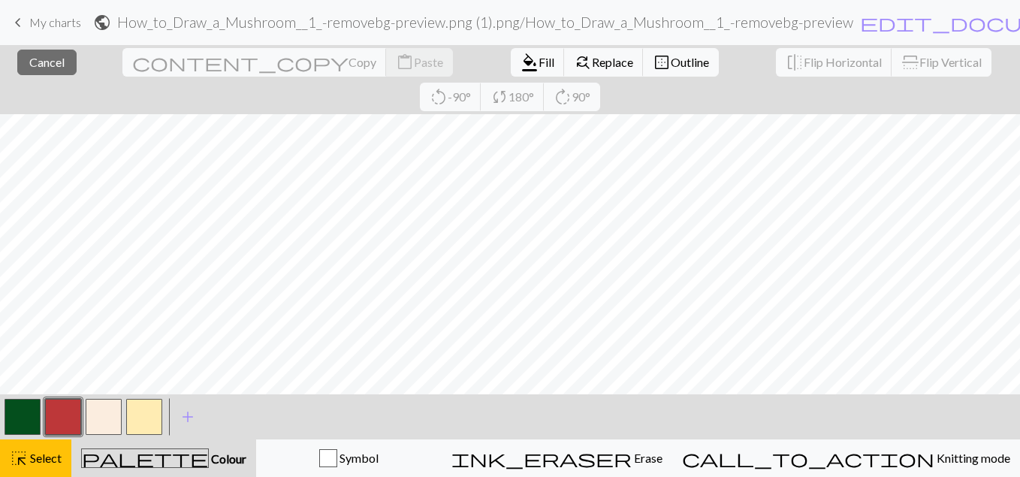
click at [24, 416] on button "button" at bounding box center [23, 417] width 36 height 36
click at [521, 59] on span "format_color_fill" at bounding box center [530, 62] width 18 height 21
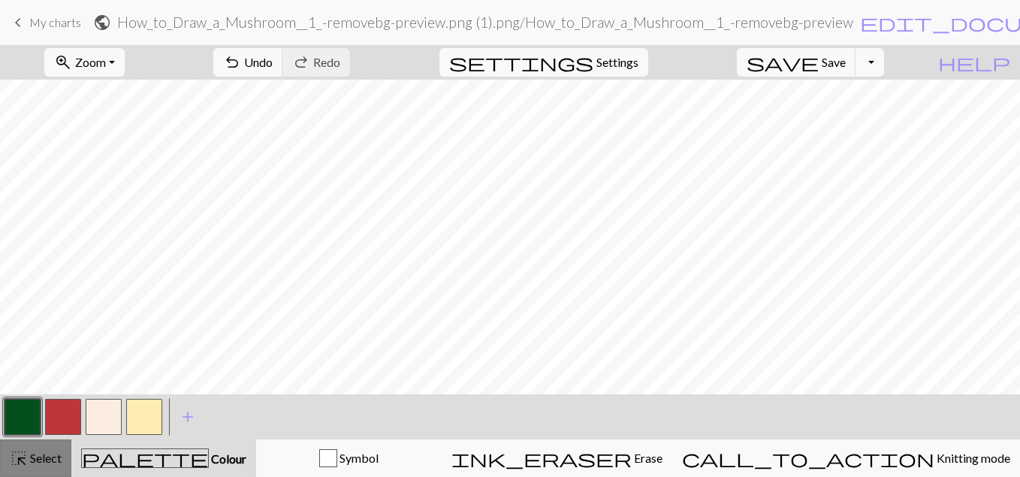
click at [23, 457] on span "highlight_alt" at bounding box center [19, 458] width 18 height 21
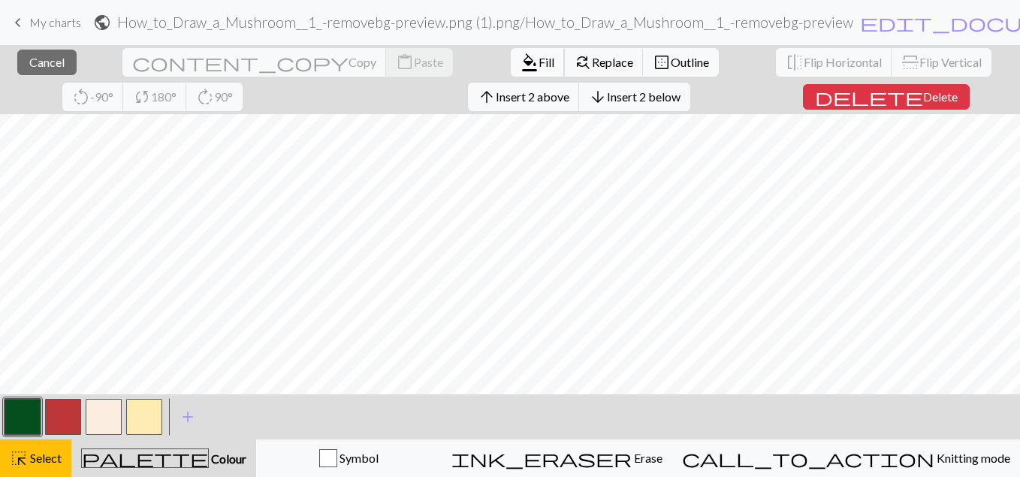
click at [521, 58] on span "format_color_fill" at bounding box center [530, 62] width 18 height 21
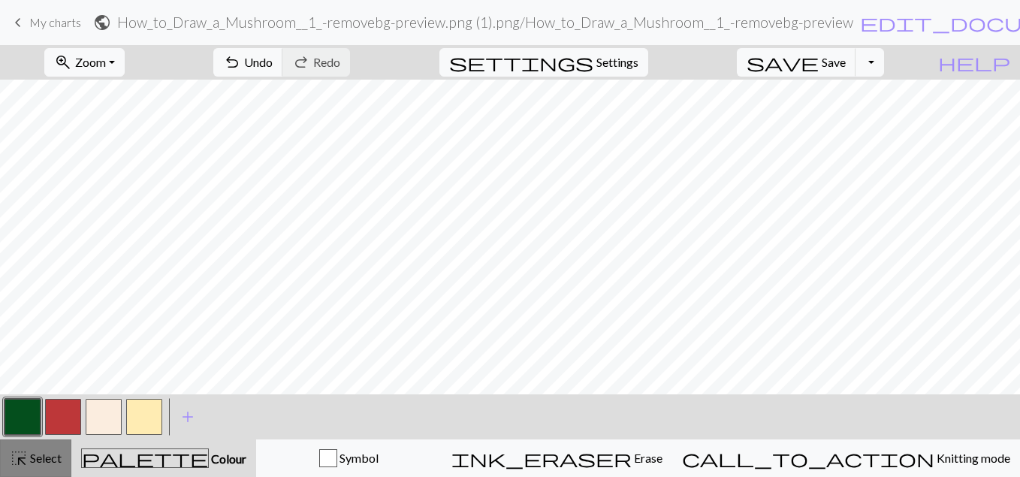
click at [41, 461] on span "Select" at bounding box center [45, 458] width 34 height 14
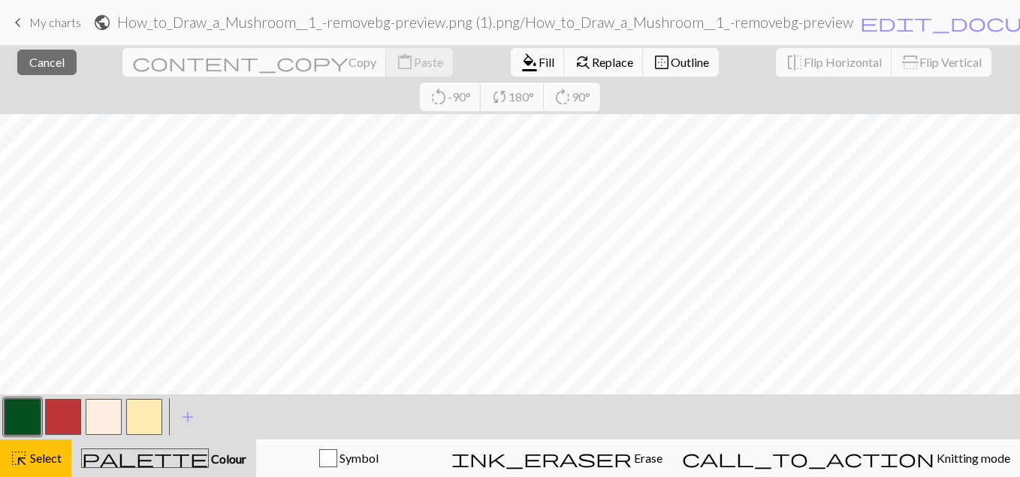
click at [24, 420] on button "button" at bounding box center [23, 417] width 36 height 36
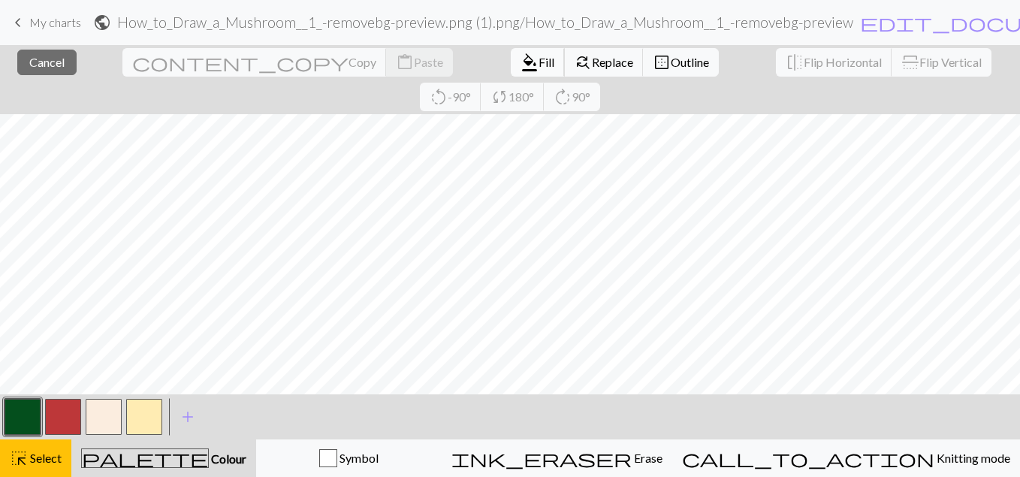
click at [511, 70] on button "format_color_fill Fill" at bounding box center [538, 62] width 54 height 29
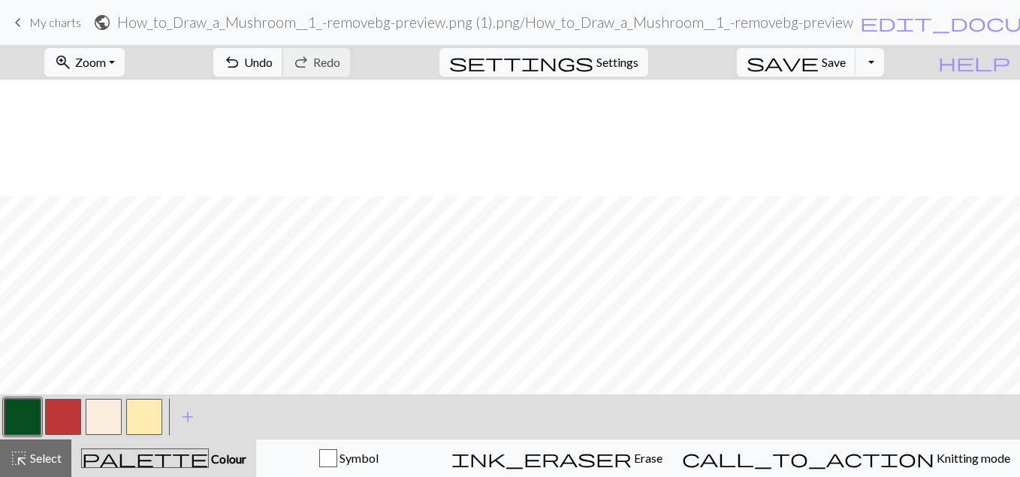
scroll to position [116, 0]
click at [263, 268] on div "zoom_in Zoom Zoom Fit all Fit width Fit height 50% 100% 150% 200% undo Undo Und…" at bounding box center [510, 261] width 1020 height 432
click at [26, 458] on span "highlight_alt" at bounding box center [19, 458] width 18 height 21
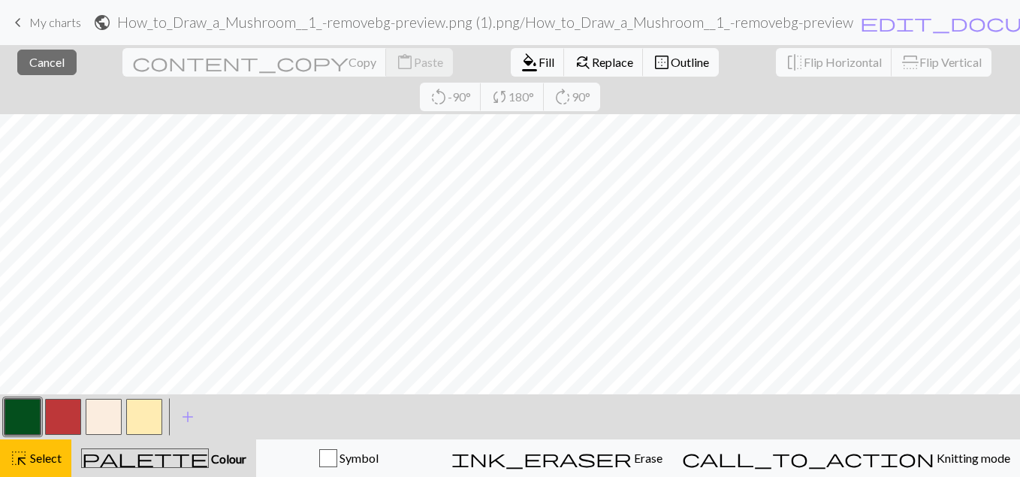
click at [15, 417] on button "button" at bounding box center [23, 417] width 36 height 36
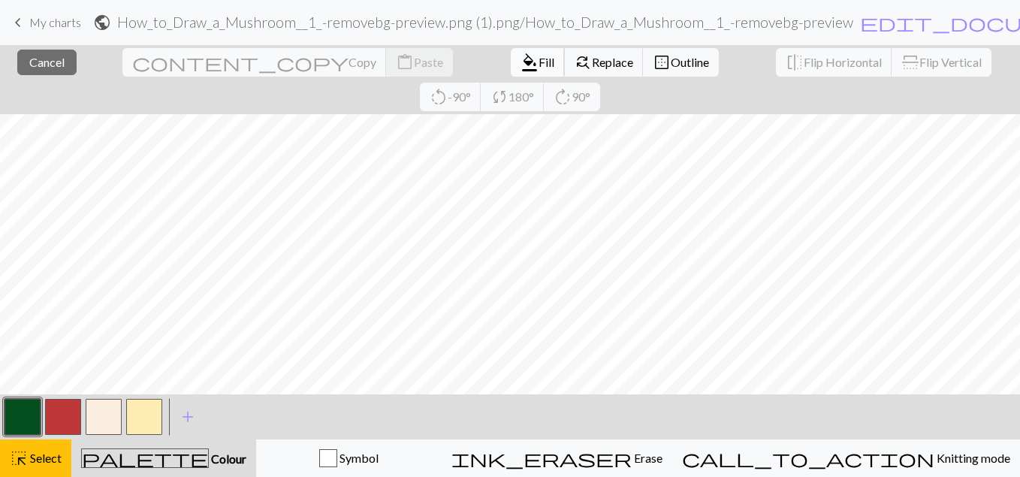
click at [521, 66] on span "format_color_fill" at bounding box center [530, 62] width 18 height 21
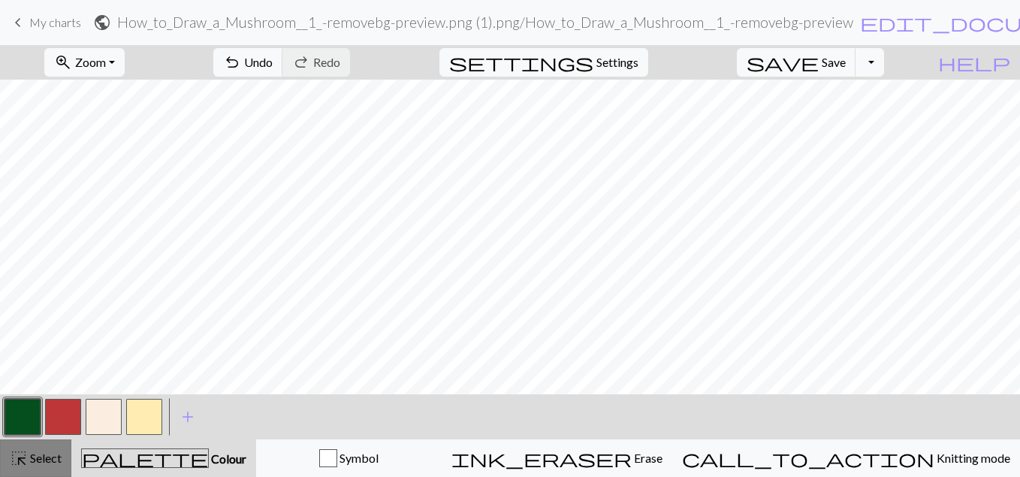
click at [30, 454] on span "Select" at bounding box center [45, 458] width 34 height 14
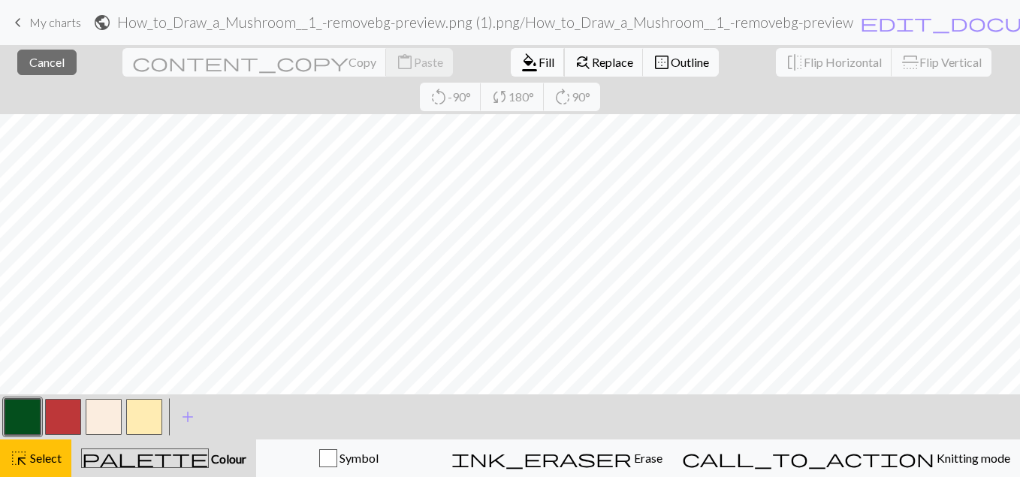
click at [539, 59] on span "Fill" at bounding box center [547, 62] width 16 height 14
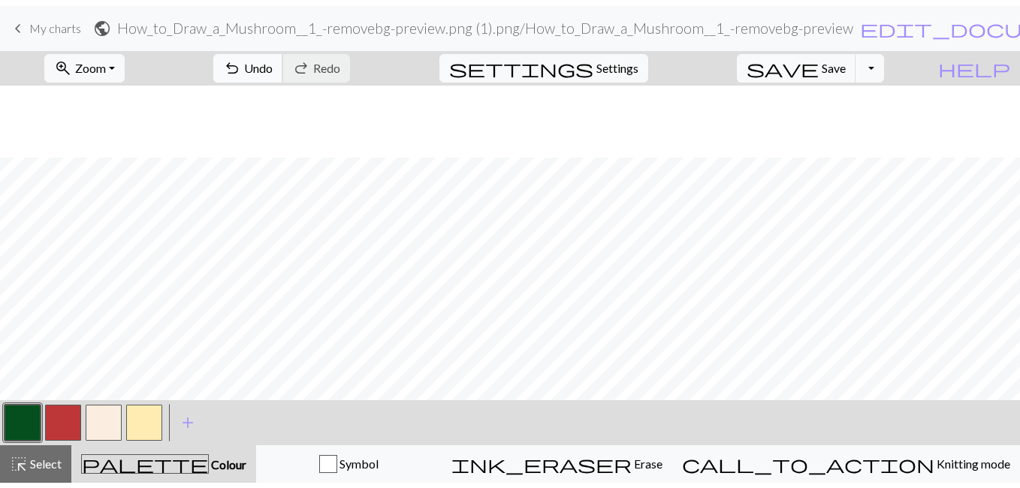
scroll to position [290, 0]
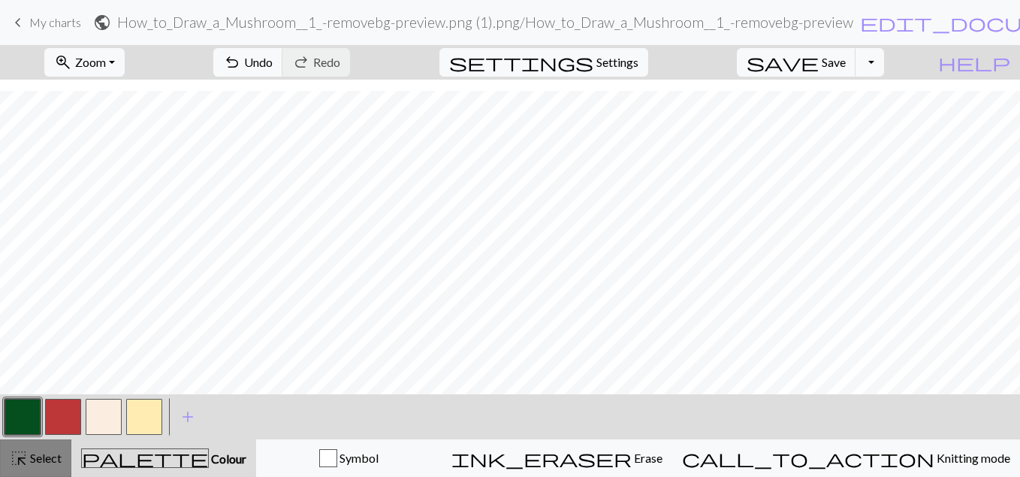
click at [43, 460] on span "Select" at bounding box center [45, 458] width 34 height 14
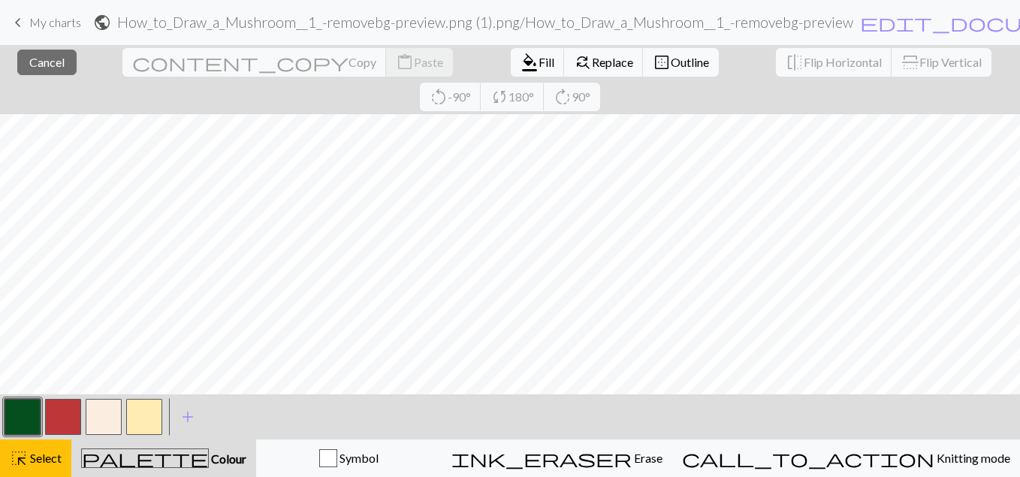
click at [33, 425] on button "button" at bounding box center [23, 417] width 36 height 36
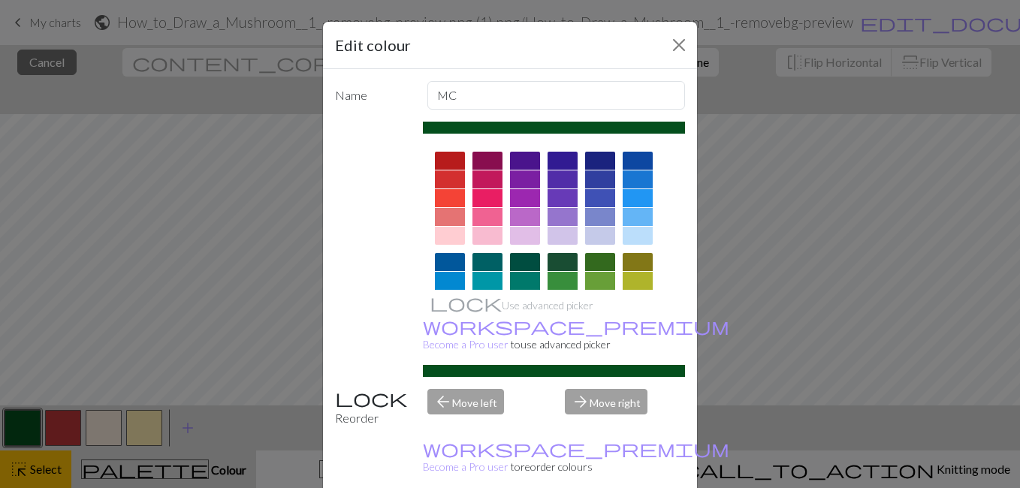
click at [43, 462] on div "Edit colour Name MC Use advanced picker workspace_premium Become a Pro user to …" at bounding box center [510, 244] width 1020 height 488
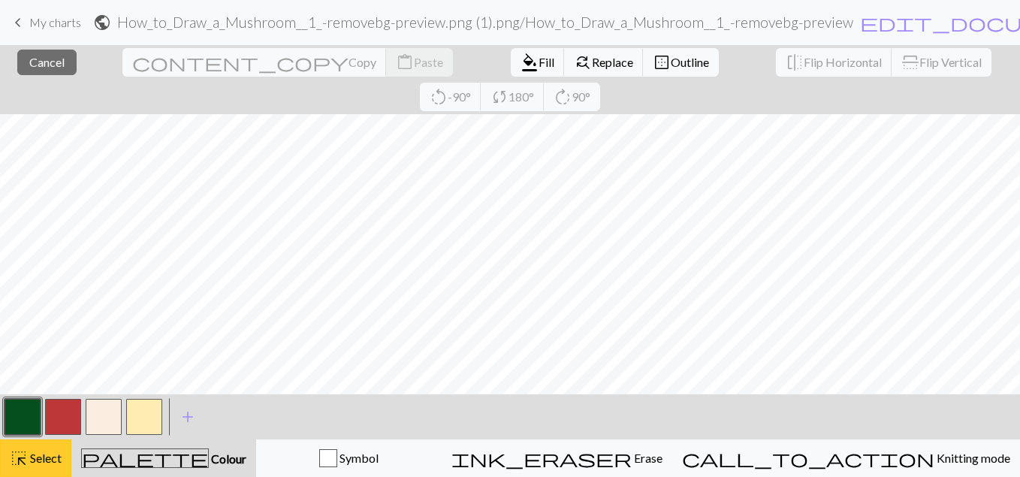
click at [55, 462] on span "Select" at bounding box center [45, 458] width 34 height 14
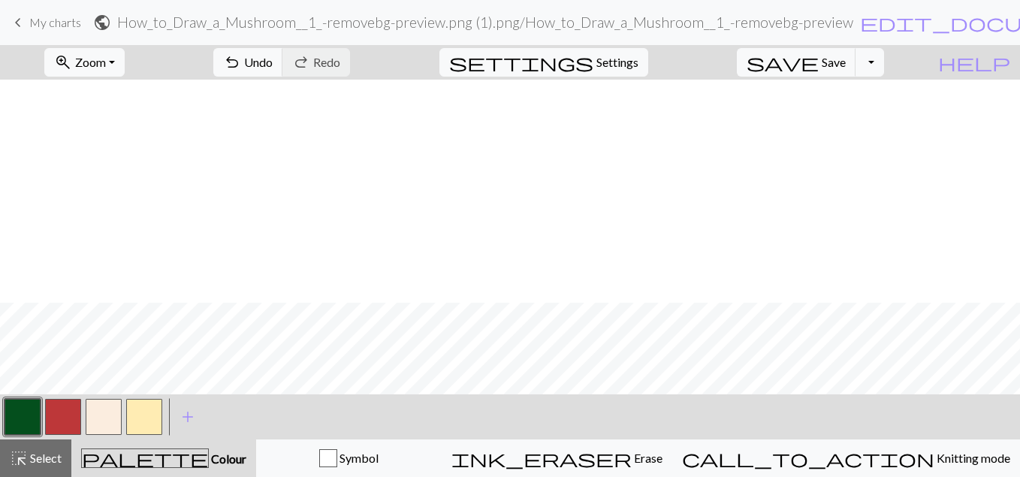
scroll to position [223, 0]
click at [846, 68] on span "Save" at bounding box center [834, 62] width 24 height 14
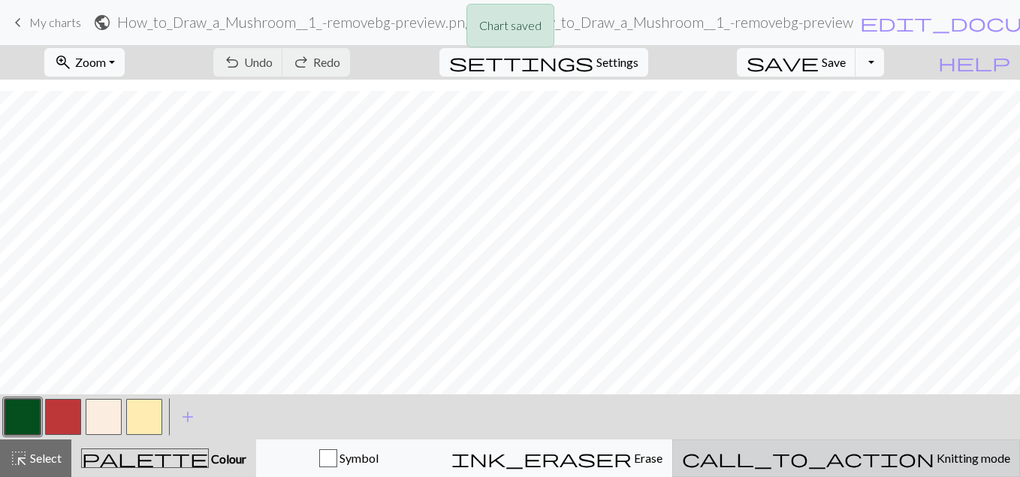
click at [935, 464] on span "Knitting mode" at bounding box center [973, 458] width 76 height 14
